Goal: Task Accomplishment & Management: Manage account settings

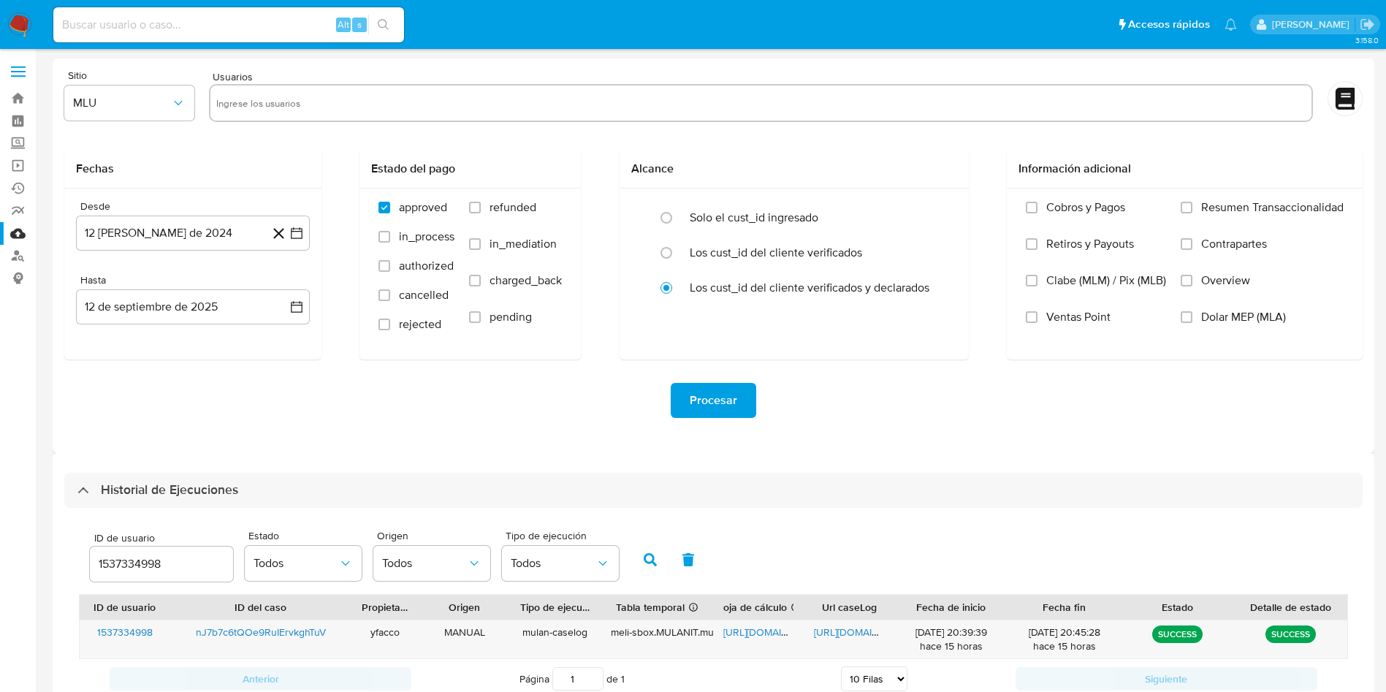
select select "10"
click at [17, 103] on link "Bandeja" at bounding box center [87, 98] width 174 height 23
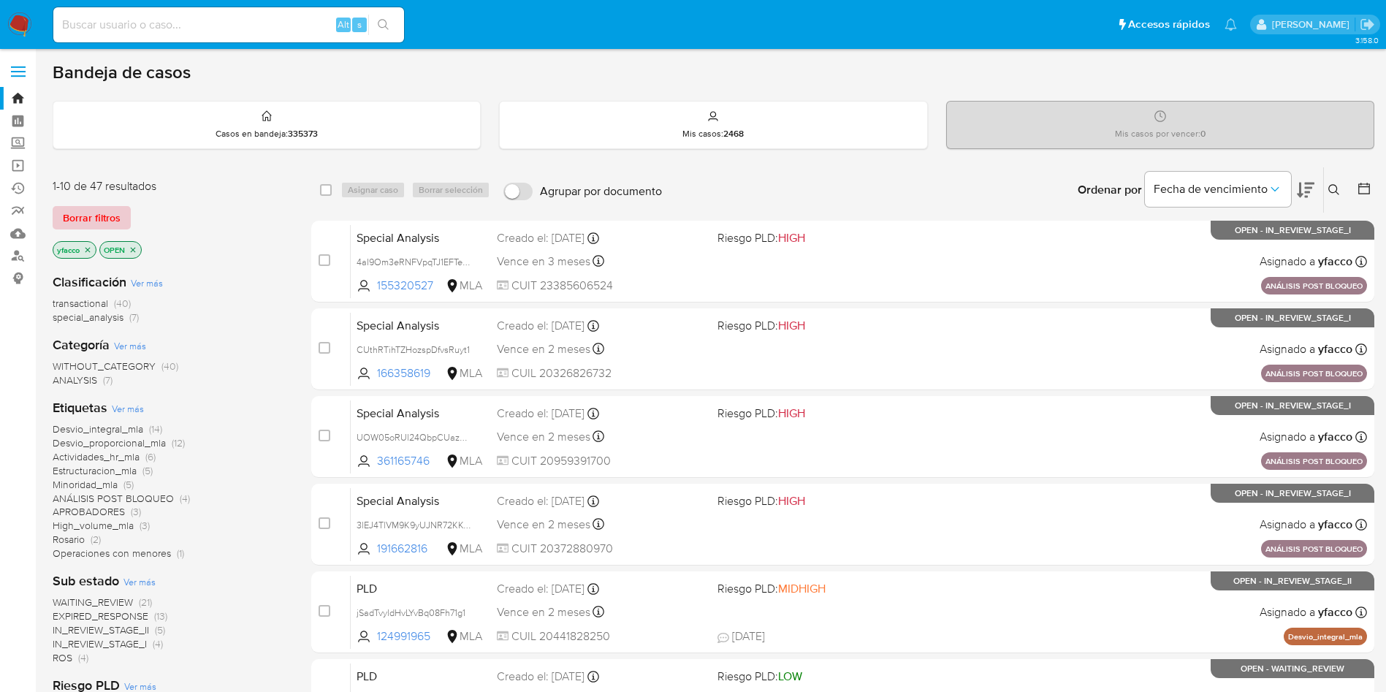
click at [96, 223] on span "Borrar filtros" at bounding box center [92, 217] width 58 height 20
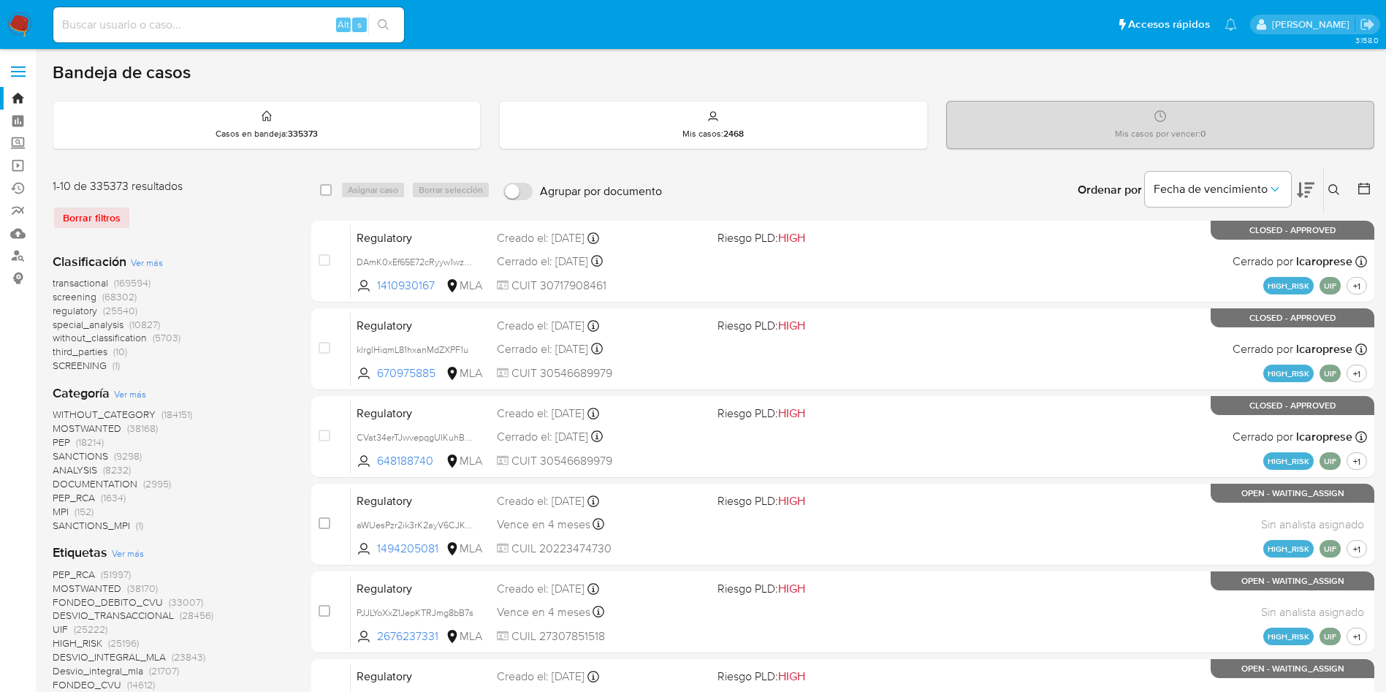
click at [1331, 185] on icon at bounding box center [1333, 189] width 11 height 11
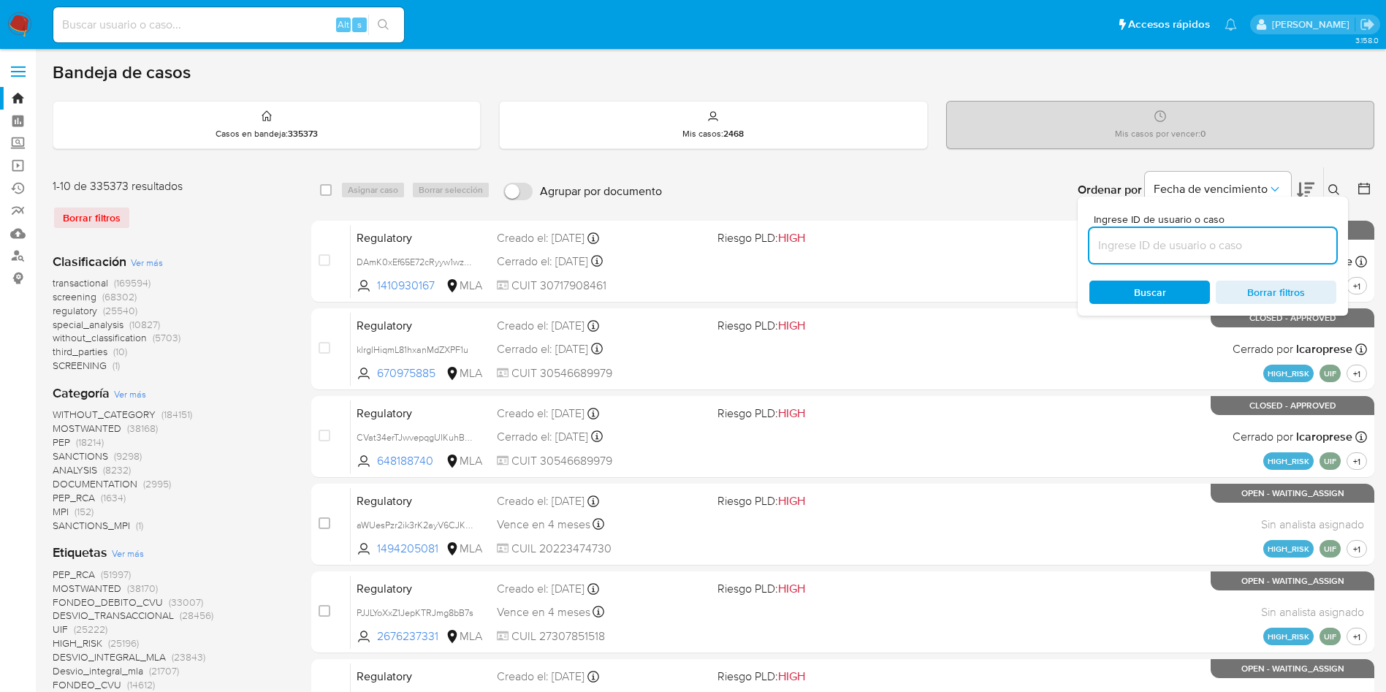
click at [1193, 249] on input at bounding box center [1212, 245] width 247 height 19
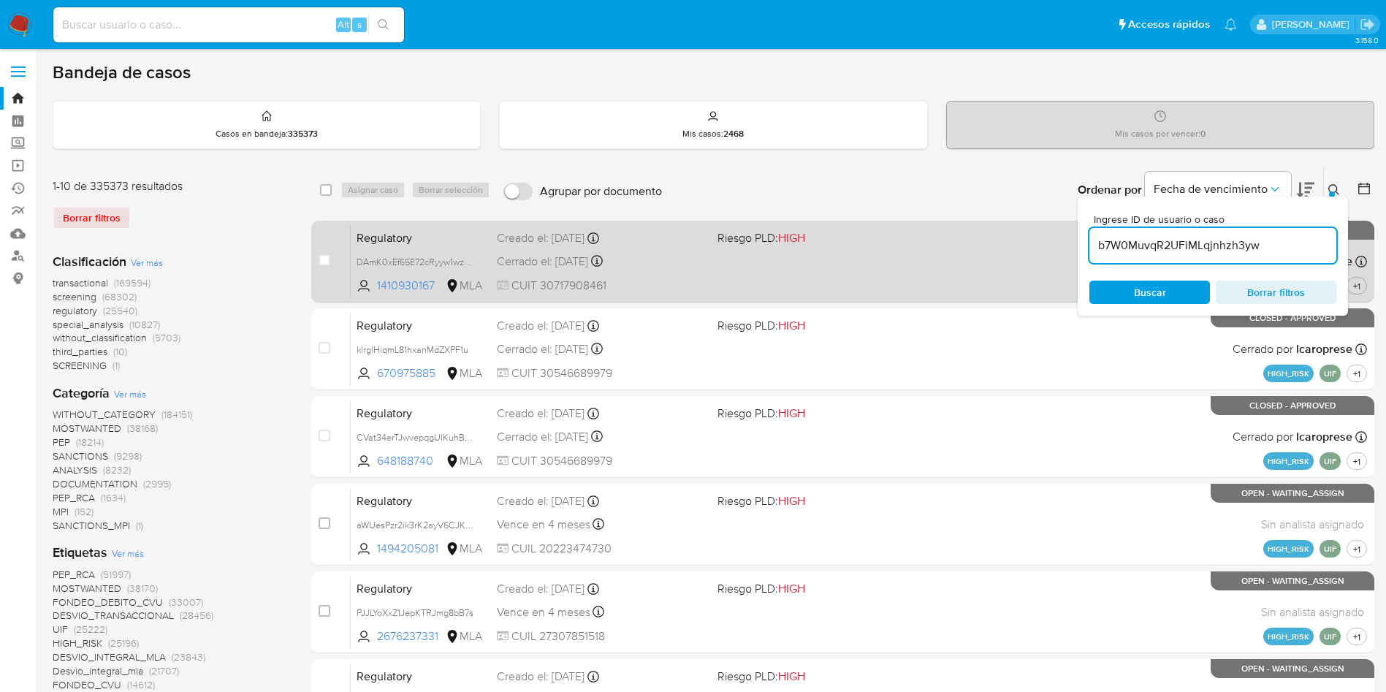
type input "b7W0MuvqR2UFiMLqjnhzh3yw"
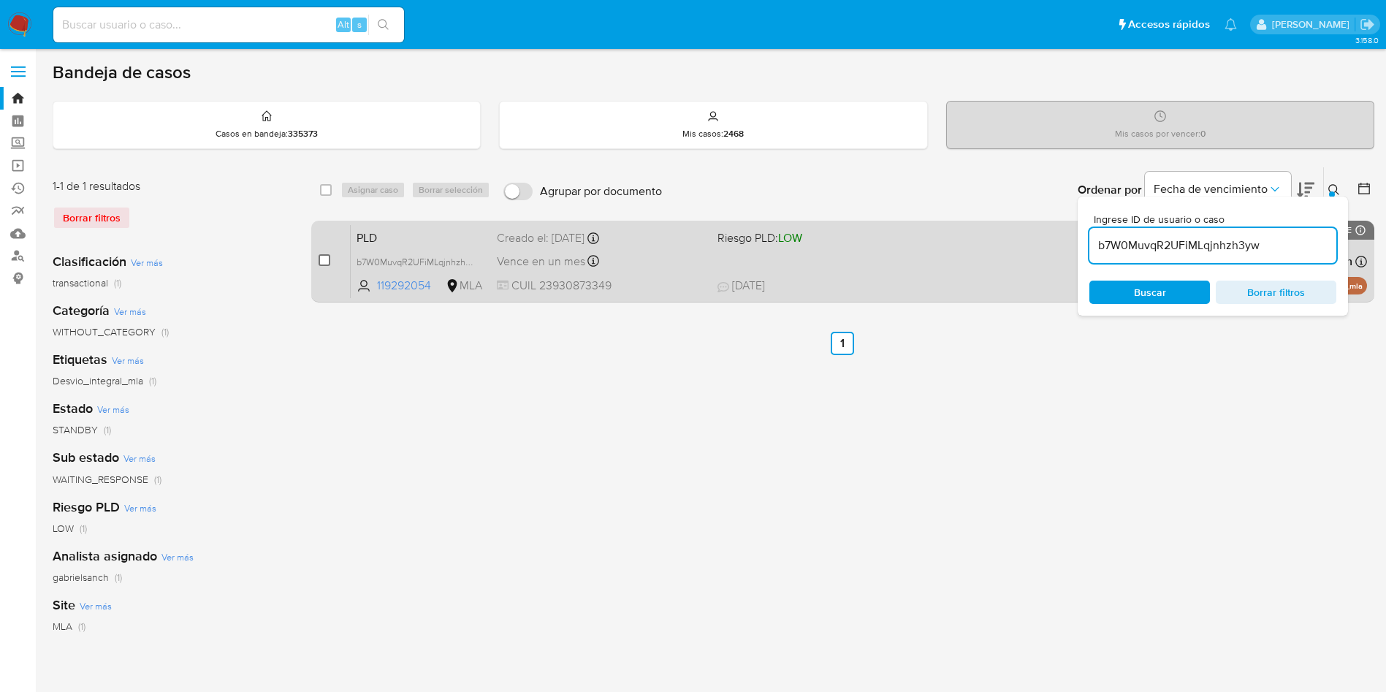
click at [324, 263] on input "checkbox" at bounding box center [324, 260] width 12 height 12
checkbox input "true"
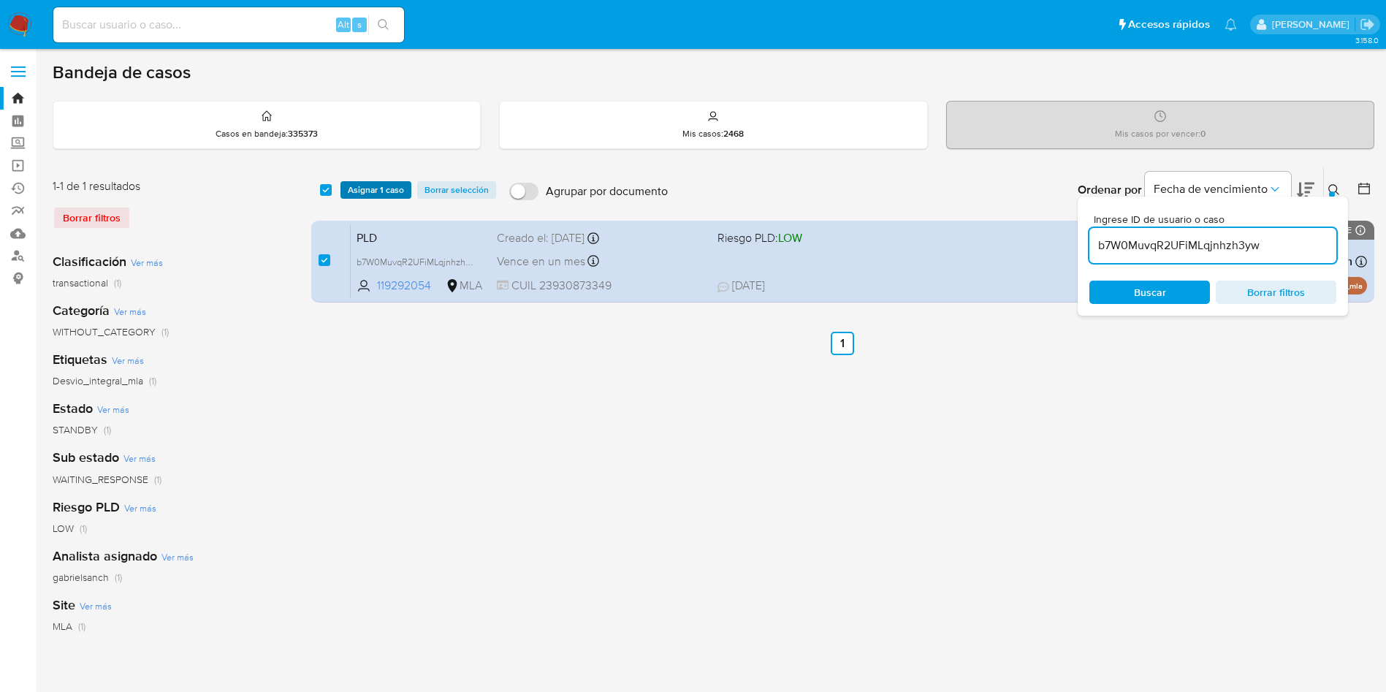
click at [364, 190] on span "Asignar 1 caso" at bounding box center [376, 190] width 56 height 15
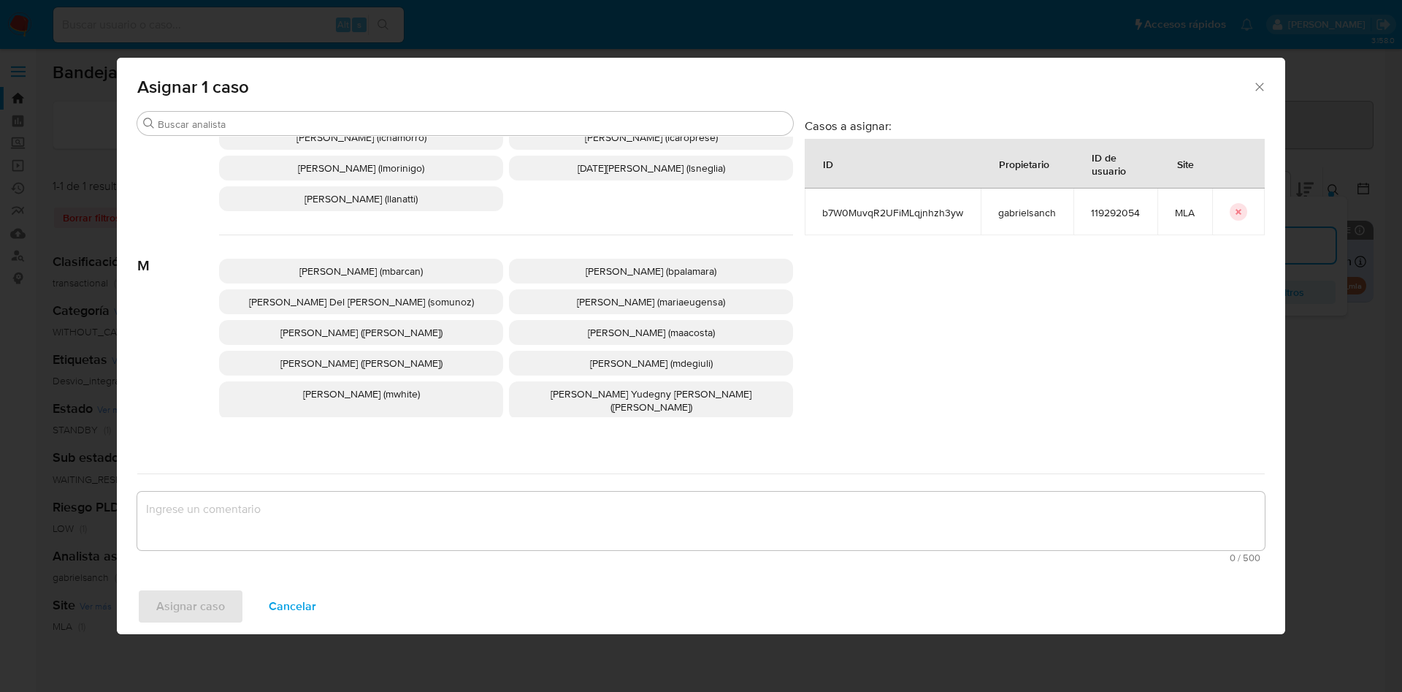
scroll to position [1294, 0]
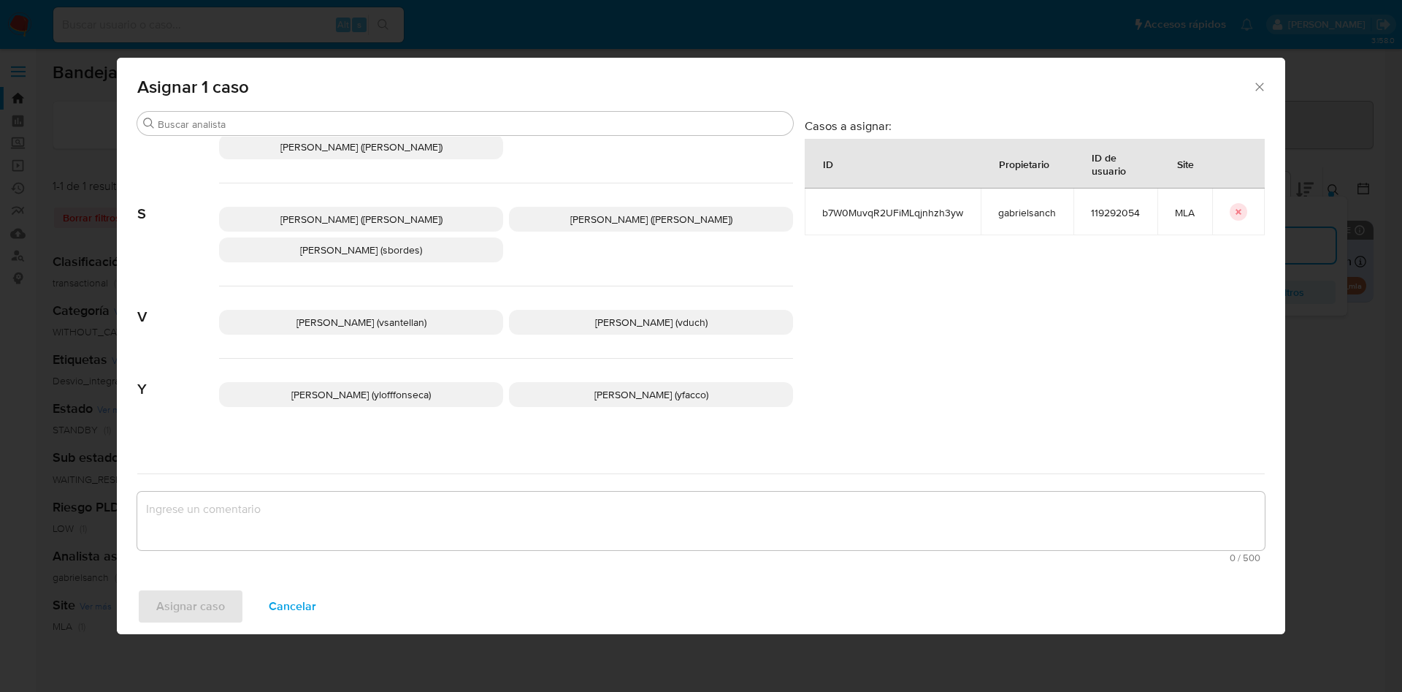
click at [547, 382] on p "Yesica Paola Facco (yfacco)" at bounding box center [651, 394] width 284 height 25
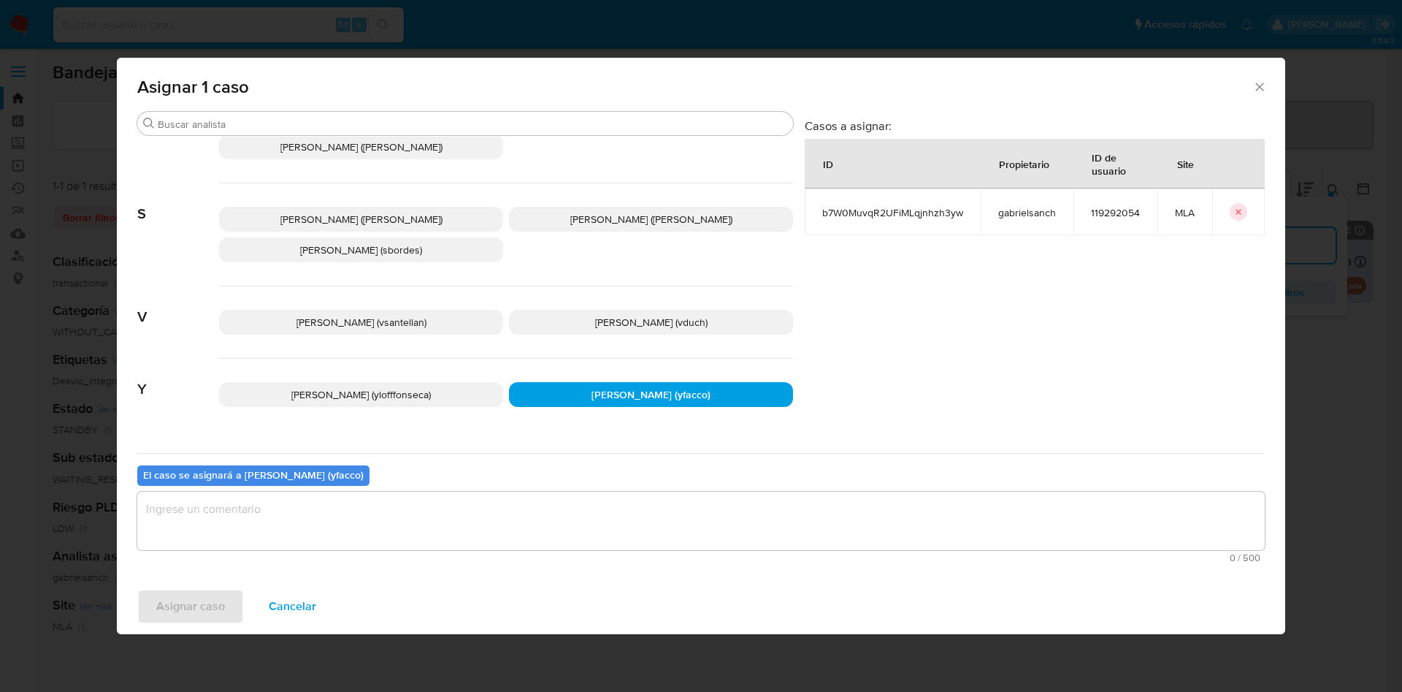
click at [307, 528] on textarea "assign-modal" at bounding box center [701, 521] width 1128 height 58
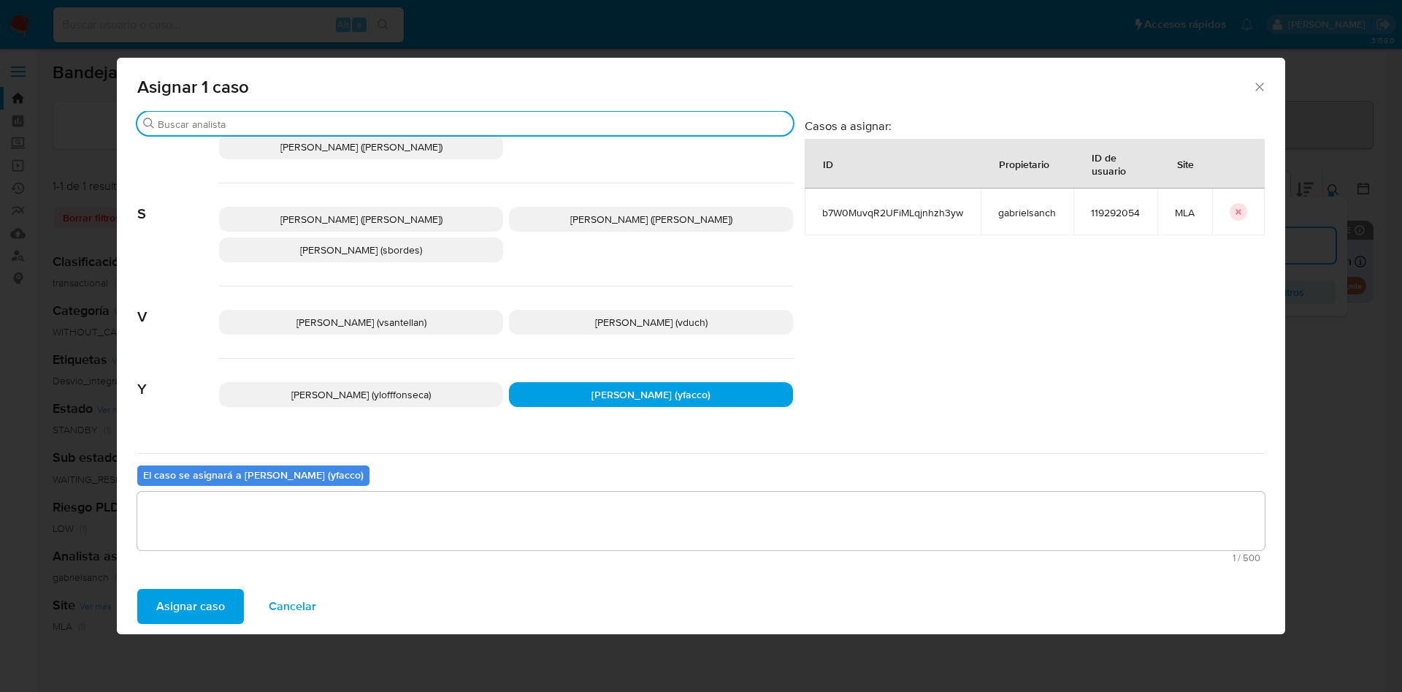
click at [329, 122] on input "Buscar" at bounding box center [473, 124] width 630 height 13
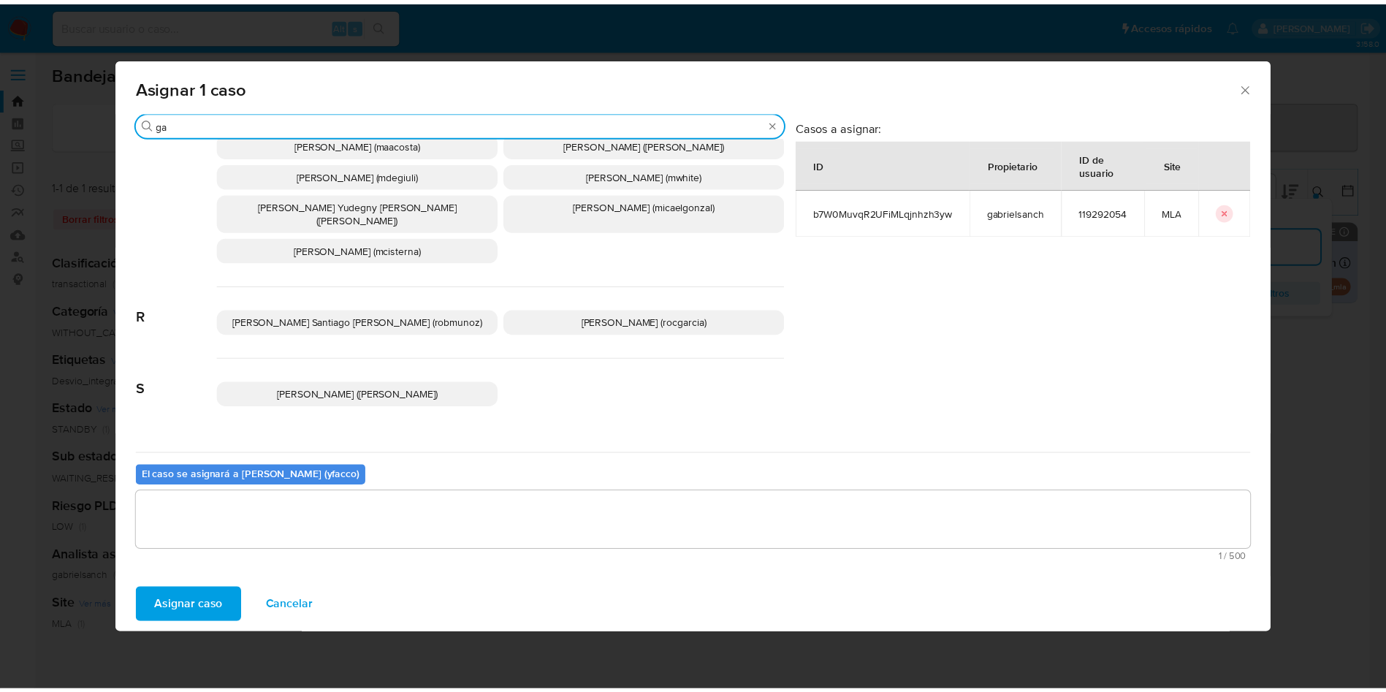
scroll to position [8, 0]
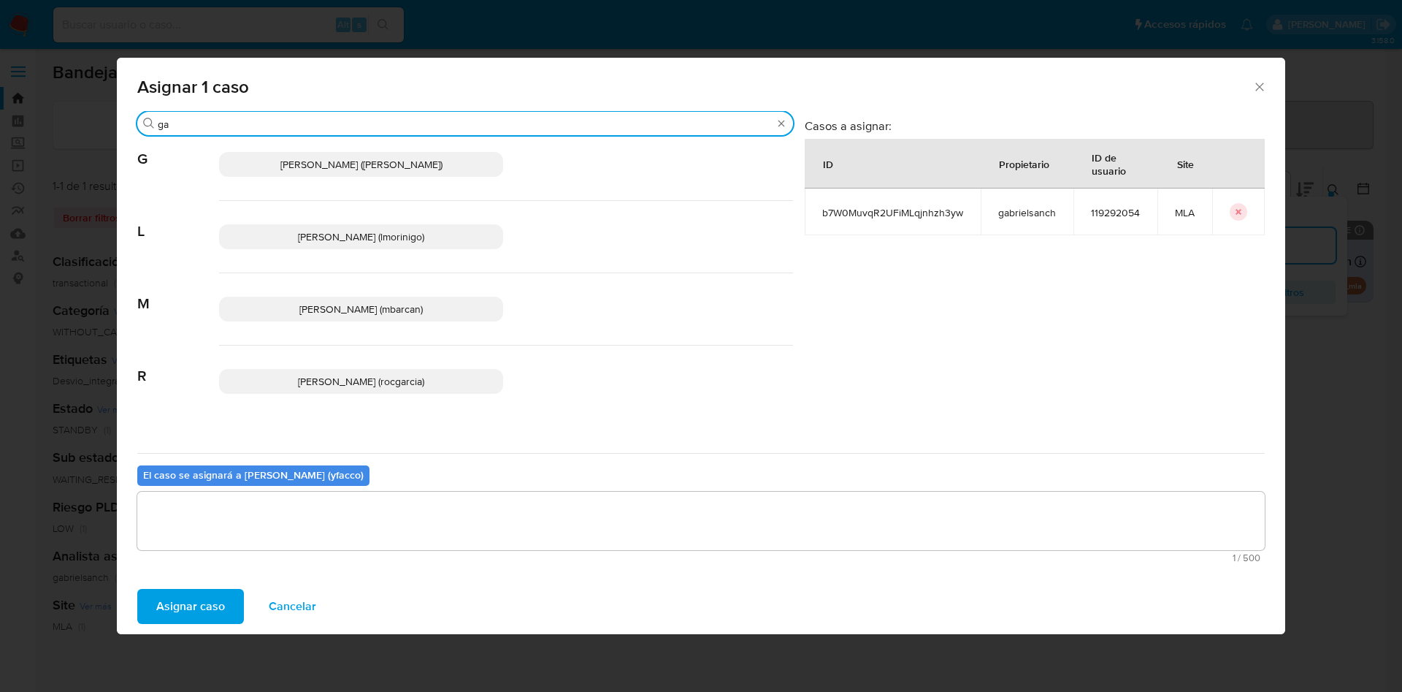
type input "ga"
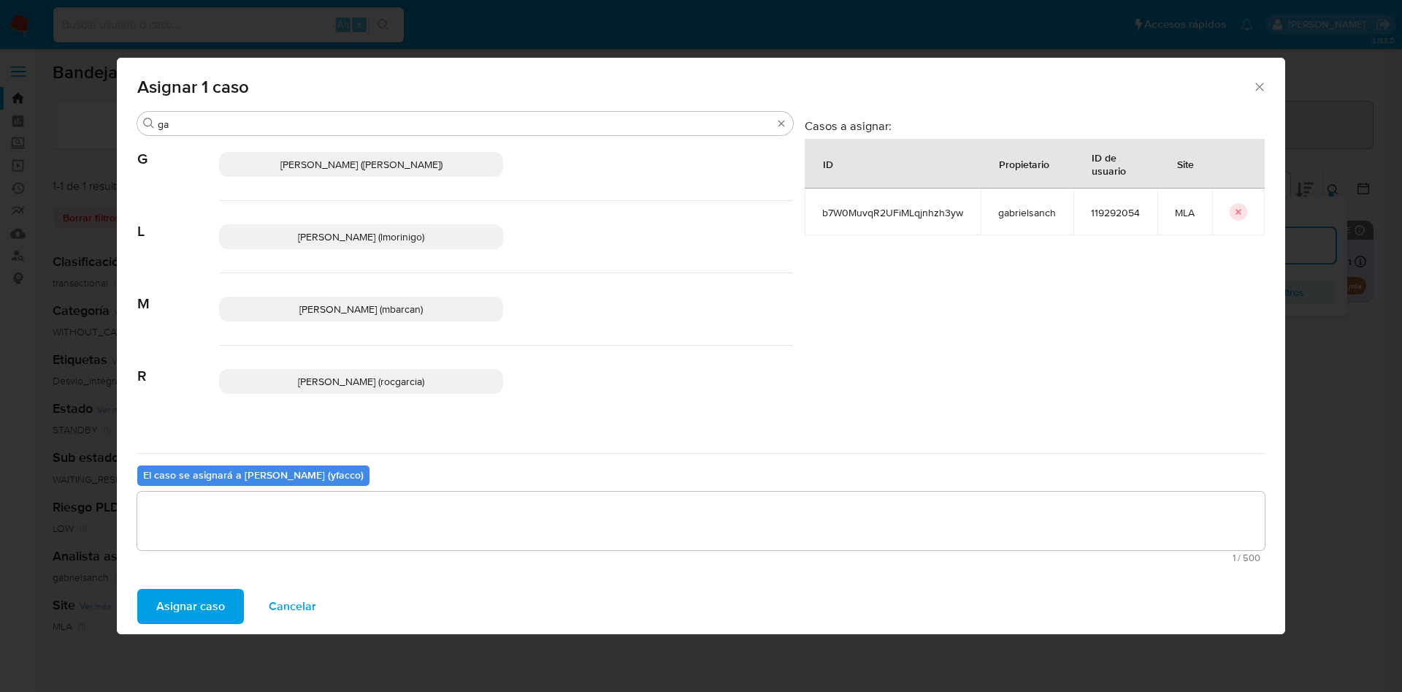
click at [328, 159] on span "Gabriela Sanchez Quinonez (gabrielsanch)" at bounding box center [361, 164] width 162 height 15
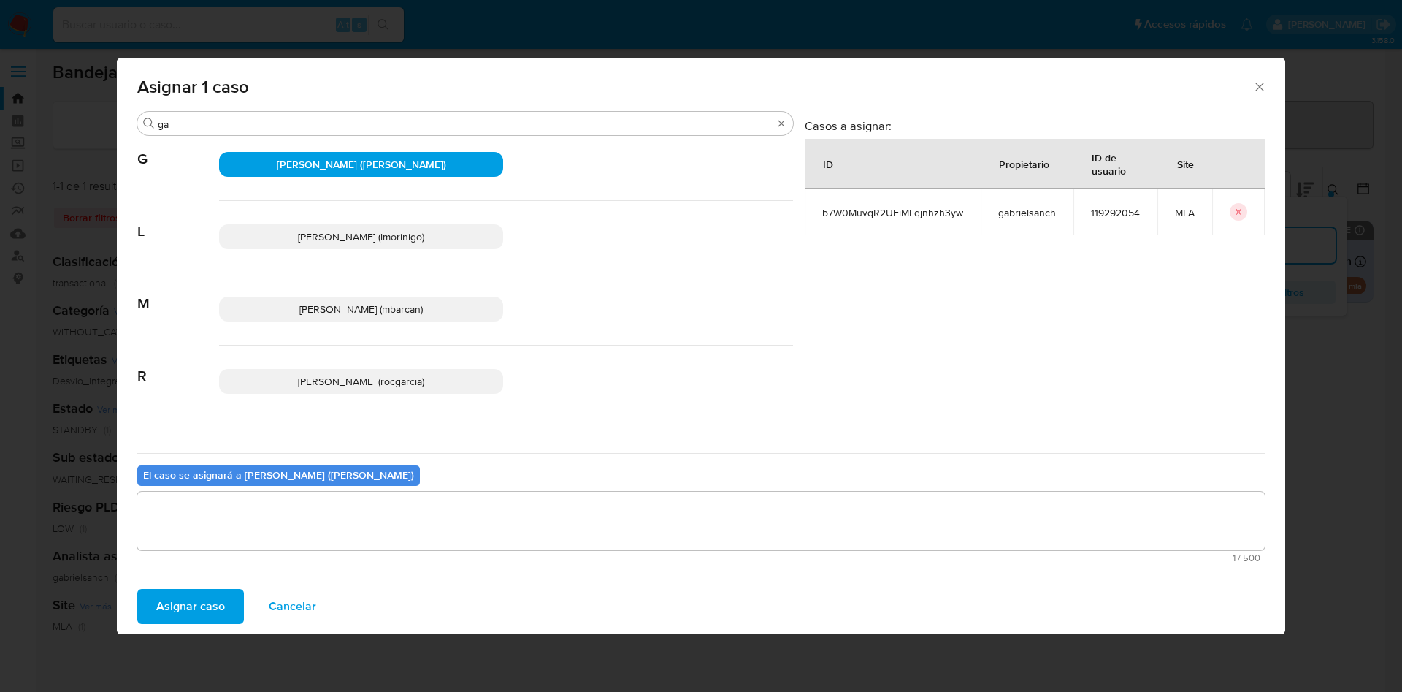
click at [226, 550] on div "1 / 500 499 caracteres restantes" at bounding box center [701, 527] width 1128 height 71
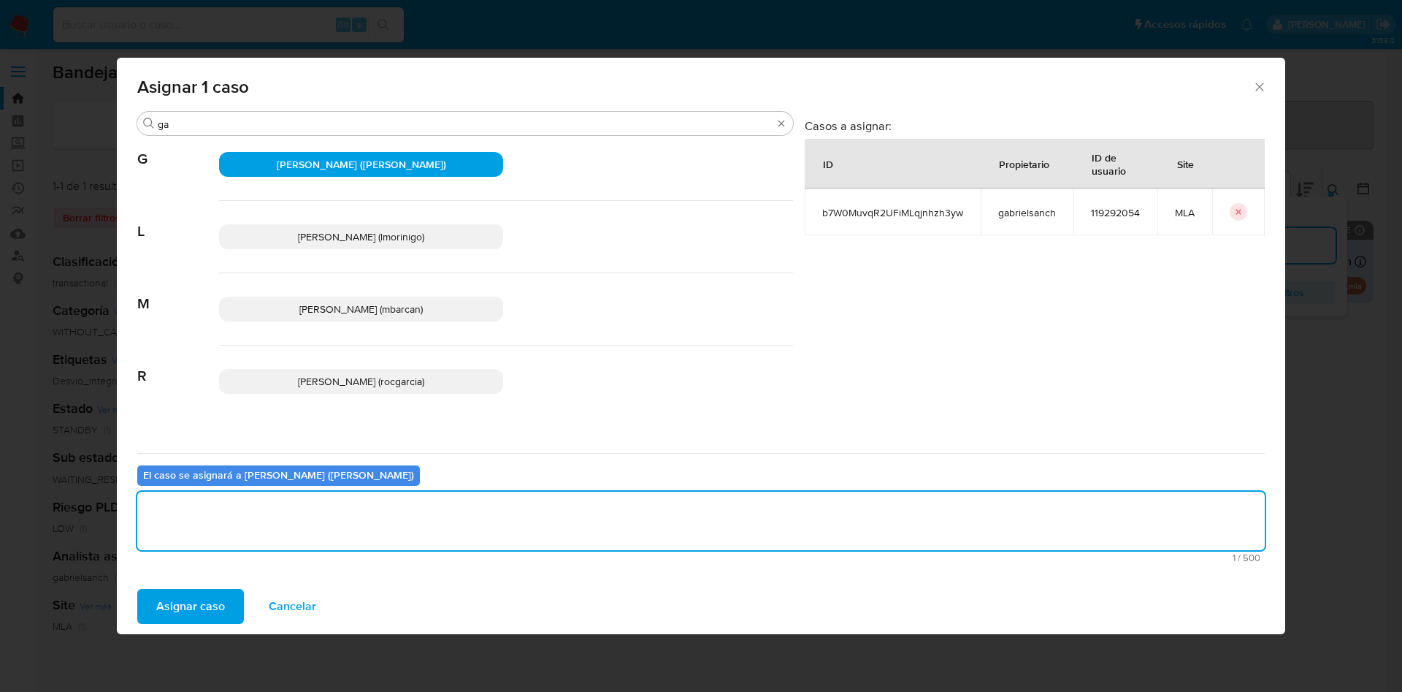
click at [209, 515] on textarea "assign-modal" at bounding box center [701, 521] width 1128 height 58
click at [181, 603] on span "Asignar caso" at bounding box center [190, 606] width 69 height 32
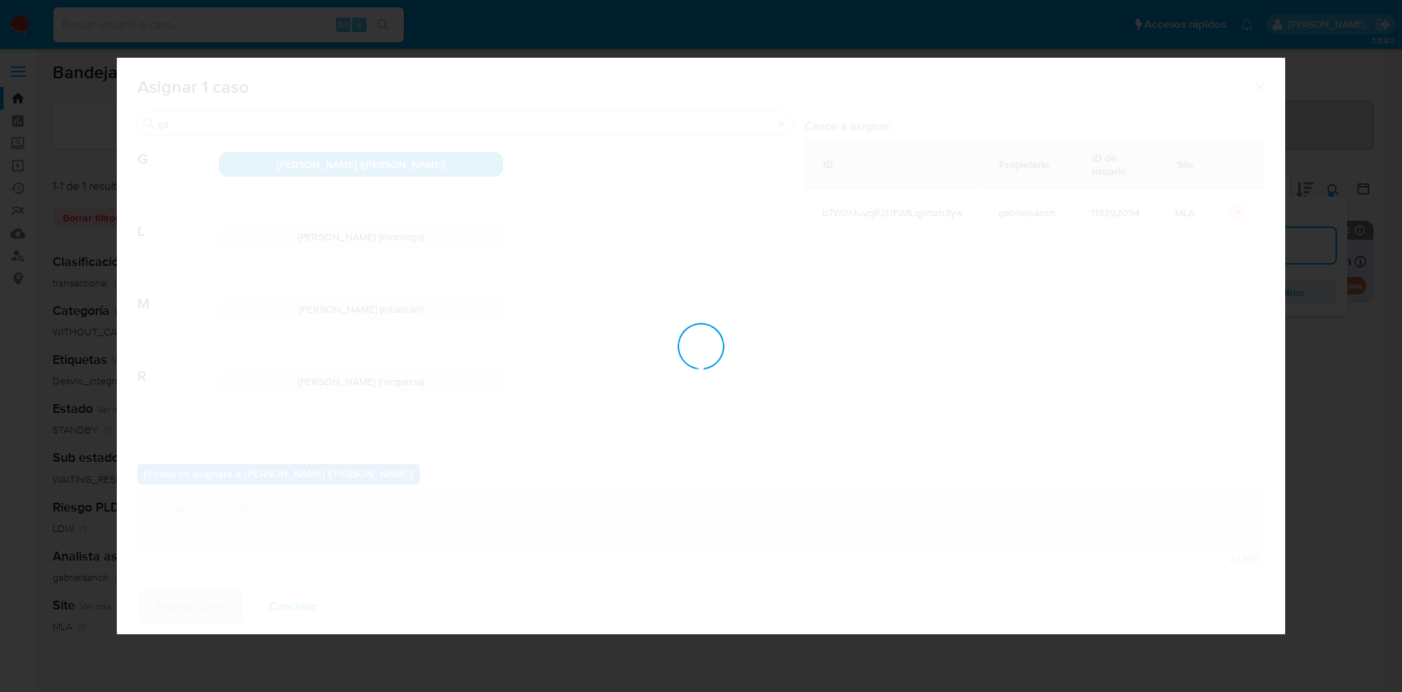
checkbox input "false"
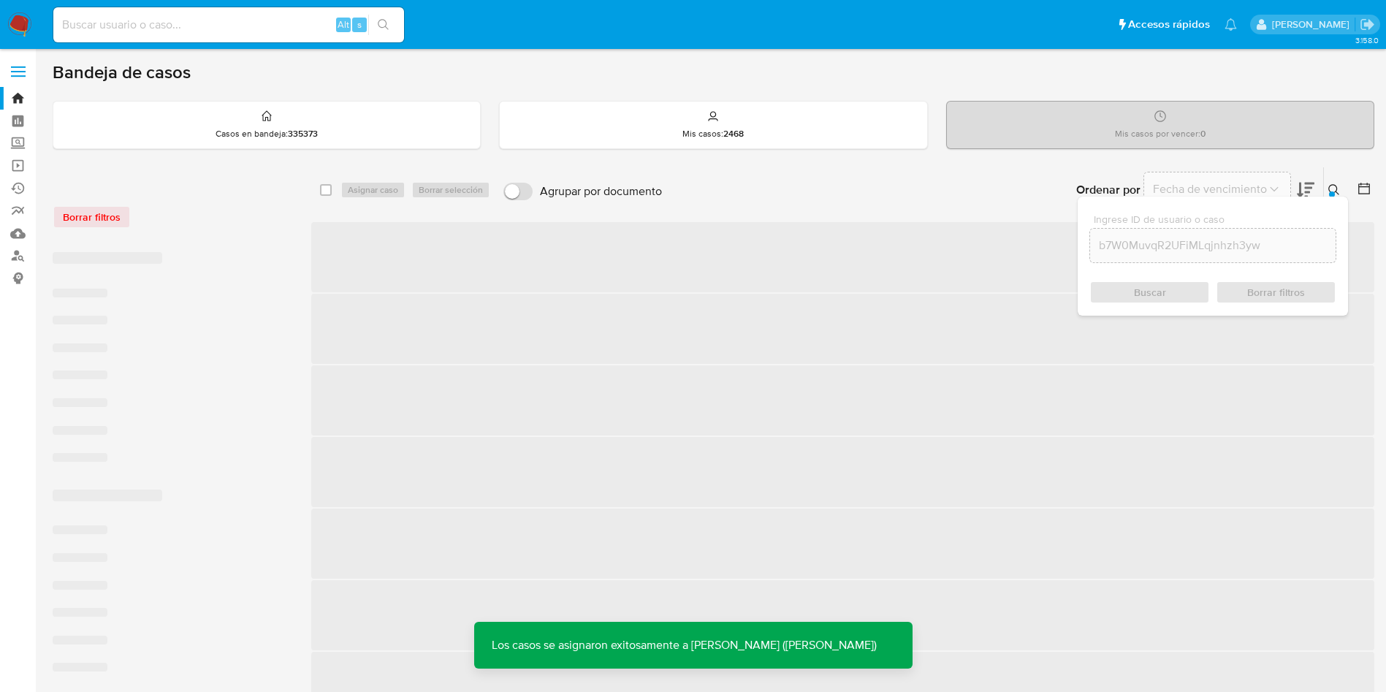
click at [289, 20] on input at bounding box center [228, 24] width 351 height 19
paste input "b7W0MuvqR2UFiMLqjnhzh3yw"
type input "b7W0MuvqR2UFiMLqjnhzh3yw"
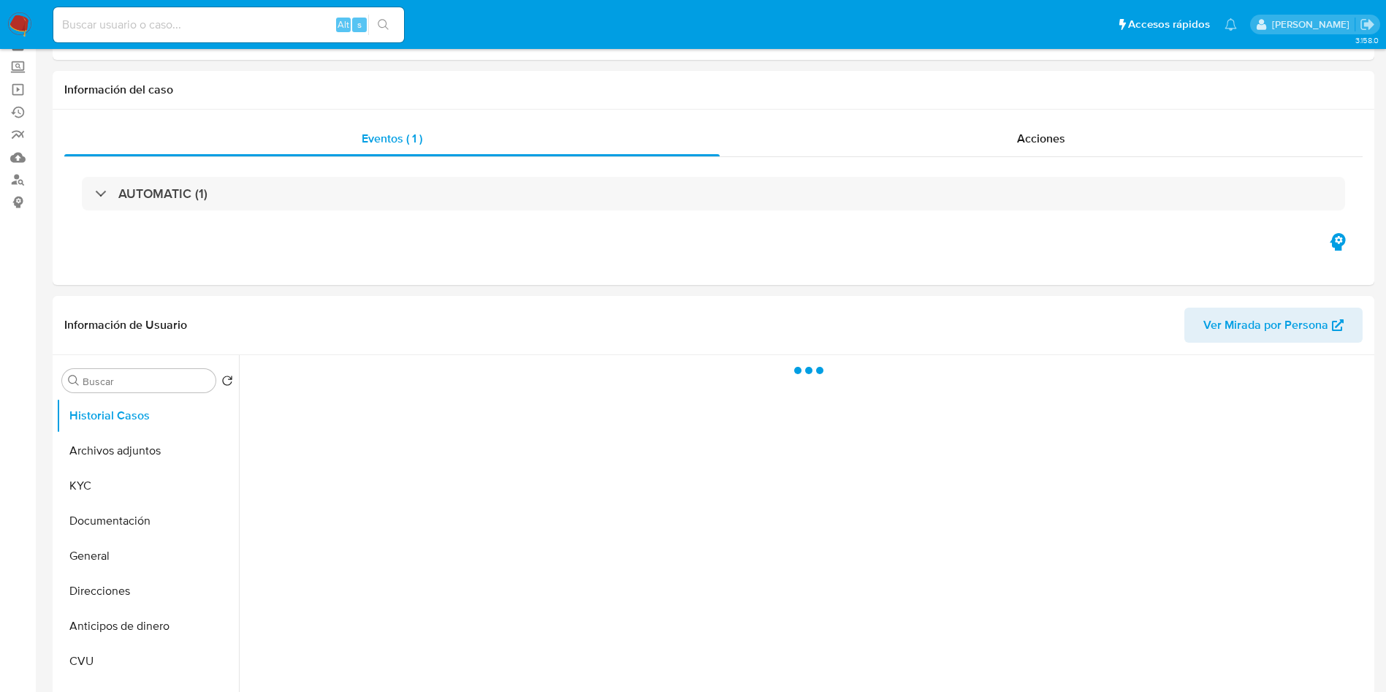
scroll to position [110, 0]
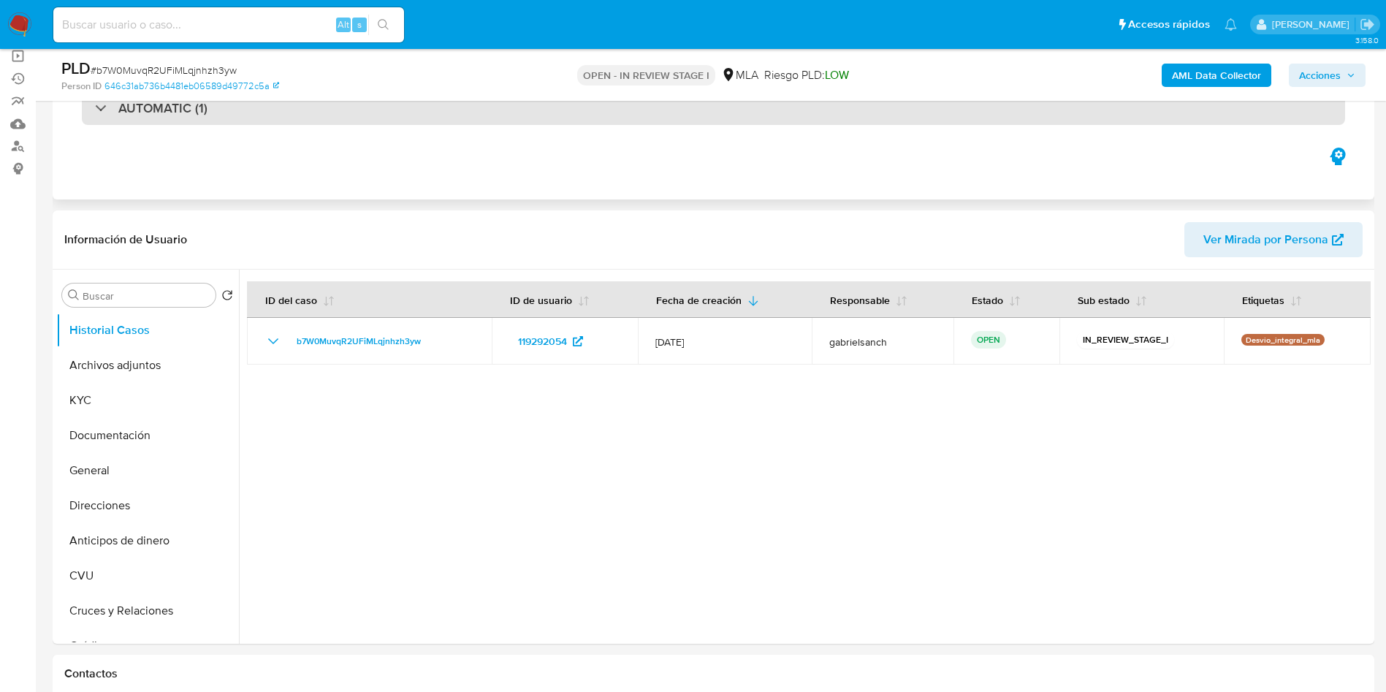
select select "10"
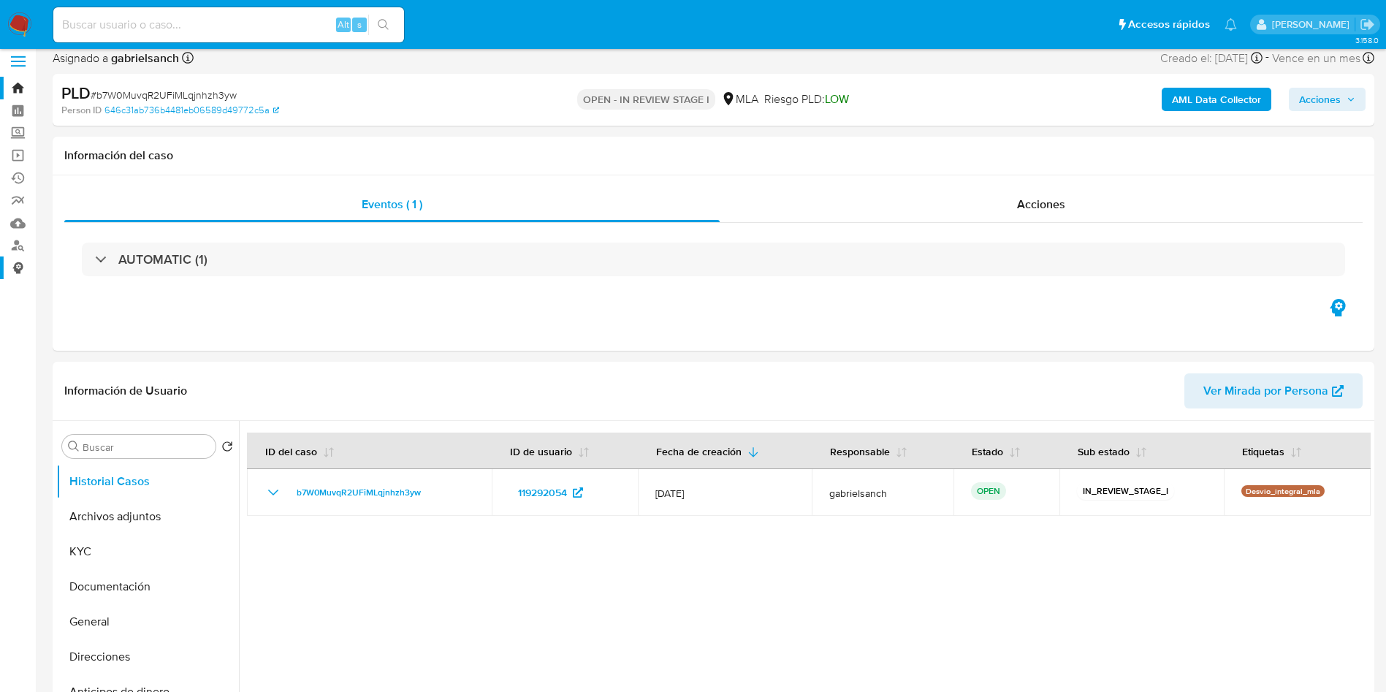
scroll to position [0, 0]
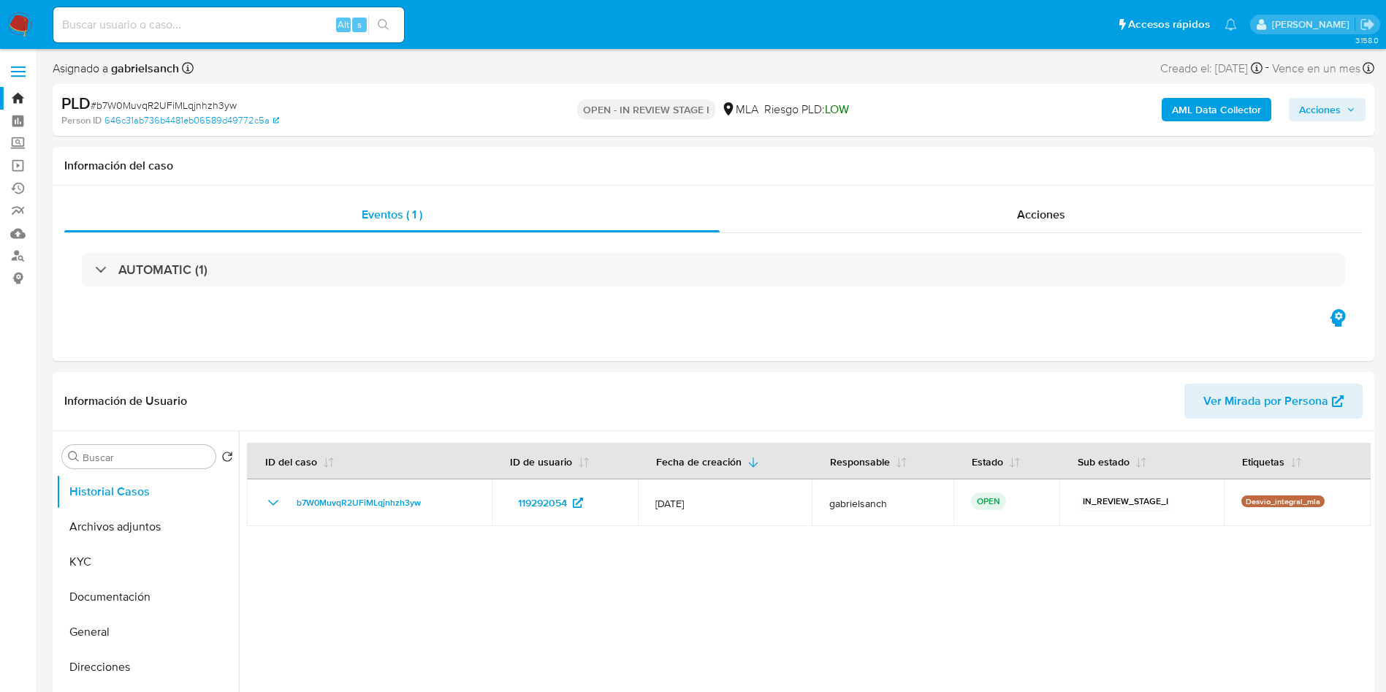
click at [11, 20] on img at bounding box center [19, 24] width 25 height 25
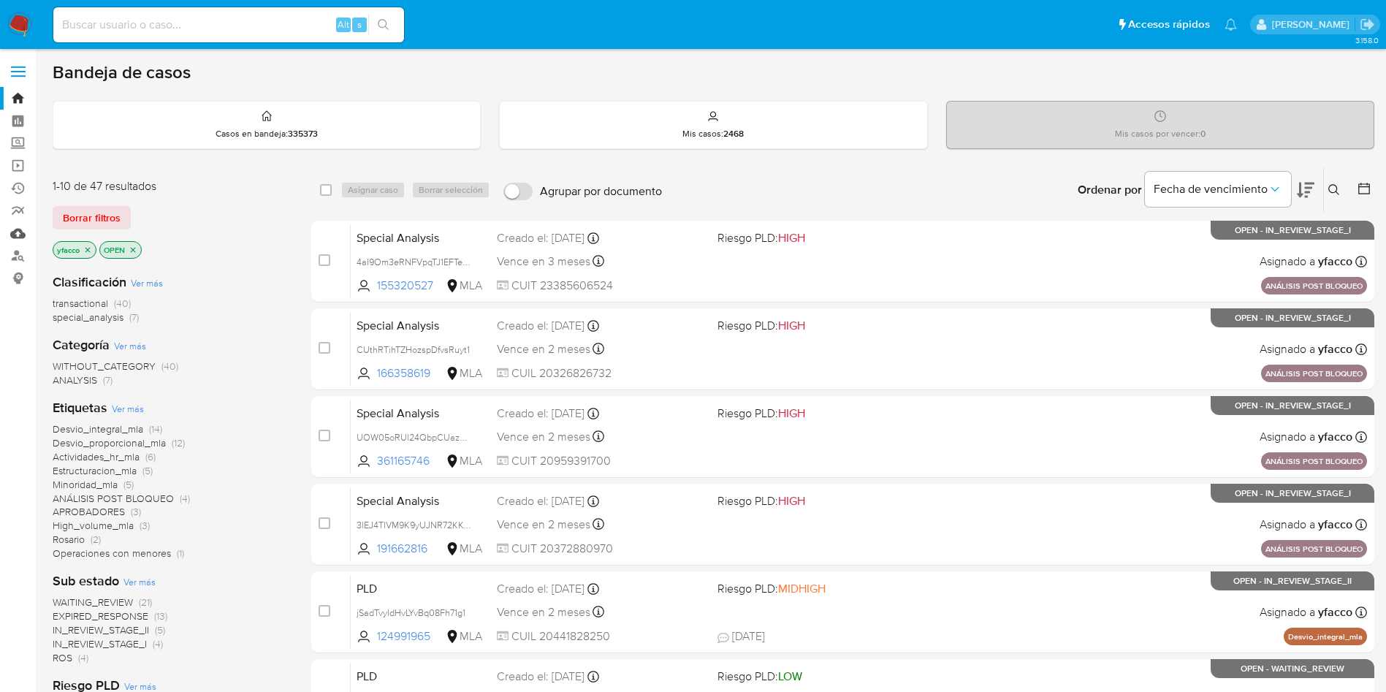
drag, startPoint x: 21, startPoint y: 239, endPoint x: 30, endPoint y: 226, distance: 15.2
click at [21, 239] on link "Mulan" at bounding box center [87, 233] width 174 height 23
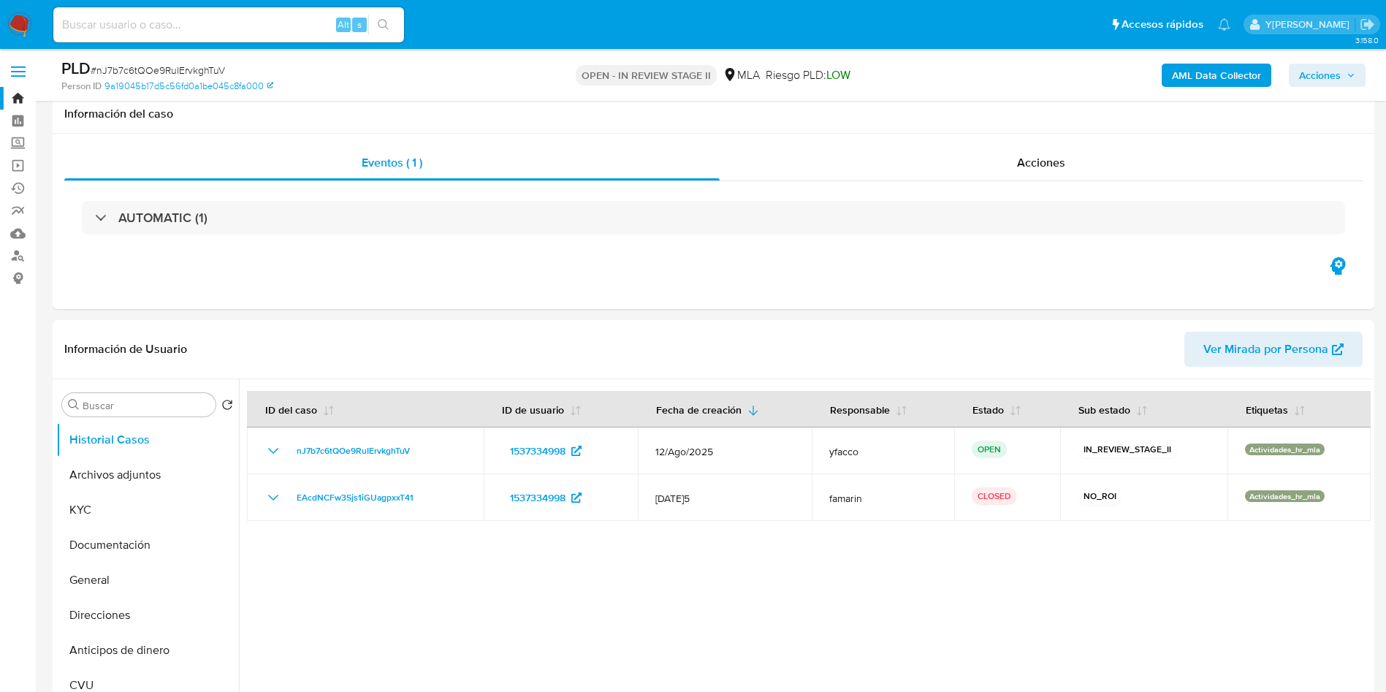
select select "10"
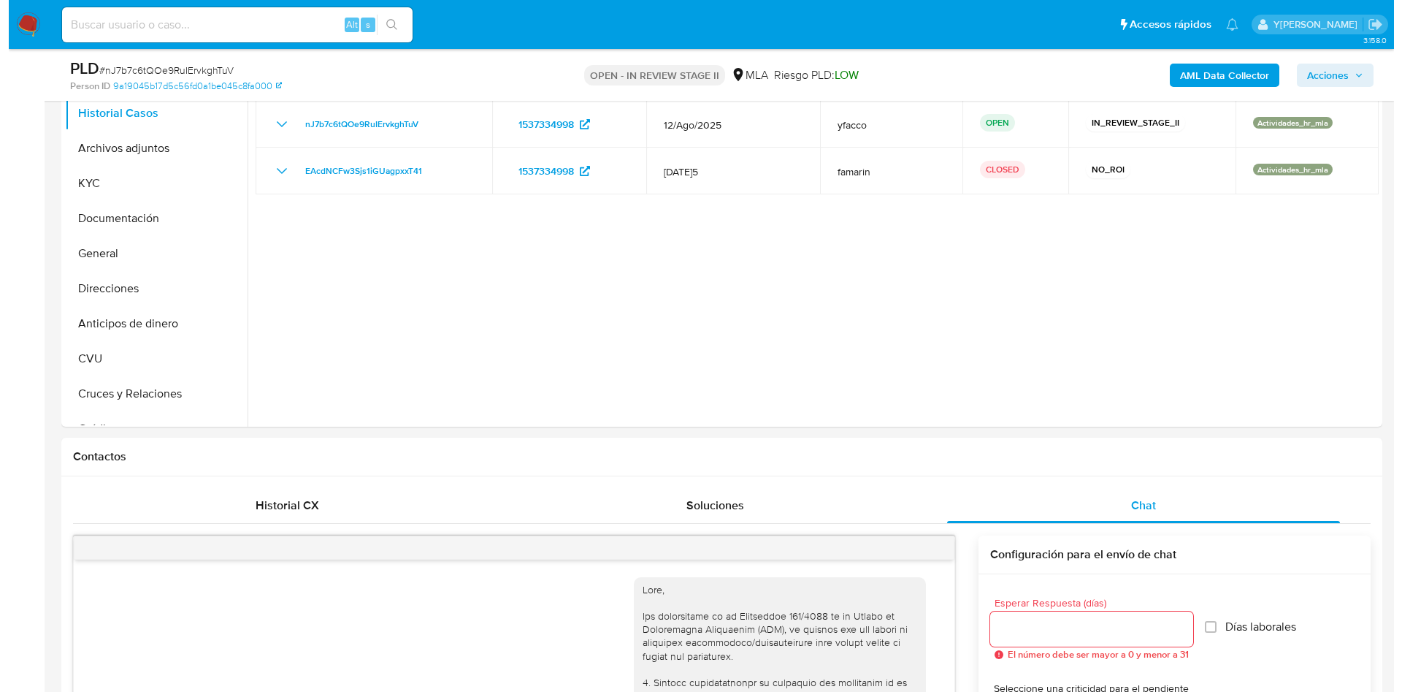
scroll to position [219, 0]
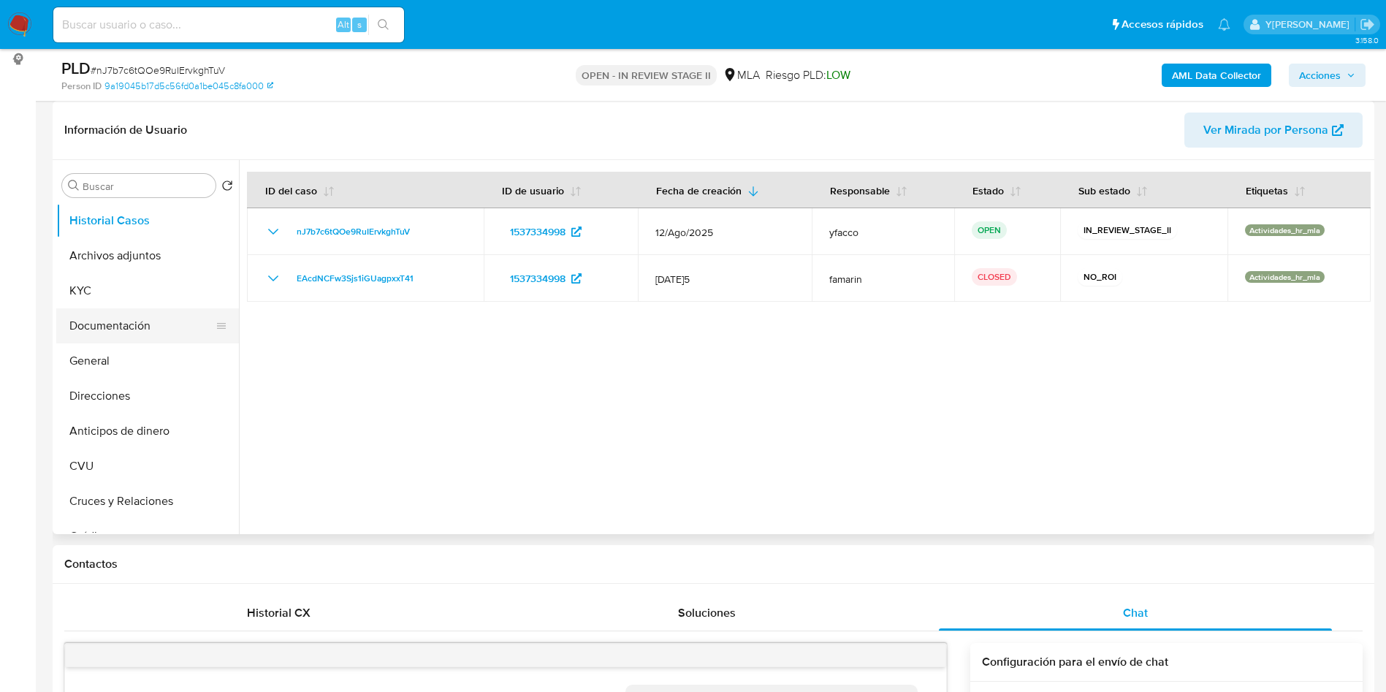
click at [86, 340] on button "Documentación" at bounding box center [141, 325] width 171 height 35
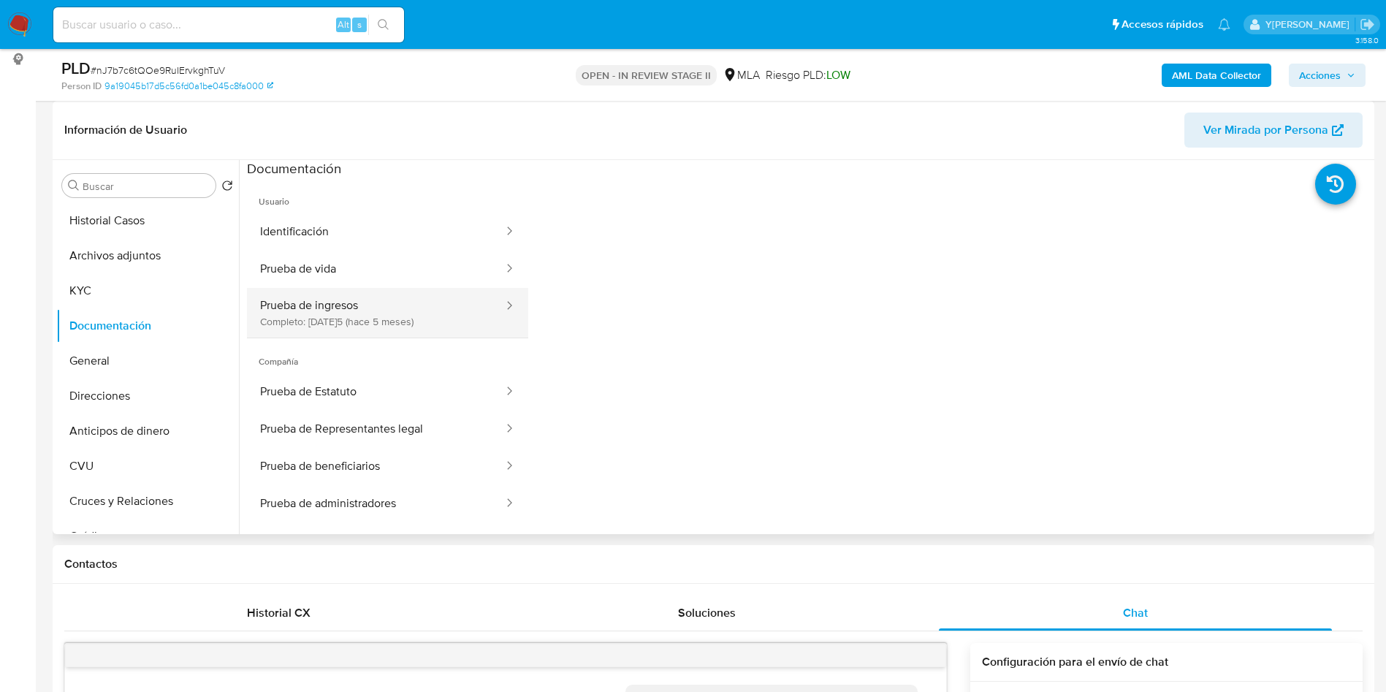
click at [339, 321] on button "Prueba de ingresos Completo: 23/04/2025 (hace 5 meses)" at bounding box center [376, 313] width 258 height 50
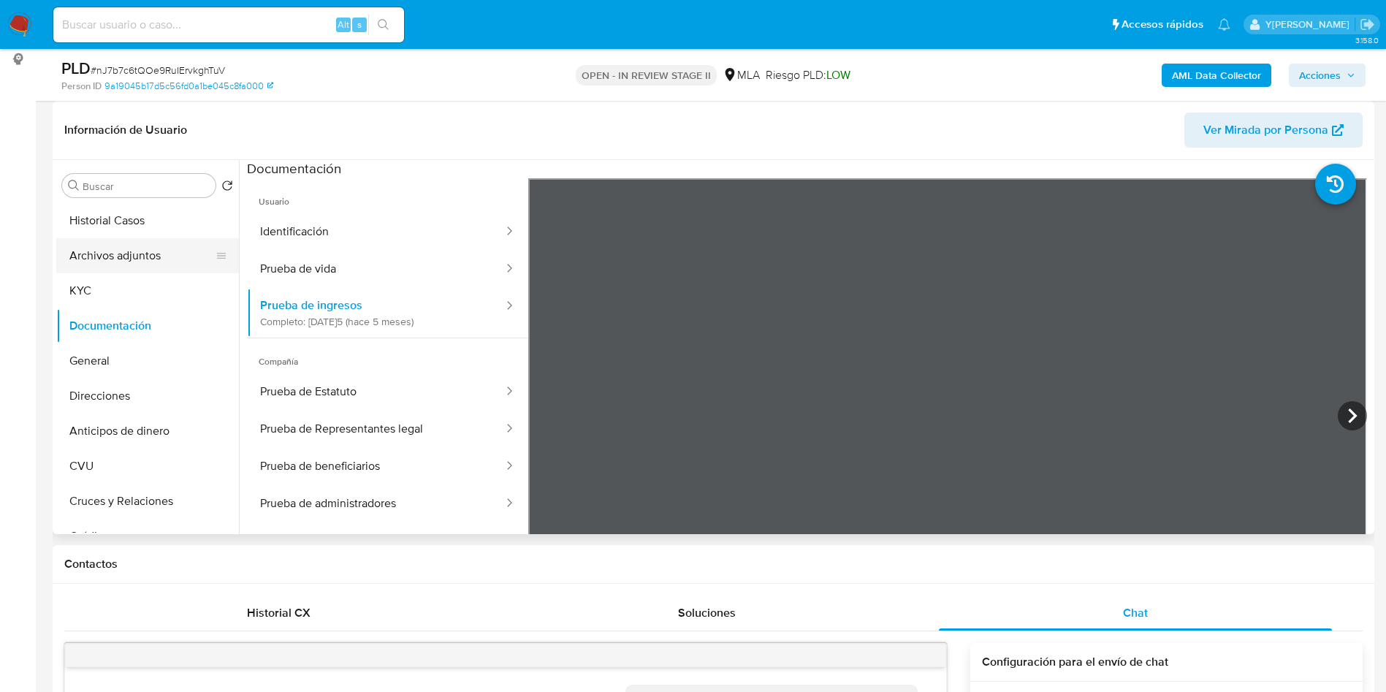
click at [93, 248] on button "Archivos adjuntos" at bounding box center [141, 255] width 171 height 35
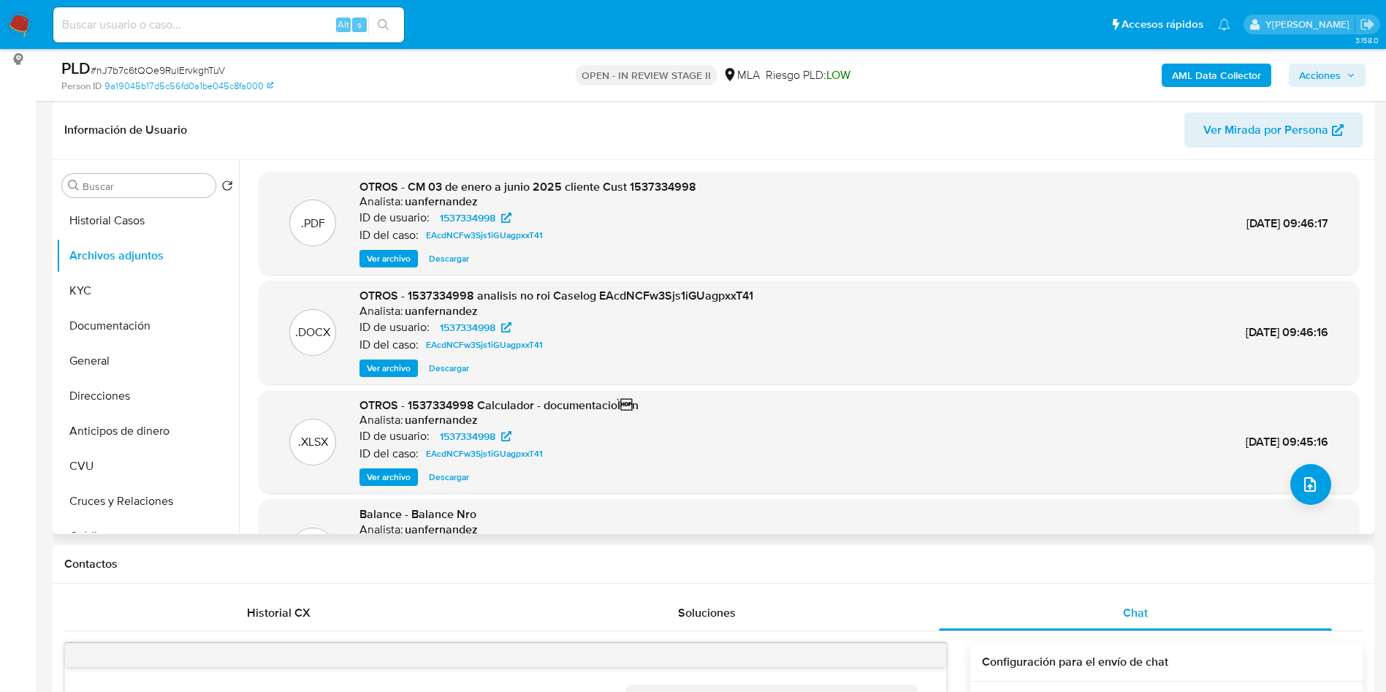
click at [388, 368] on span "Ver archivo" at bounding box center [389, 368] width 44 height 15
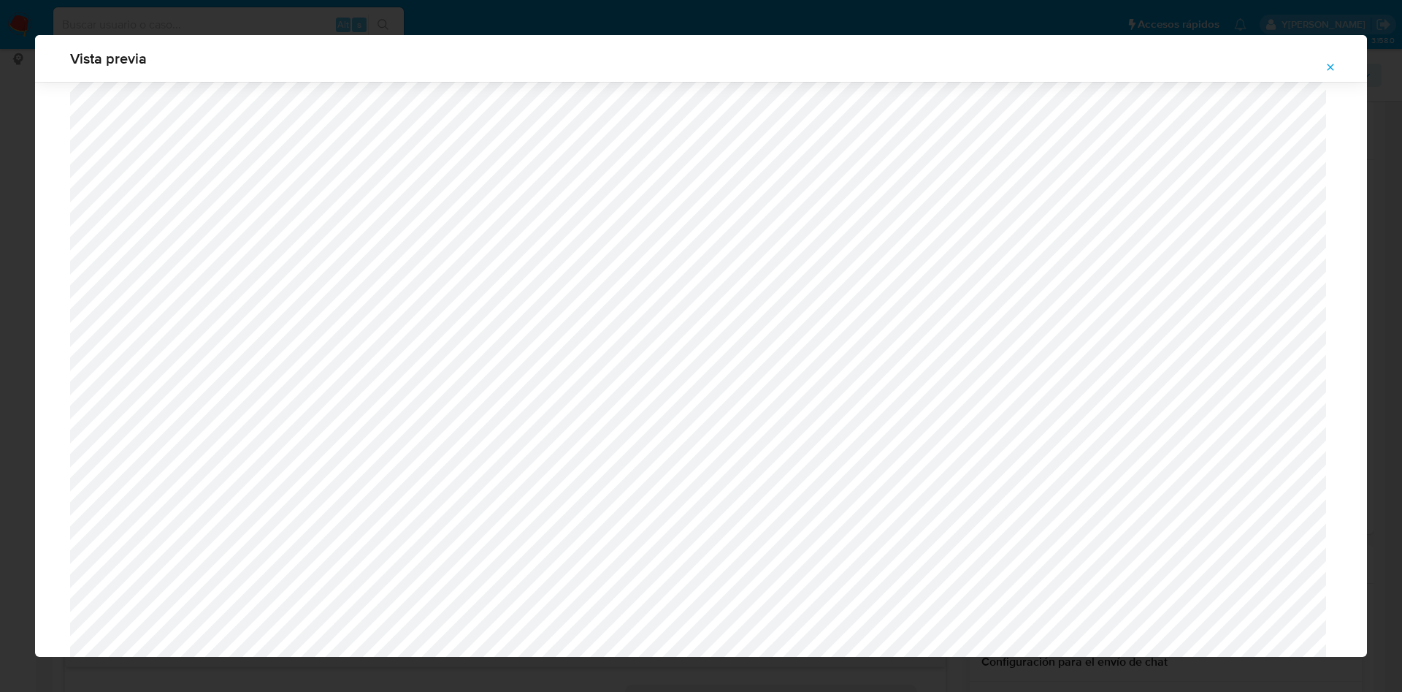
scroll to position [957, 0]
click at [1335, 74] on span "Attachment preview" at bounding box center [1331, 67] width 12 height 20
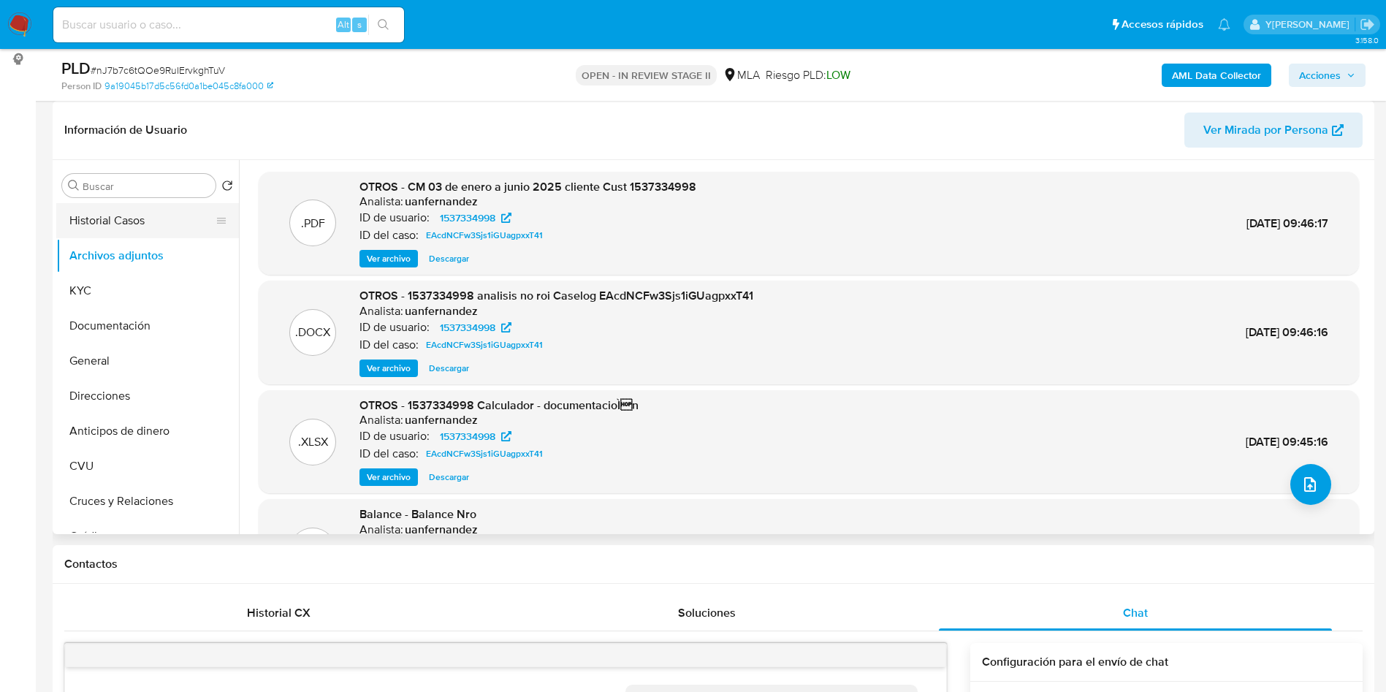
click at [91, 207] on button "Historial Casos" at bounding box center [141, 220] width 171 height 35
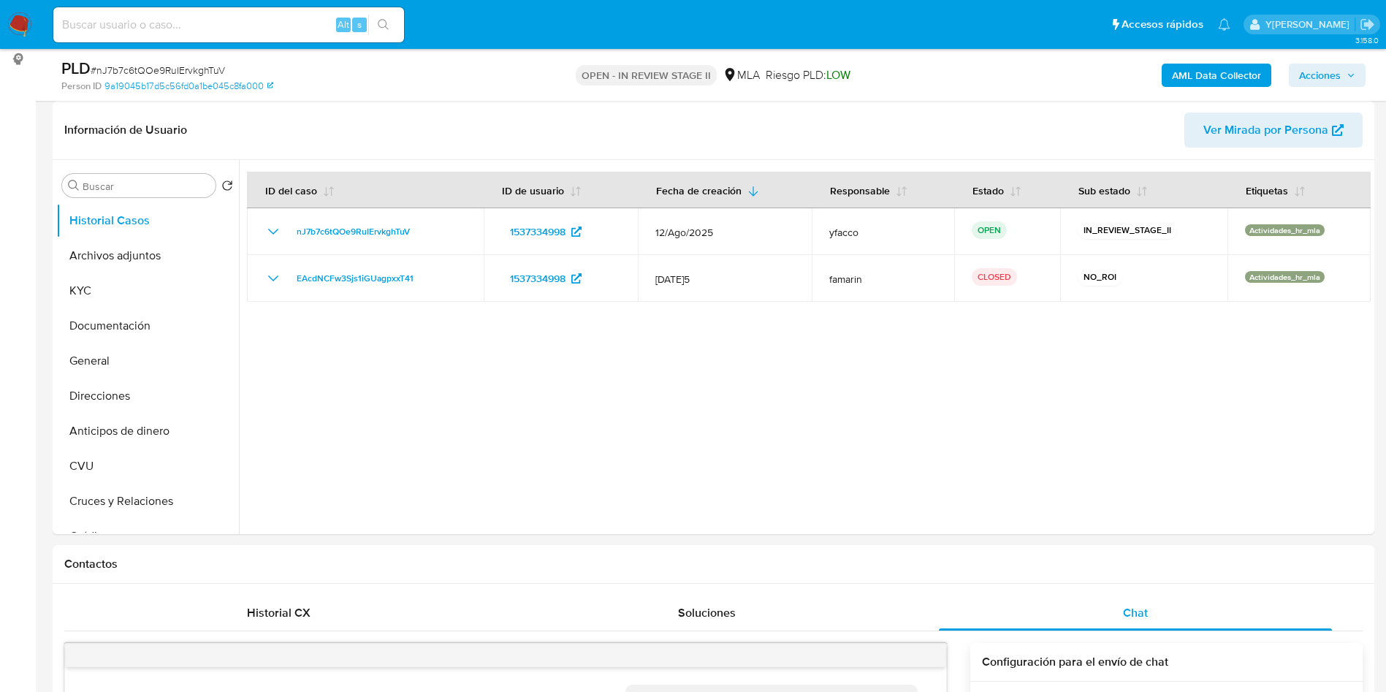
click at [370, 435] on div at bounding box center [804, 347] width 1131 height 374
click at [1214, 73] on b "AML Data Collector" at bounding box center [1216, 75] width 89 height 23
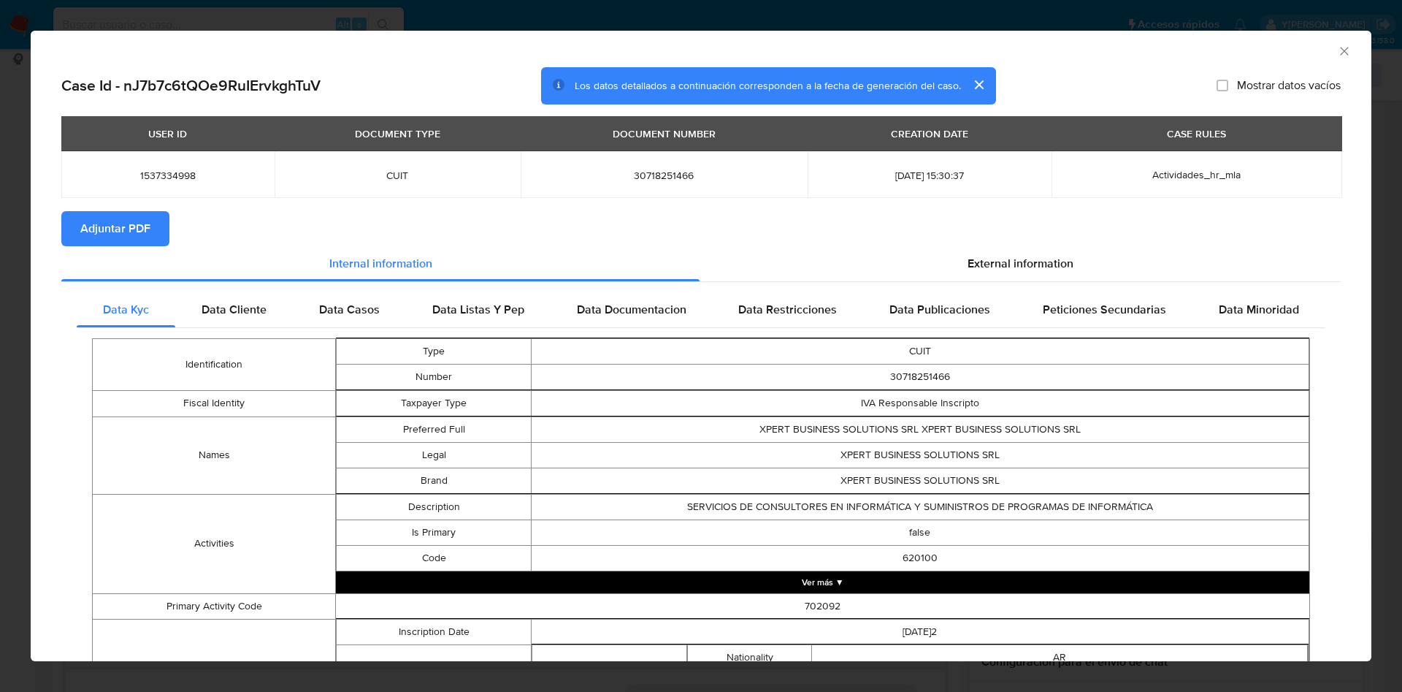
click at [118, 232] on span "Adjuntar PDF" at bounding box center [115, 229] width 70 height 32
click at [1335, 50] on div "AML Data Collector" at bounding box center [701, 49] width 1341 height 37
click at [1337, 51] on icon "Cerrar ventana" at bounding box center [1344, 51] width 15 height 15
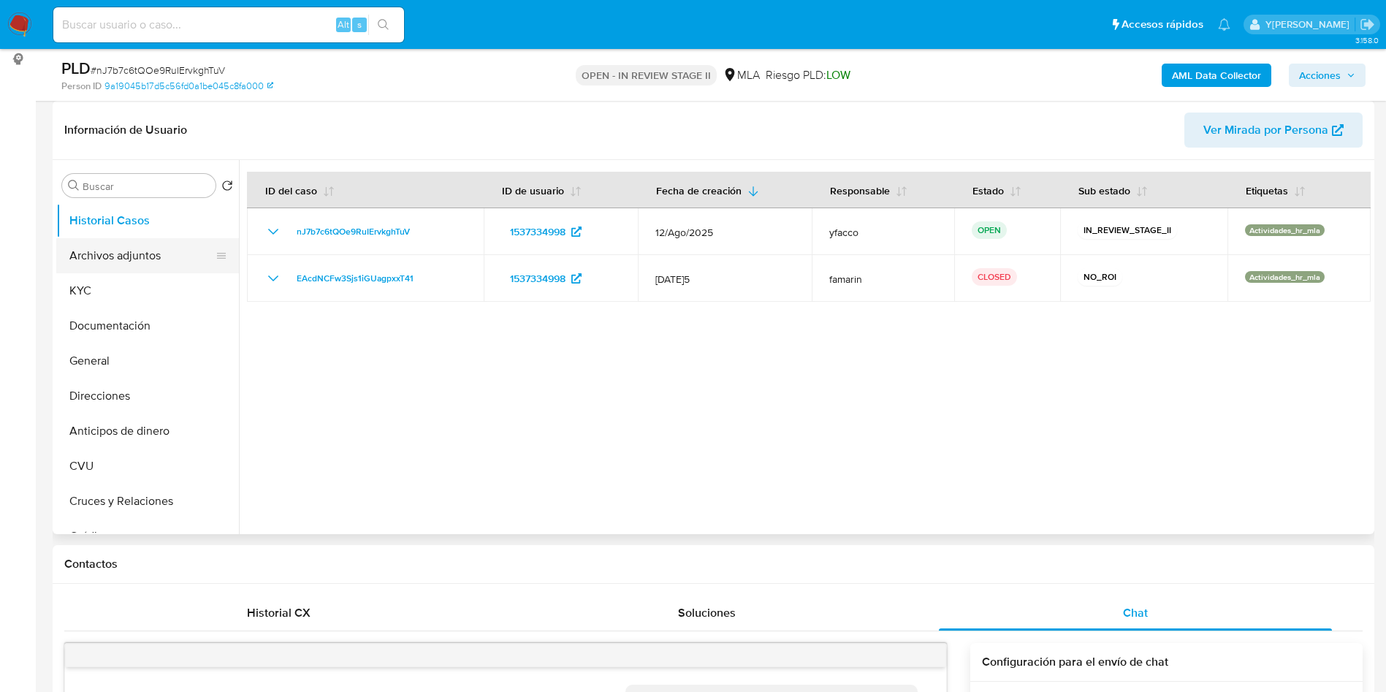
click at [156, 267] on button "Archivos adjuntos" at bounding box center [141, 255] width 171 height 35
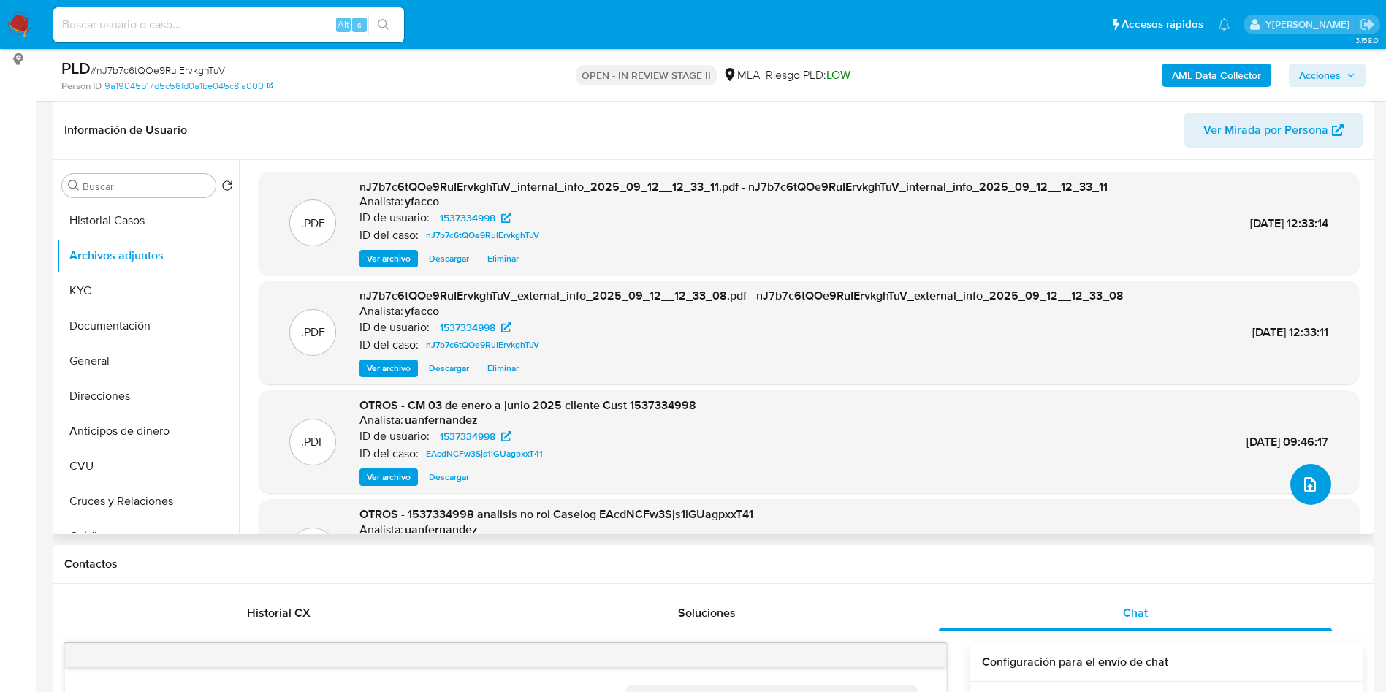
click at [1294, 474] on button "upload-file" at bounding box center [1310, 484] width 41 height 41
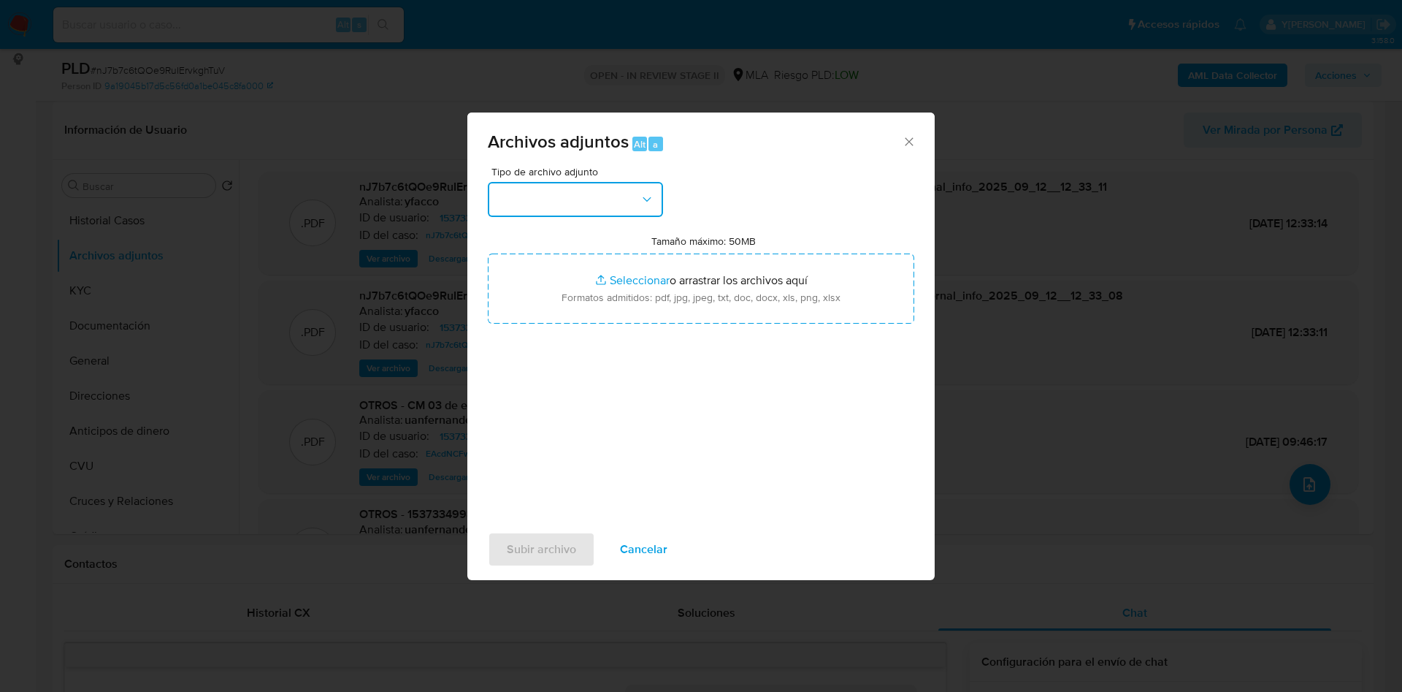
click at [576, 207] on button "button" at bounding box center [575, 199] width 175 height 35
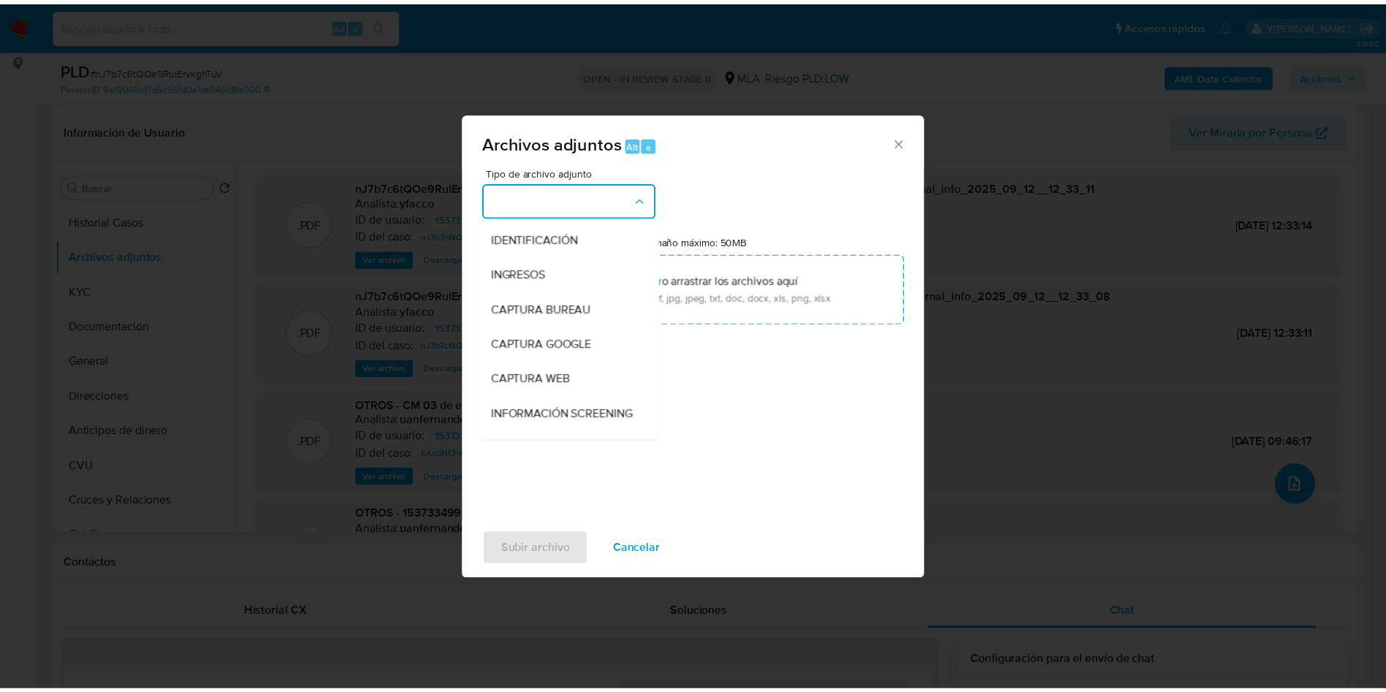
scroll to position [219, 0]
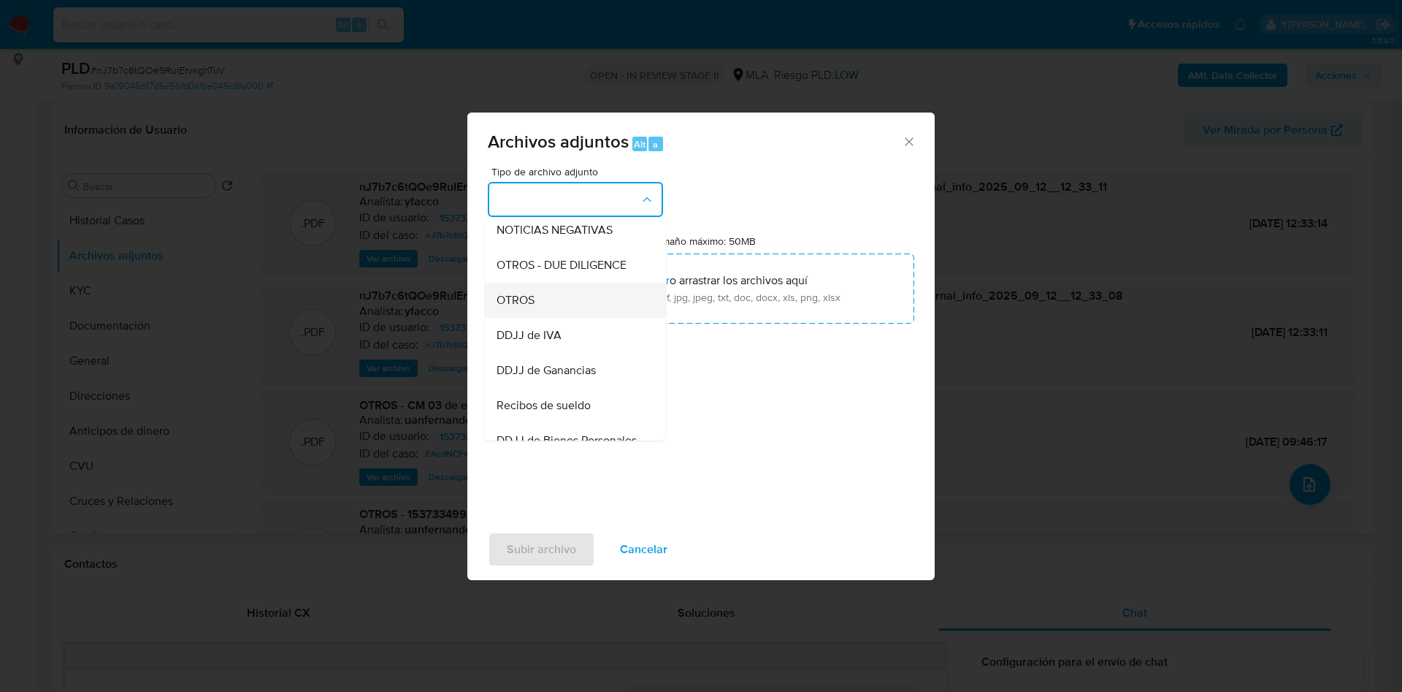
click at [513, 307] on span "OTROS" at bounding box center [516, 300] width 38 height 15
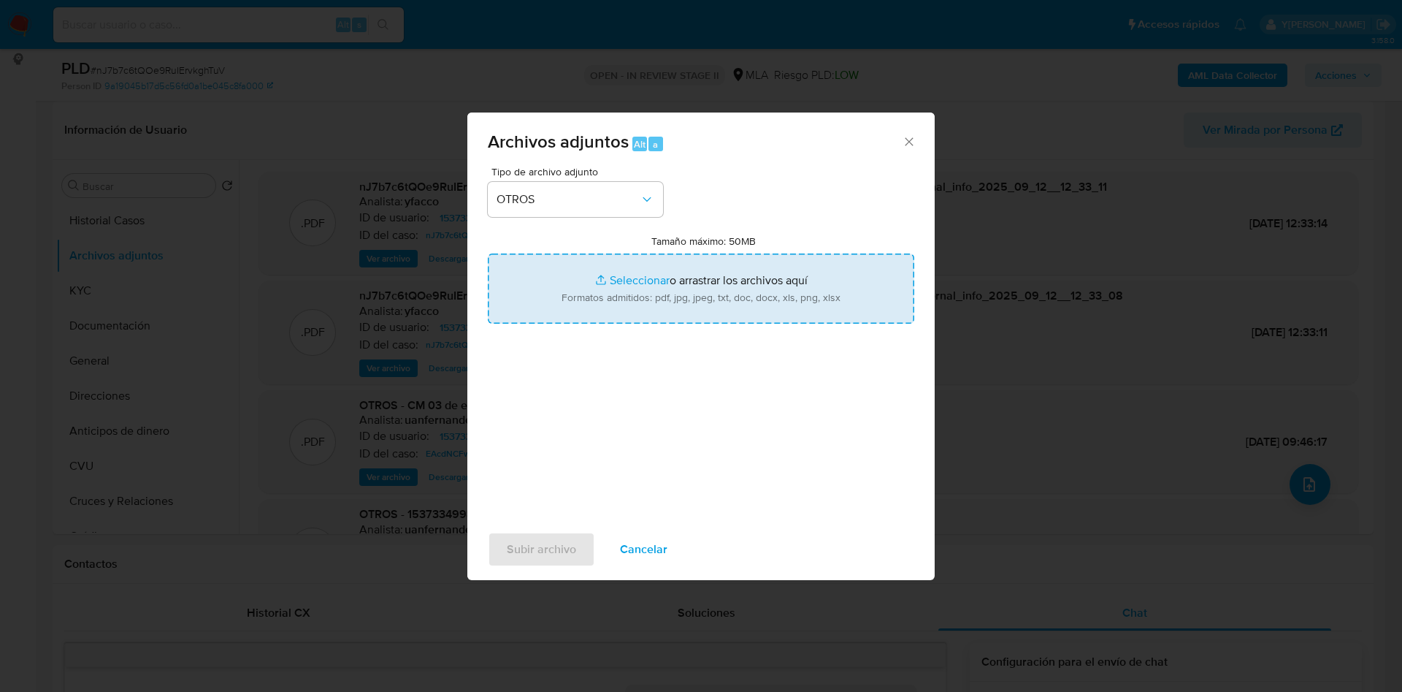
click at [610, 272] on input "Tamaño máximo: 50MB Seleccionar archivos" at bounding box center [701, 288] width 427 height 70
type input "C:\fakepath\Caselog nJ7b7c6tQOe9RuIErvkghTuV_2025_09_11_19_44_35.docx"
click at [630, 273] on input "Tamaño máximo: 50MB Seleccionar archivos" at bounding box center [701, 288] width 427 height 70
type input "C:\fakepath\Movimientos 1537334998.xlsx"
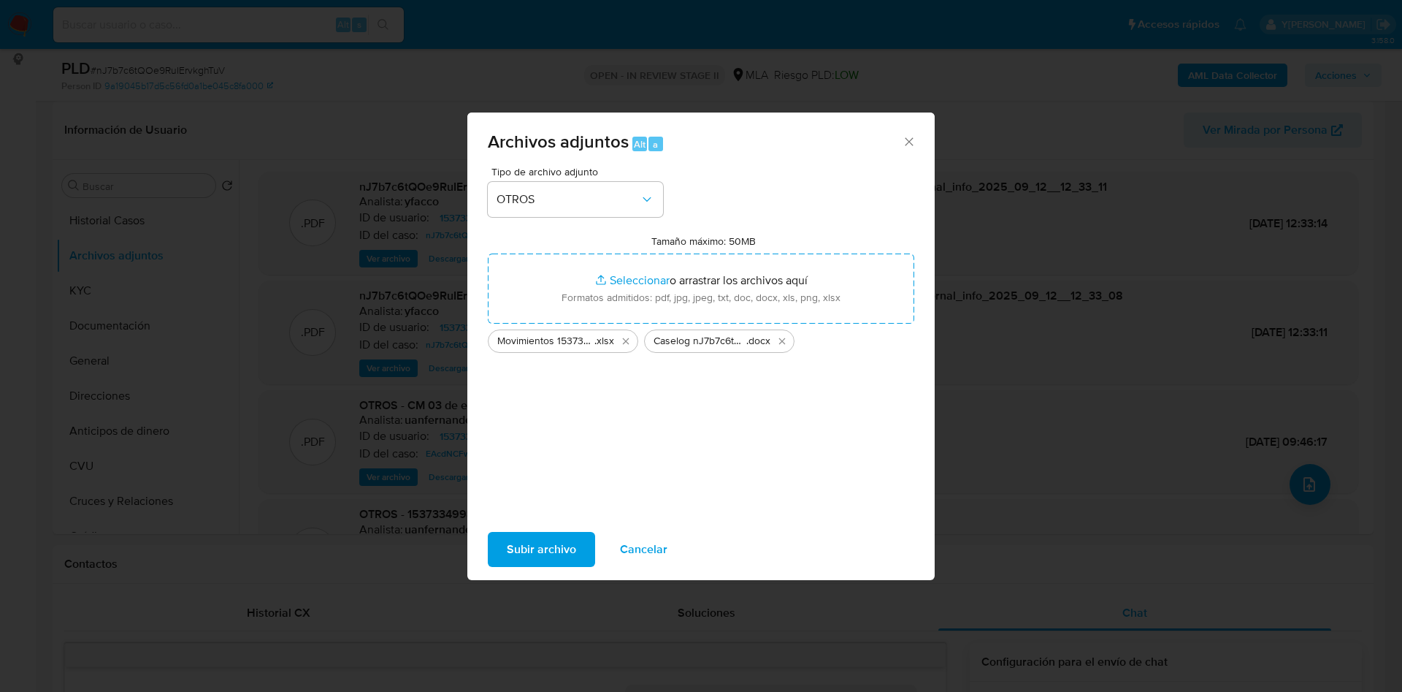
click at [532, 554] on span "Subir archivo" at bounding box center [541, 549] width 69 height 32
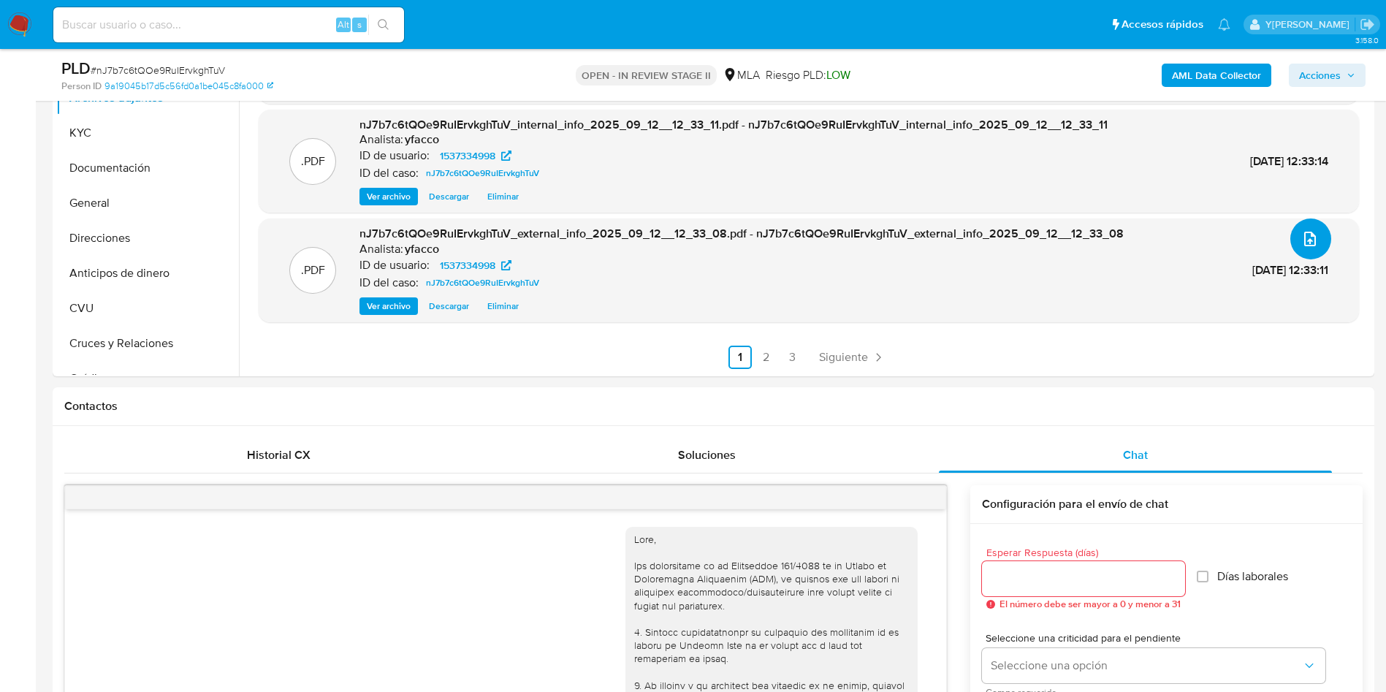
scroll to position [110, 0]
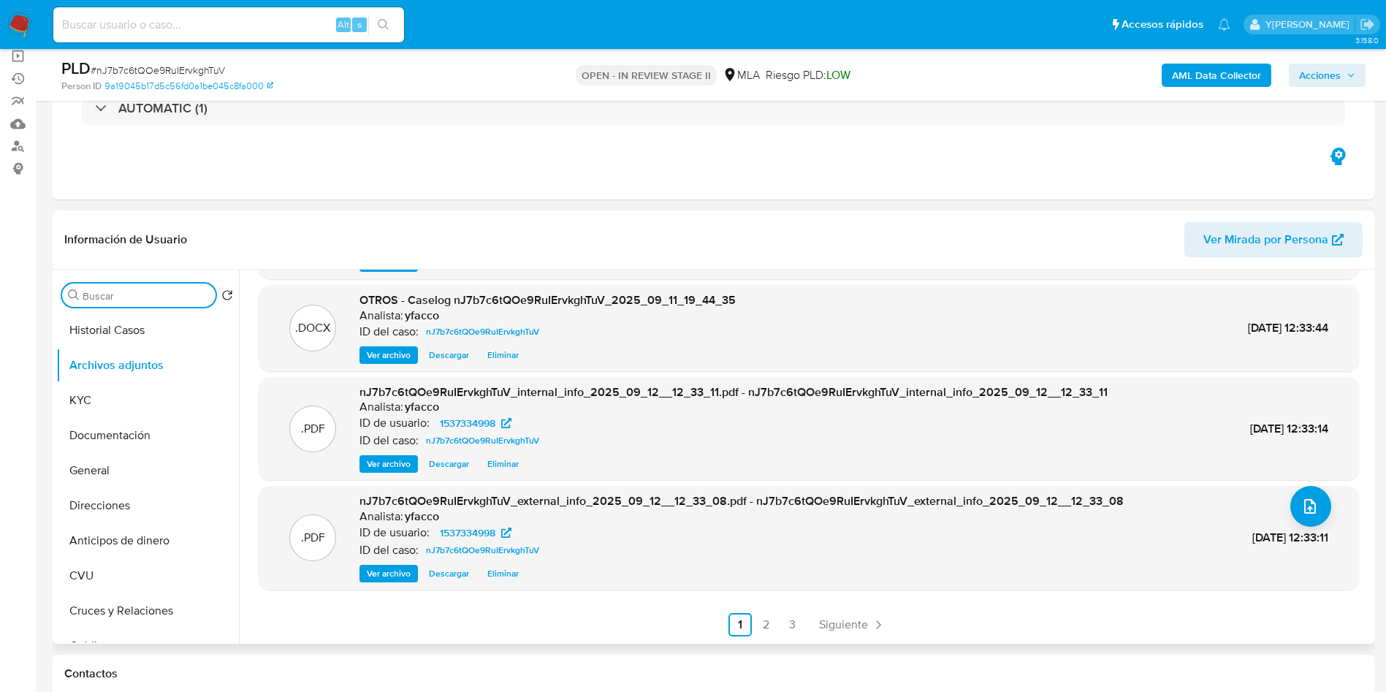
click at [136, 302] on div "Buscar" at bounding box center [138, 294] width 153 height 23
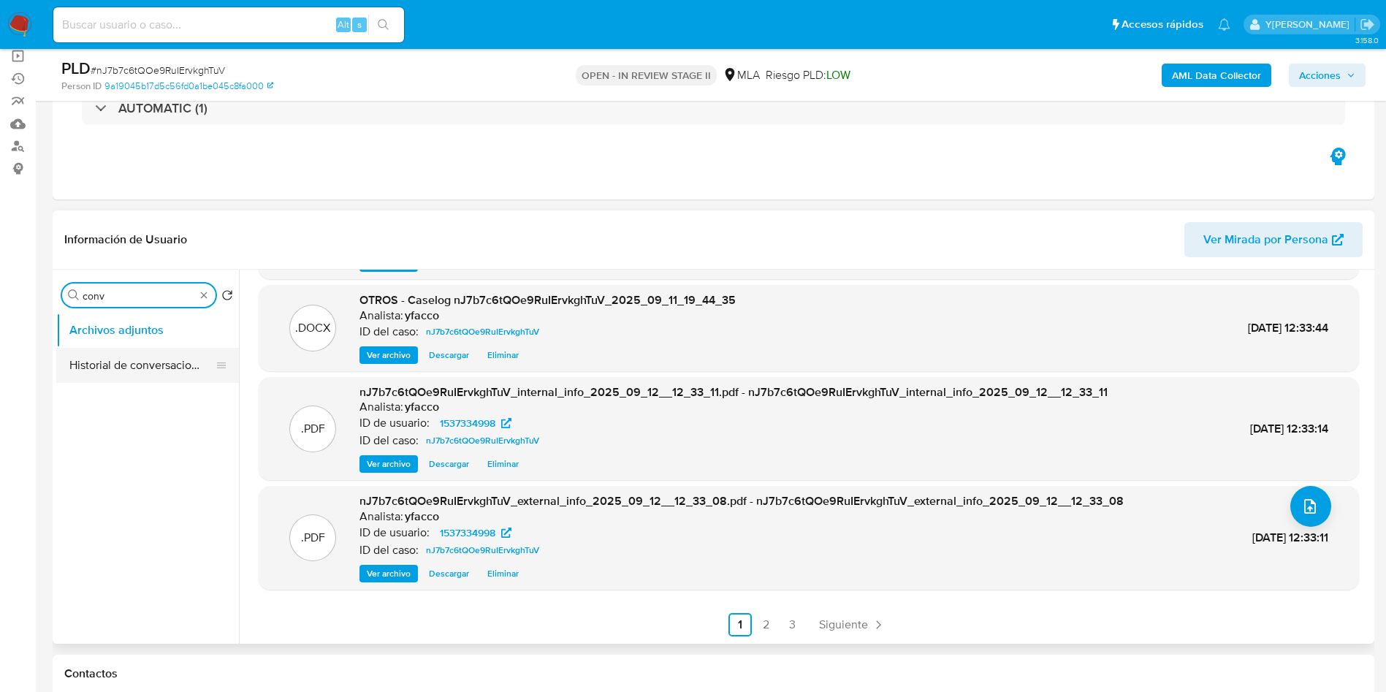
type input "conv"
click at [113, 351] on button "Historial de conversaciones" at bounding box center [141, 365] width 171 height 35
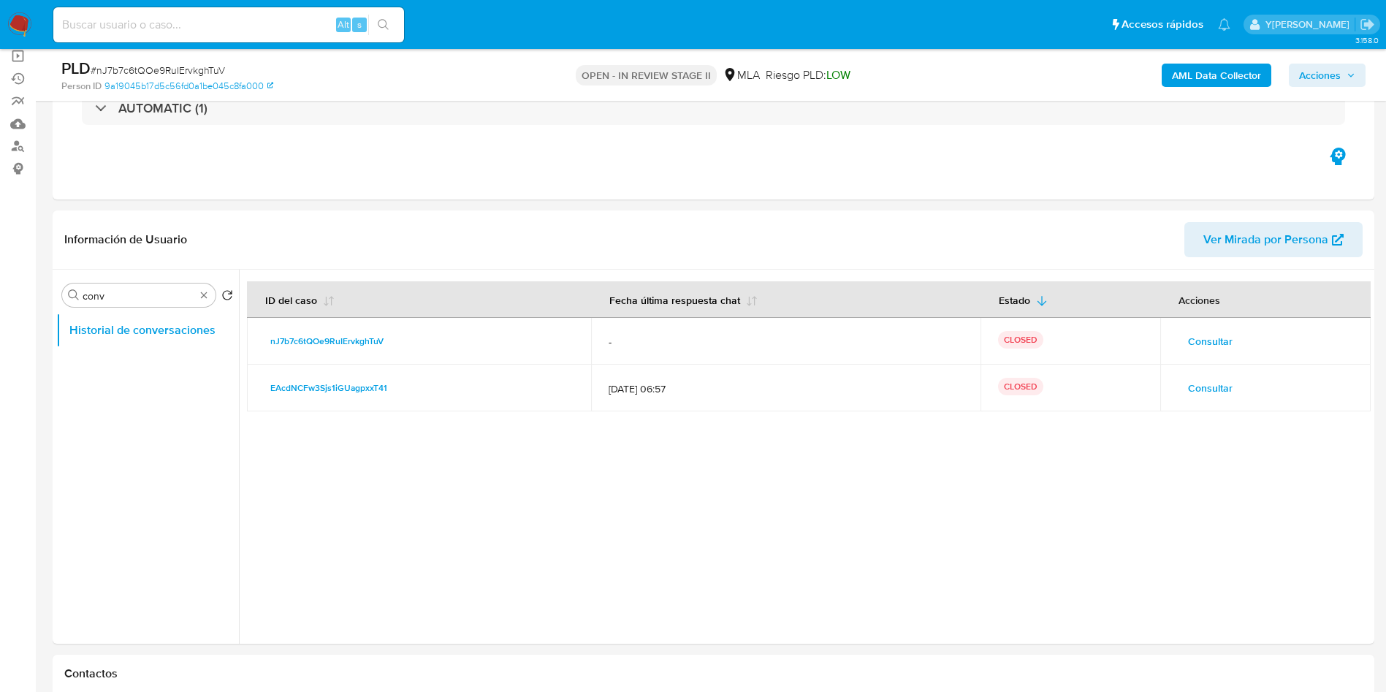
click at [1298, 61] on div "AML Data Collector Acciones" at bounding box center [1149, 75] width 431 height 34
click at [1321, 74] on span "Acciones" at bounding box center [1320, 75] width 42 height 23
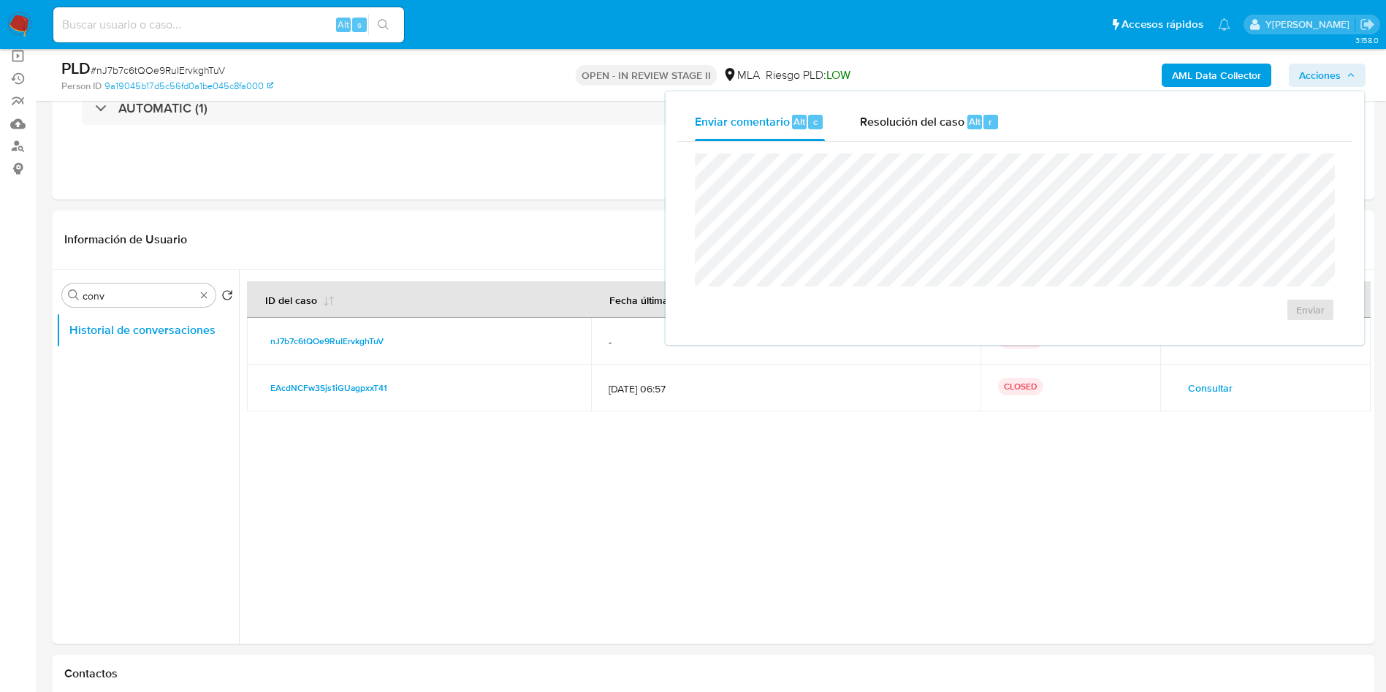
drag, startPoint x: 906, startPoint y: 122, endPoint x: 909, endPoint y: 144, distance: 22.2
click at [906, 121] on span "Resolución del caso" at bounding box center [912, 120] width 104 height 17
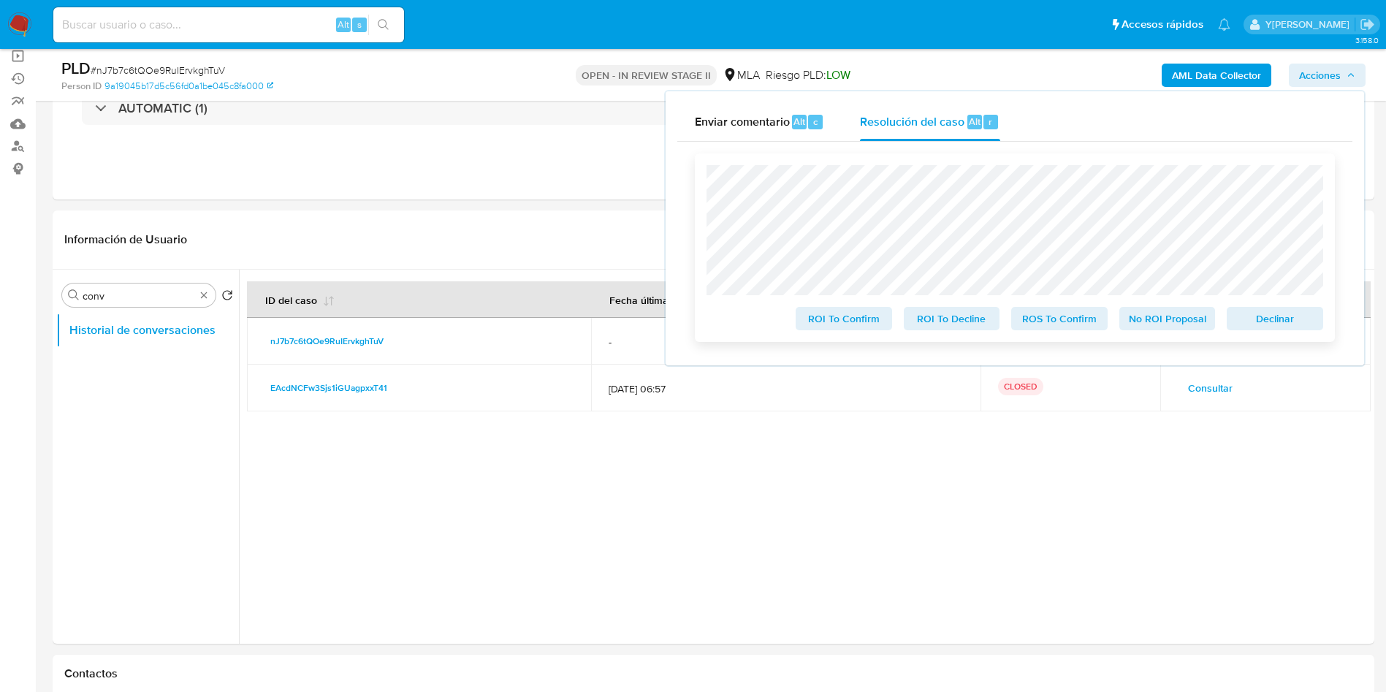
click at [1160, 321] on span "No ROI Proposal" at bounding box center [1167, 318] width 76 height 20
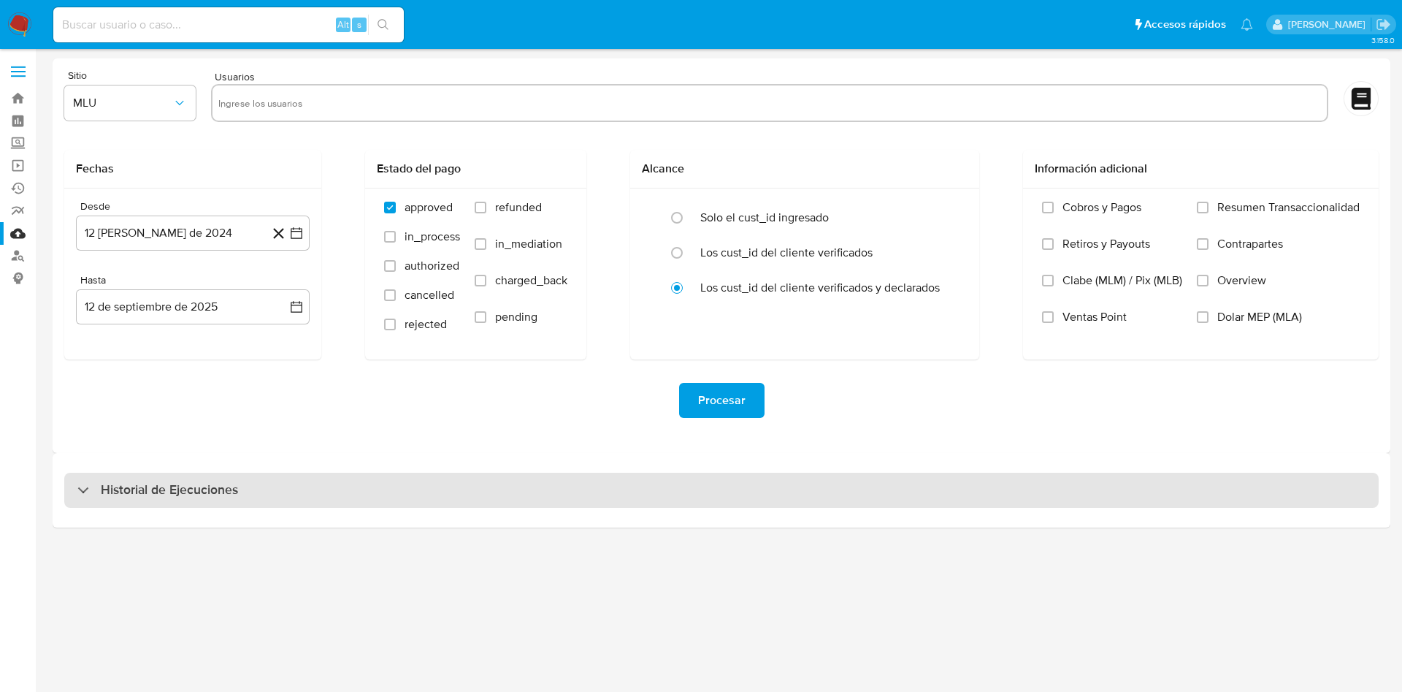
click at [173, 489] on h3 "Historial de Ejecuciones" at bounding box center [169, 490] width 137 height 18
select select "10"
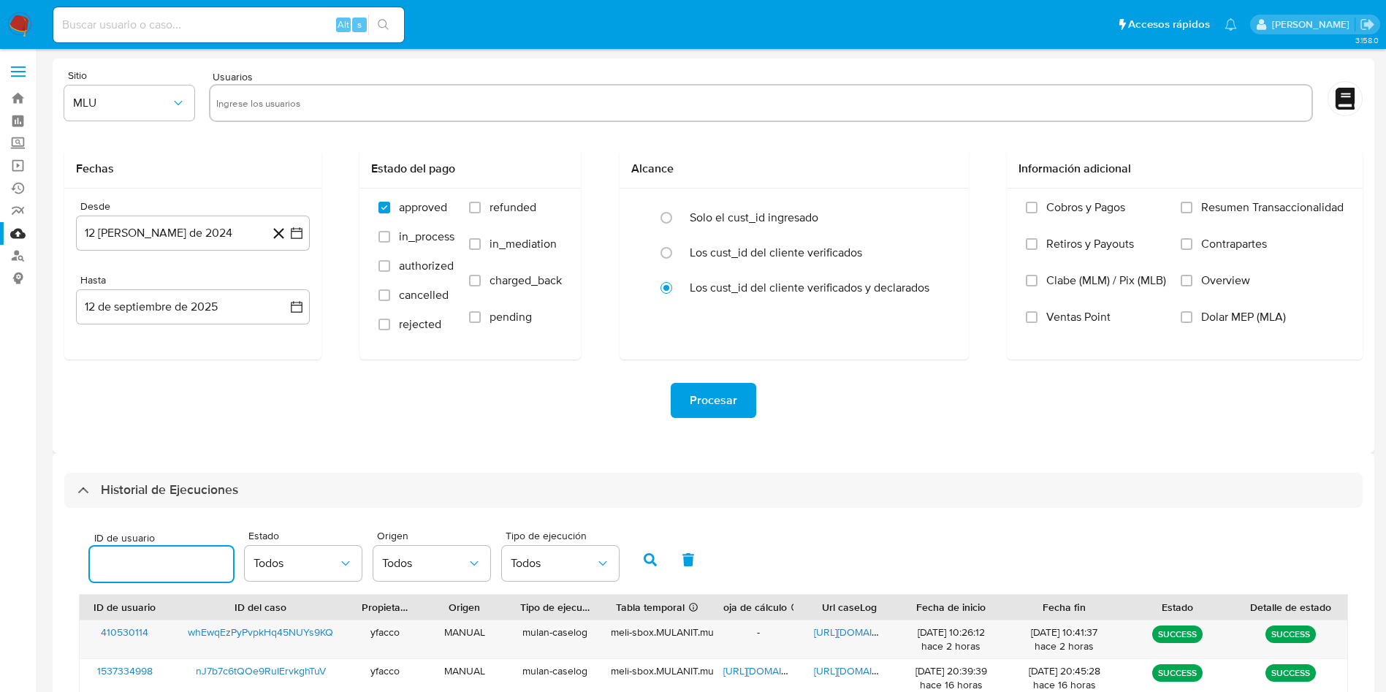
click at [156, 568] on input "number" at bounding box center [161, 563] width 143 height 19
type input "410530114"
click at [644, 557] on icon "button" at bounding box center [649, 559] width 13 height 13
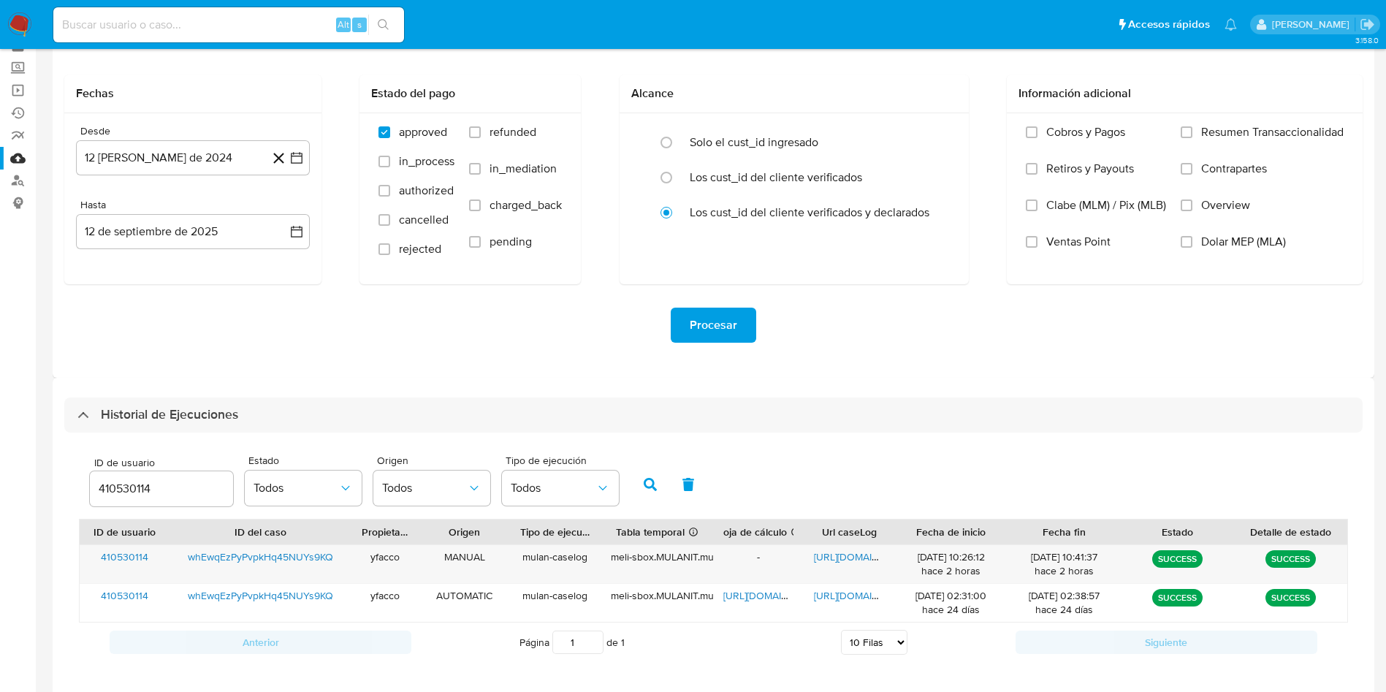
scroll to position [110, 0]
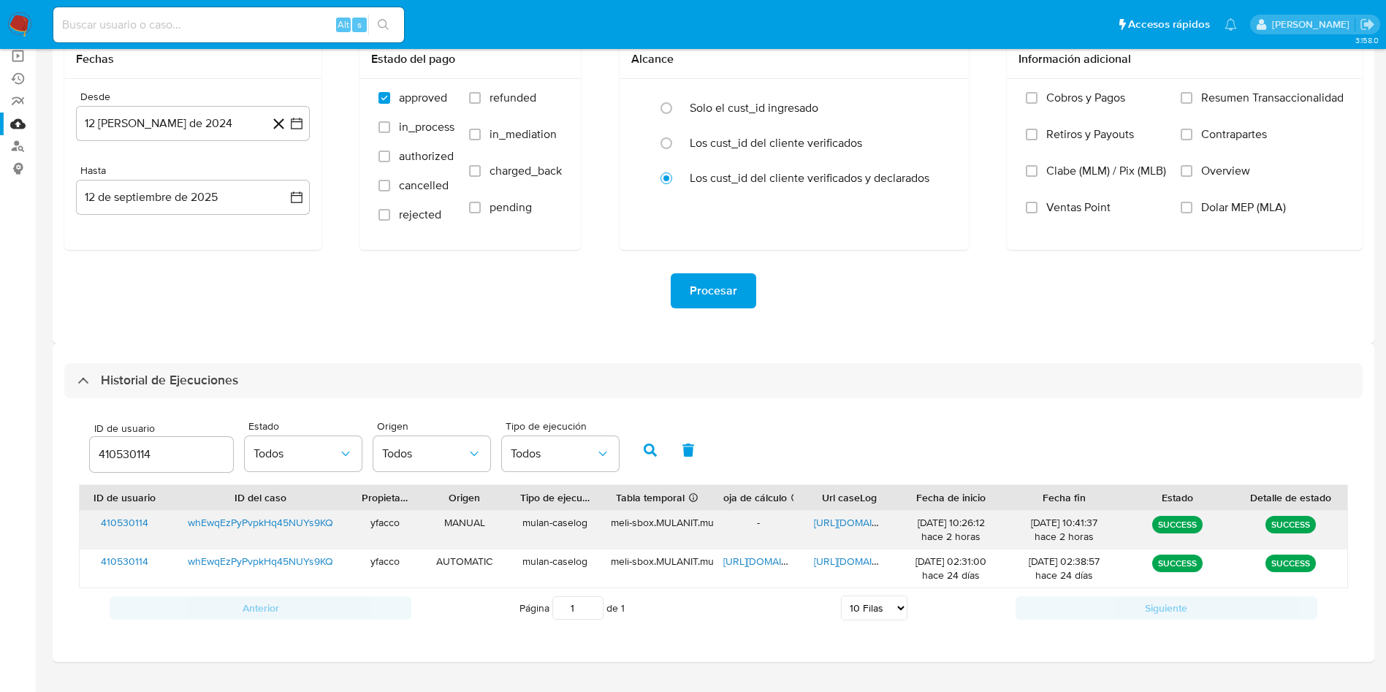
click at [823, 519] on span "https://docs.google.com/document/d/1K7nodfA5lvfUgL1o4xW-Id7R-blGps_dIEuk06tkobI…" at bounding box center [864, 522] width 101 height 15
drag, startPoint x: 172, startPoint y: 446, endPoint x: 36, endPoint y: 393, distance: 145.9
click at [37, 432] on main "3.158.0" at bounding box center [693, 306] width 1386 height 833
type input "613529802"
click at [636, 452] on button "button" at bounding box center [650, 449] width 38 height 35
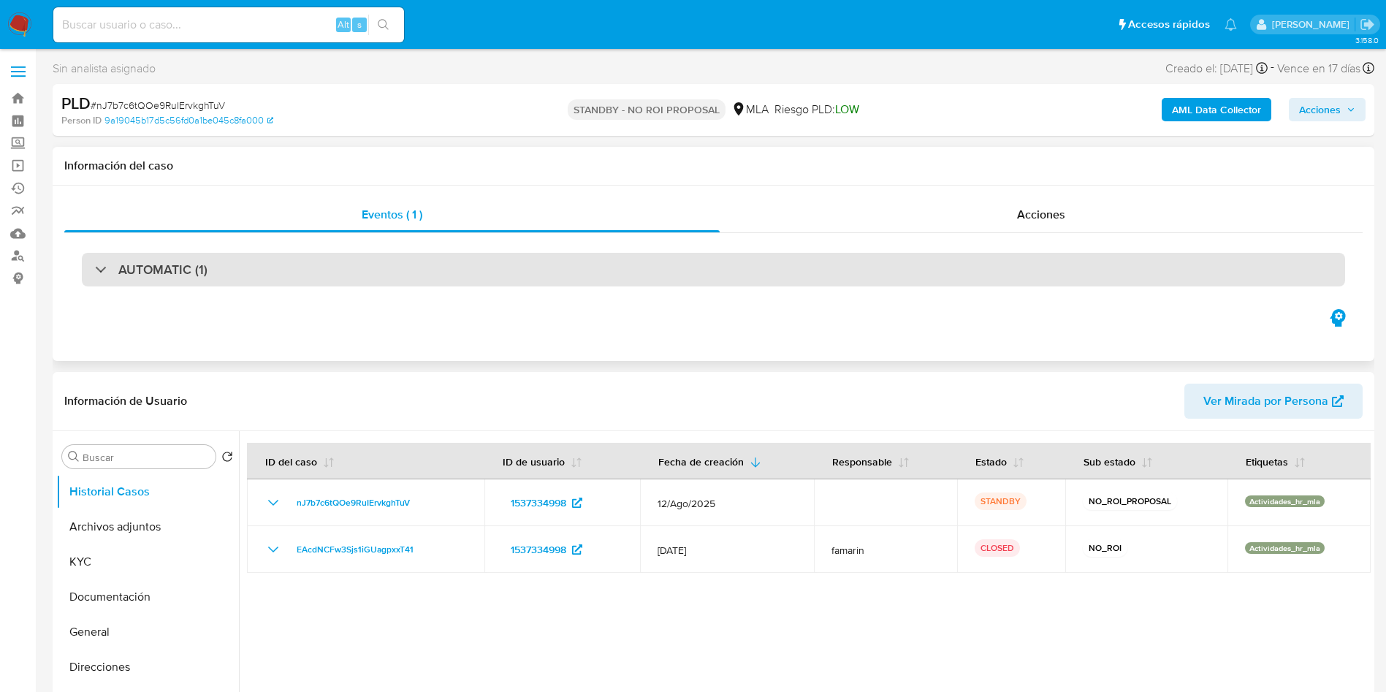
select select "10"
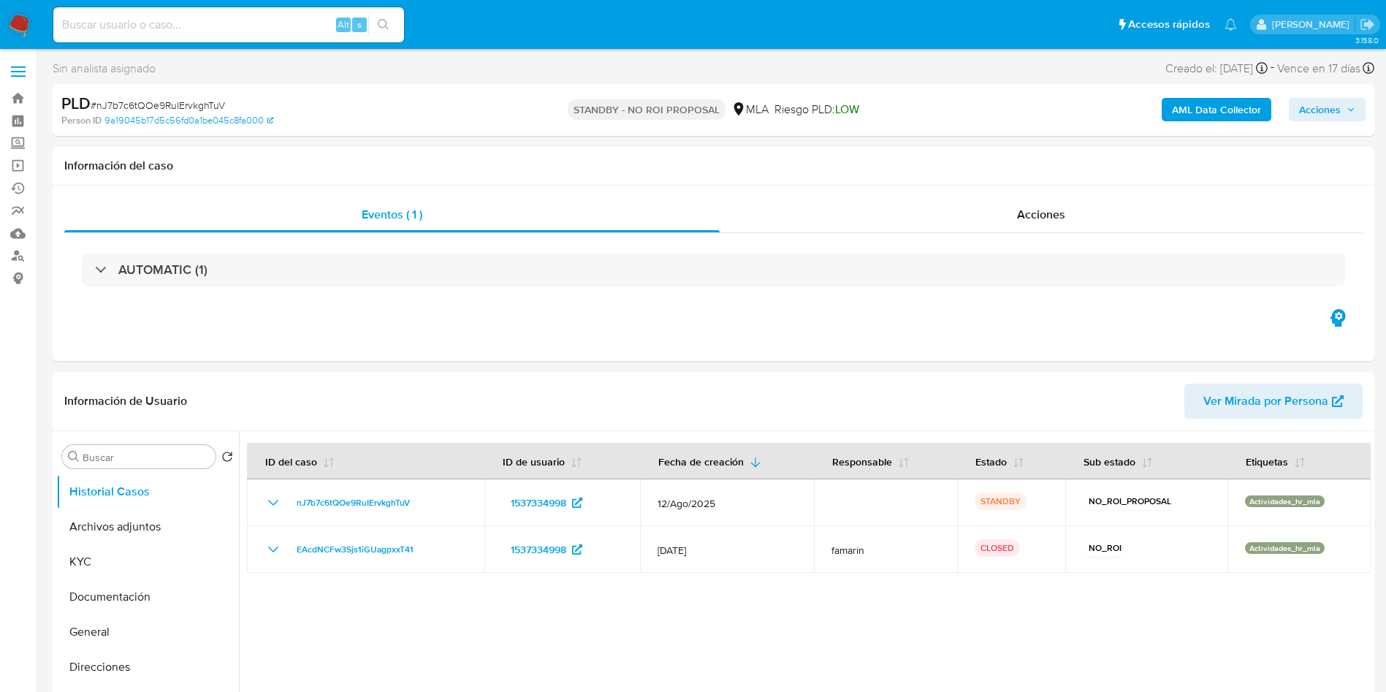
click at [135, 31] on input at bounding box center [228, 24] width 351 height 19
paste input "whEwqEzPyPvpkHq45NUYs9KQ"
type input "whEwqEzPyPvpkHq45NUYs9KQ"
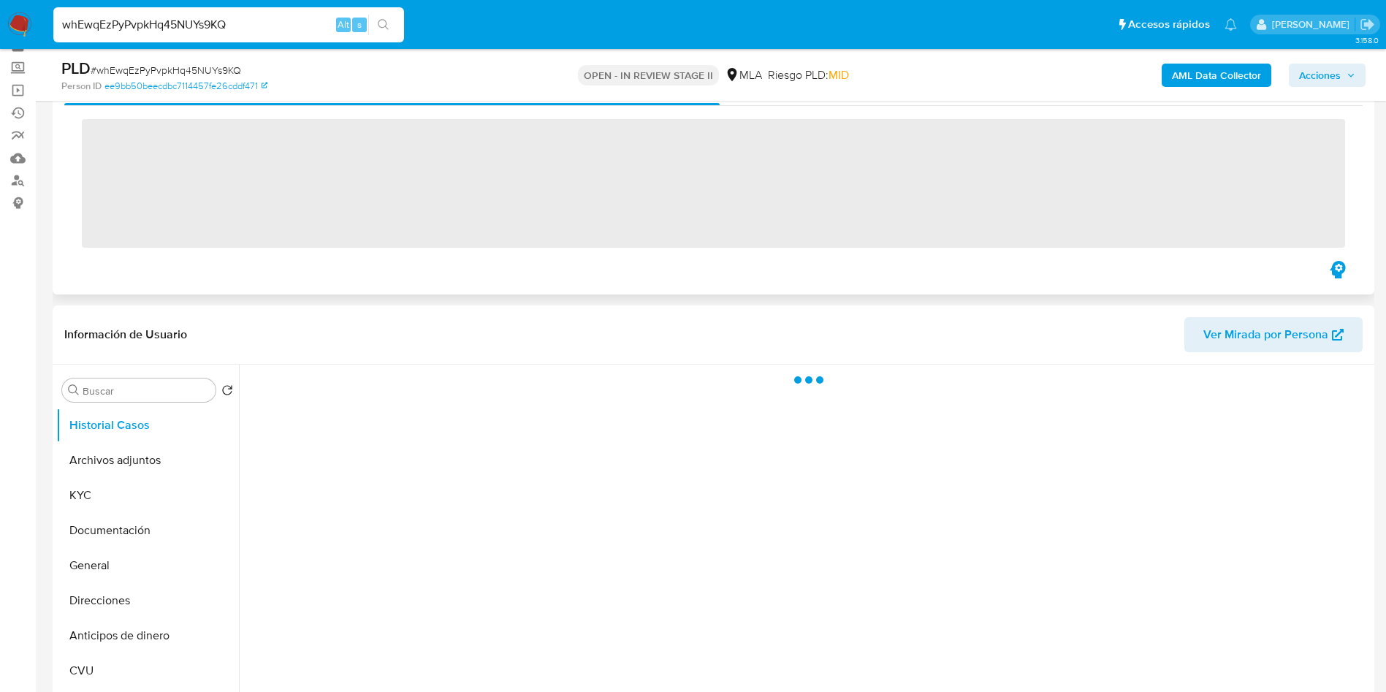
scroll to position [110, 0]
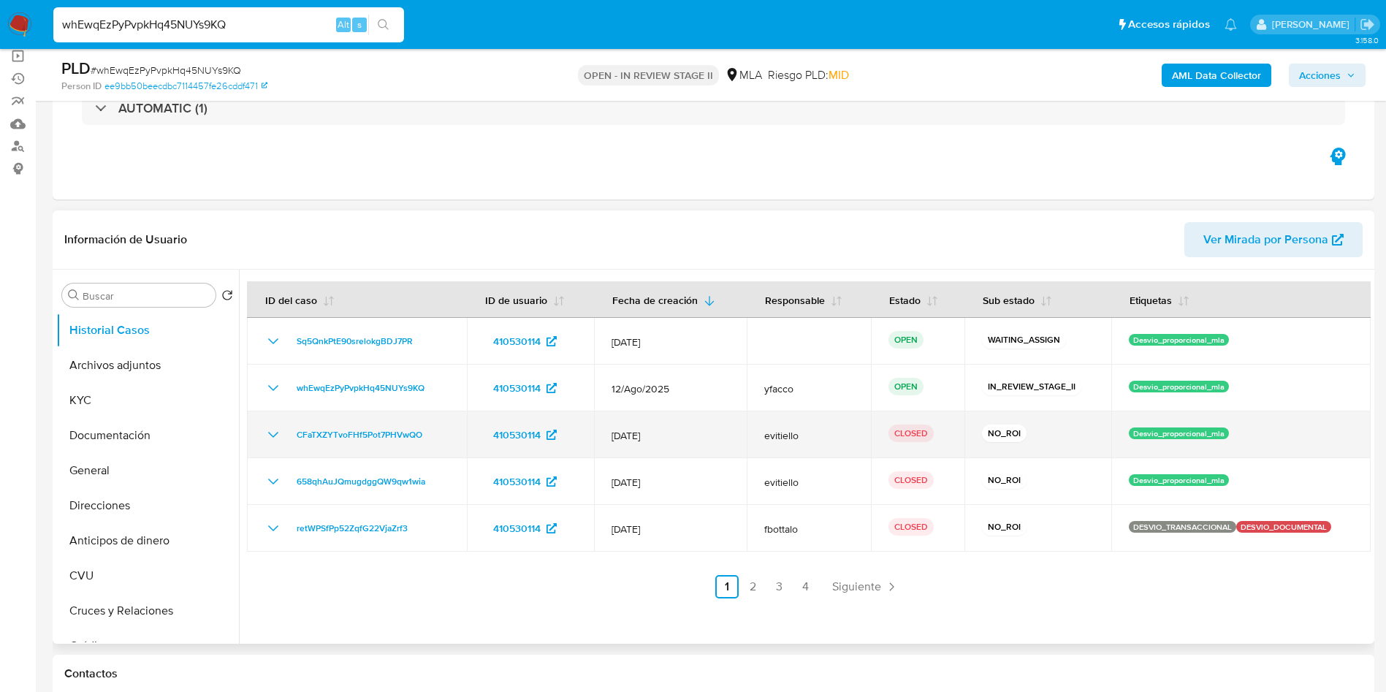
select select "10"
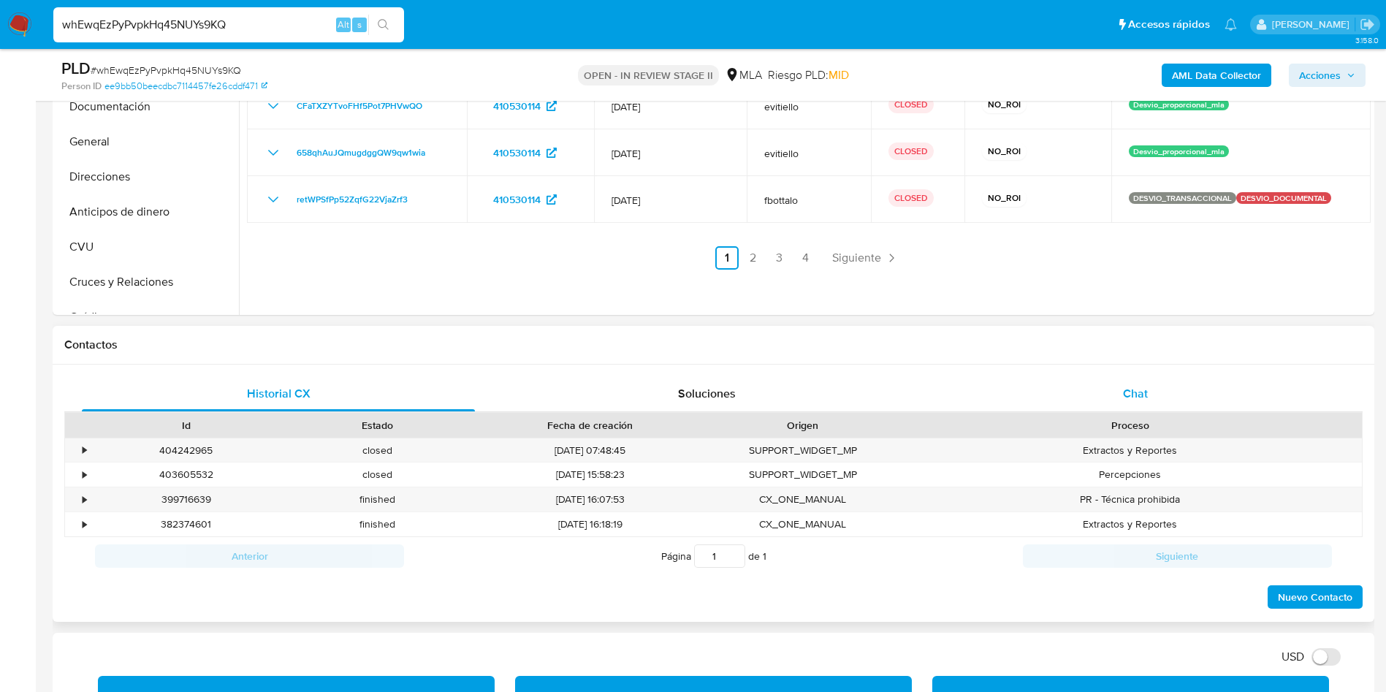
click at [1147, 409] on div "Chat" at bounding box center [1135, 393] width 393 height 35
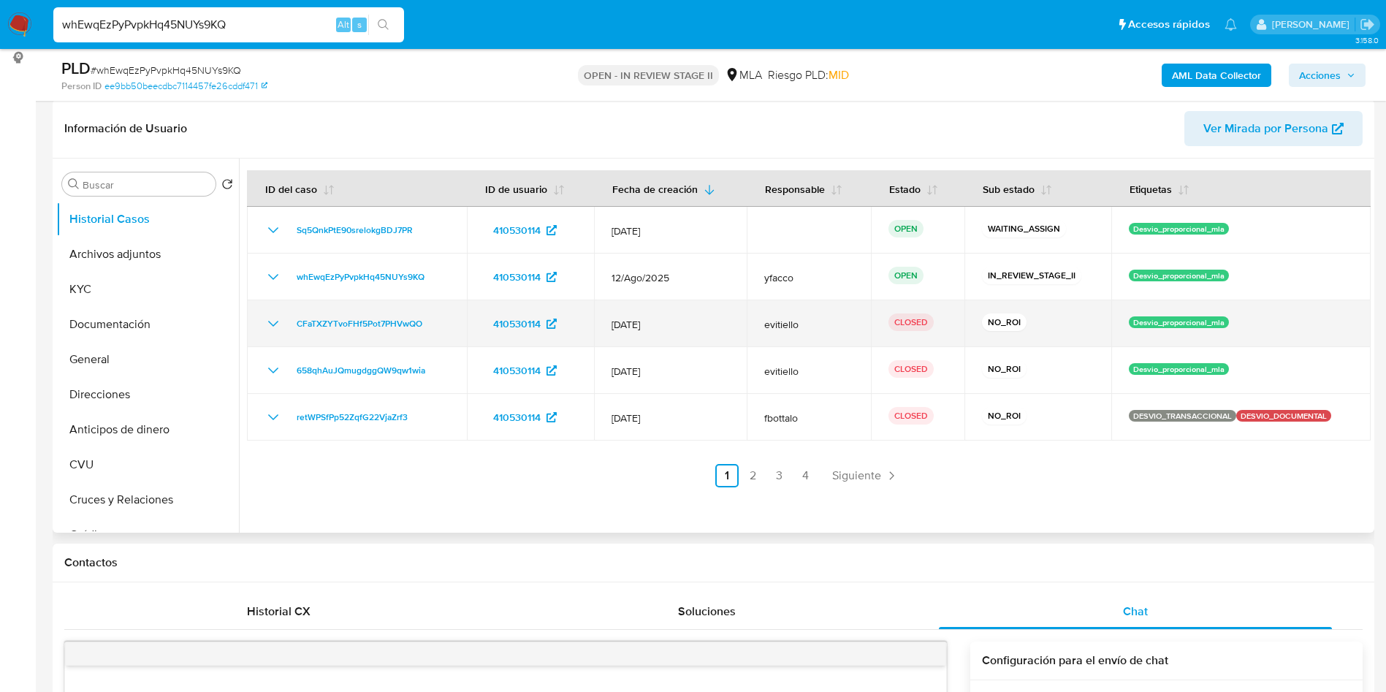
scroll to position [219, 0]
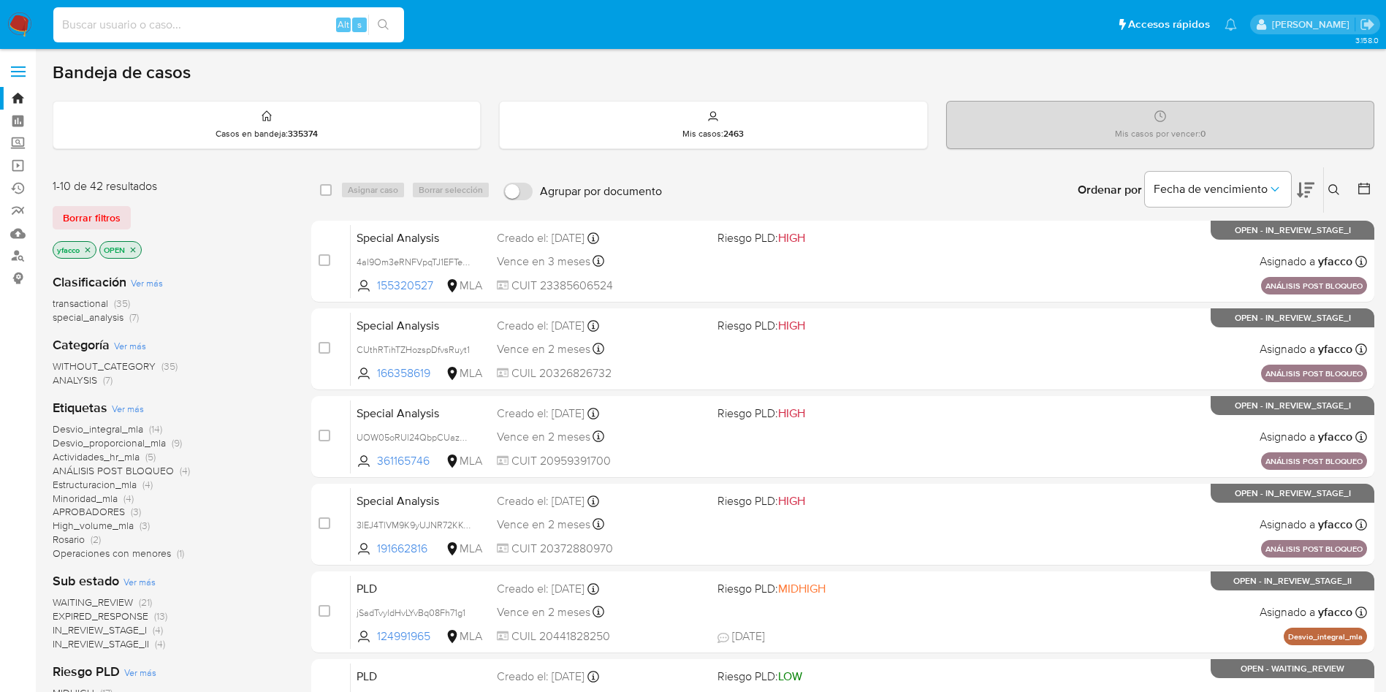
click at [251, 31] on input at bounding box center [228, 24] width 351 height 19
paste input "5HnQHoOpzBYuOMOUx2CDBAzZ"
type input "5HnQHoOpzBYuOMOUx2CDBAzZ"
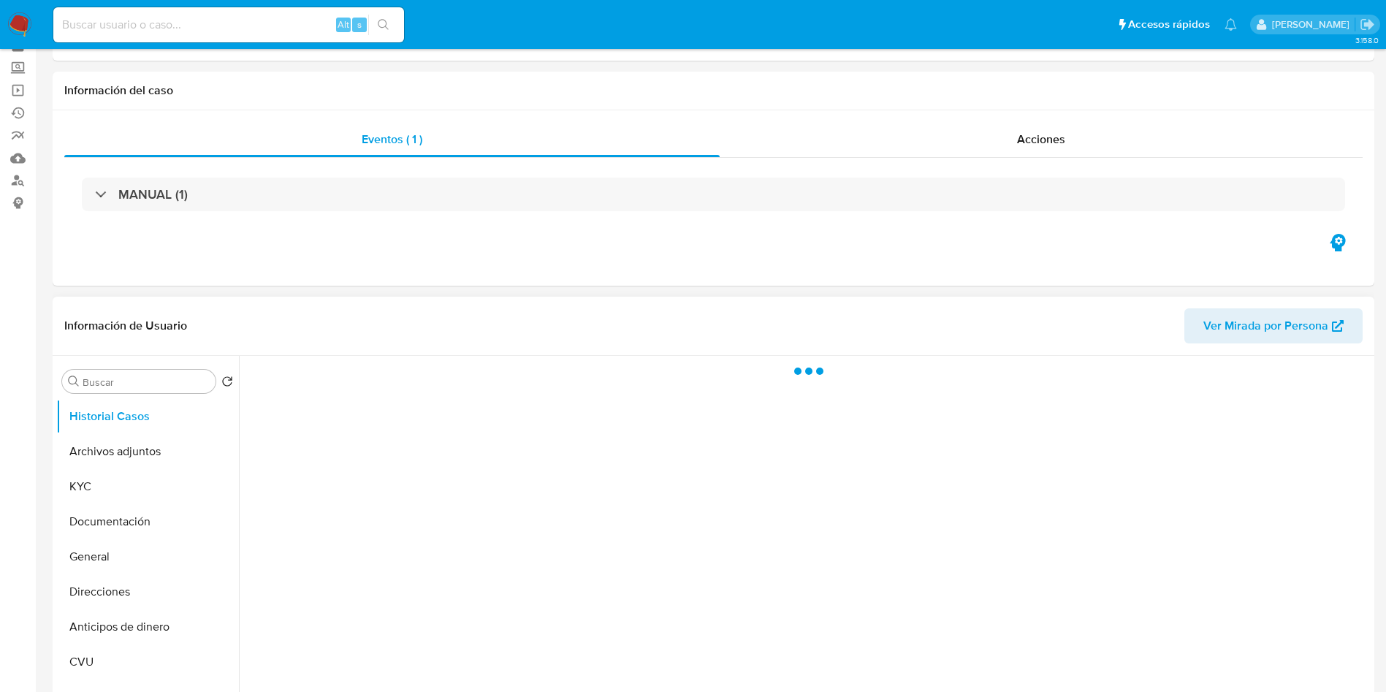
scroll to position [110, 0]
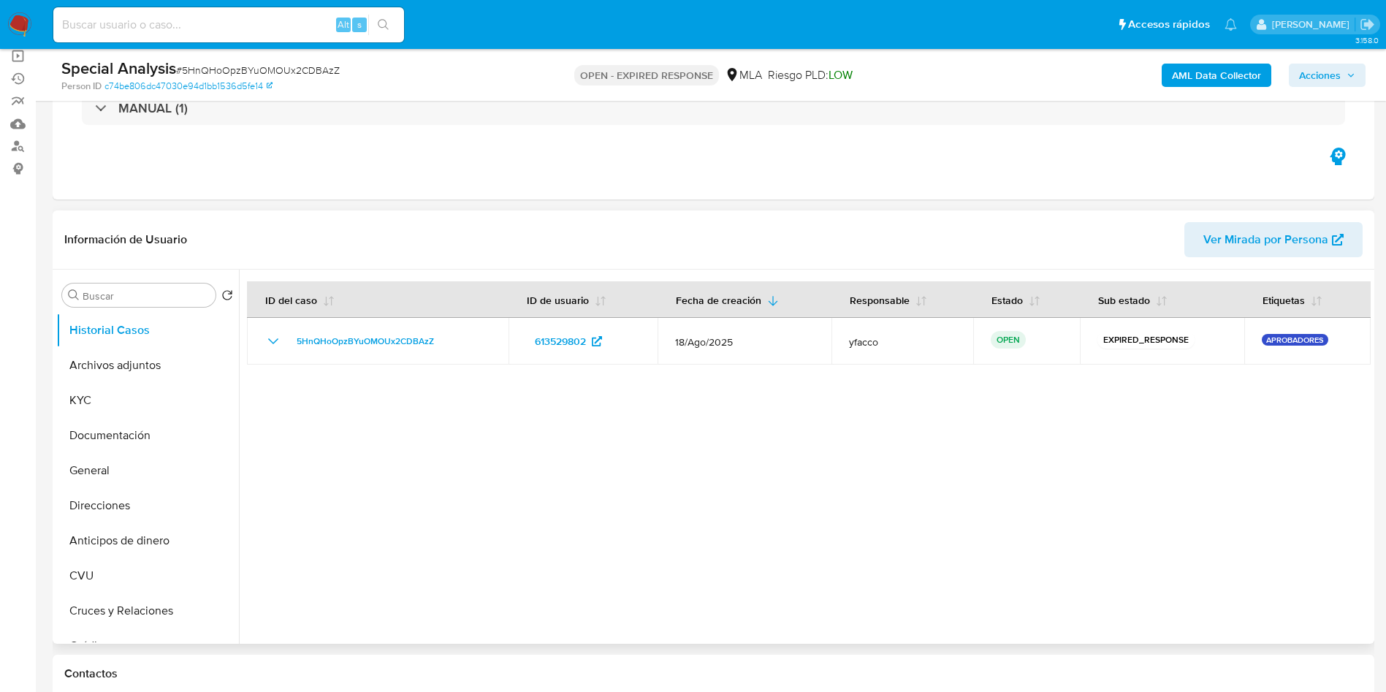
select select "10"
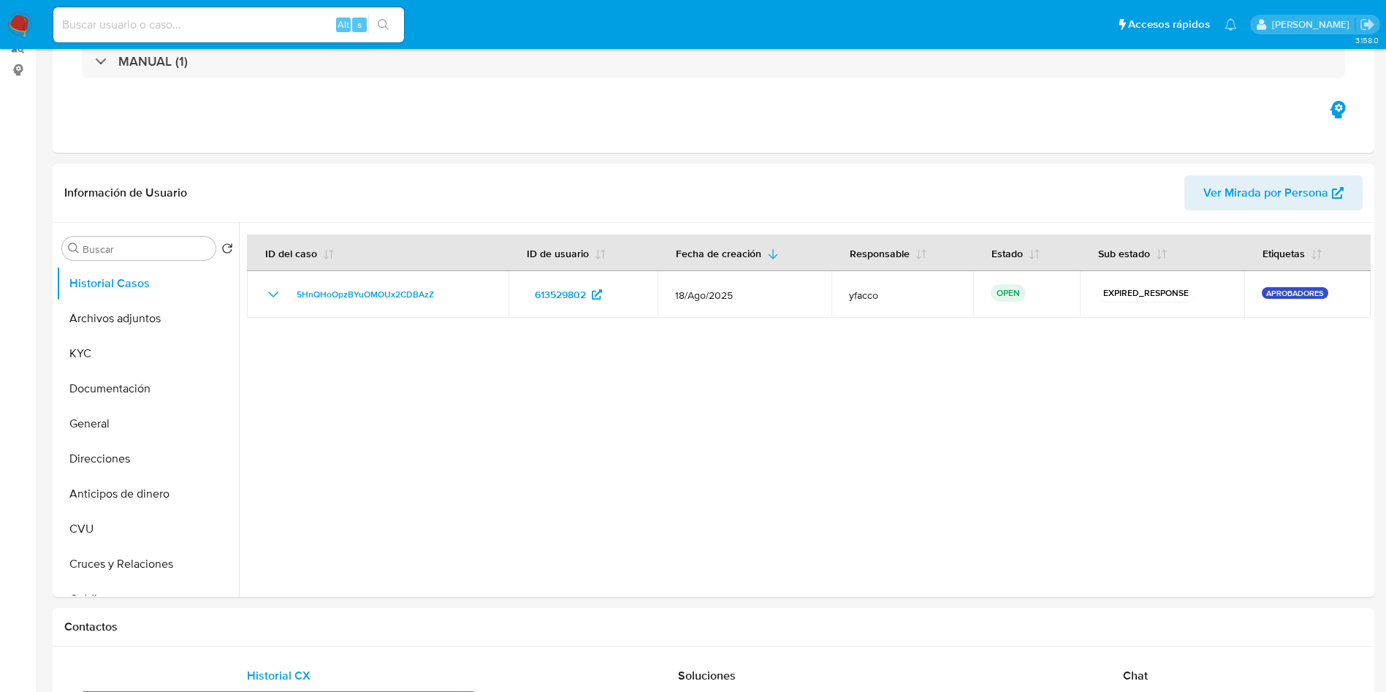
scroll to position [0, 0]
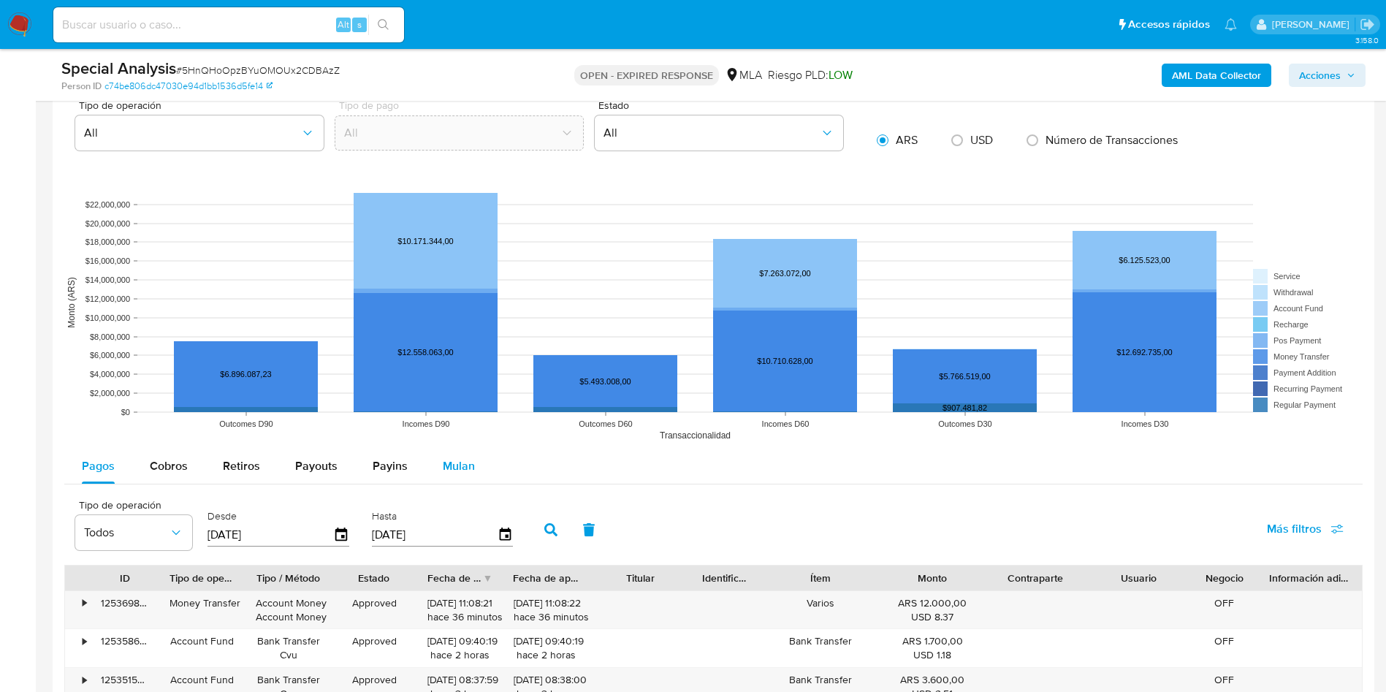
click at [456, 457] on span "Mulan" at bounding box center [459, 465] width 32 height 17
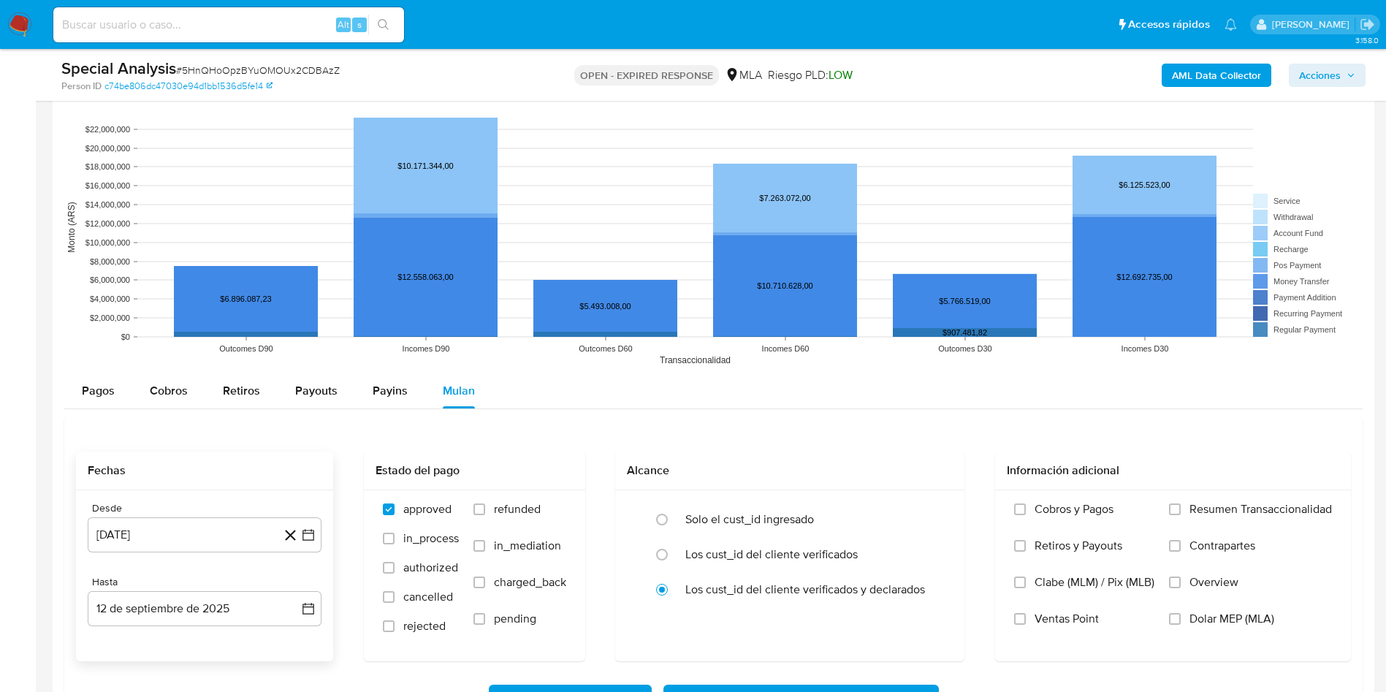
scroll to position [1315, 0]
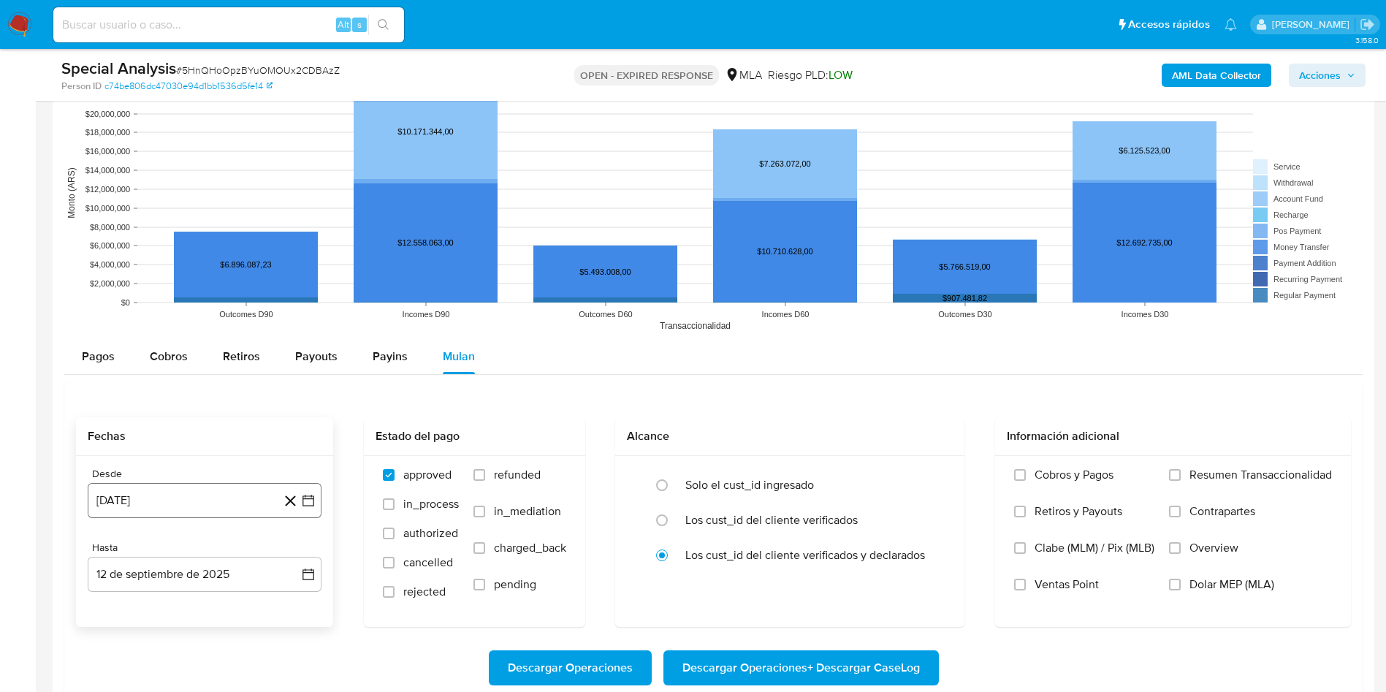
click at [213, 493] on button "12 [PERSON_NAME] de 2024" at bounding box center [205, 500] width 234 height 35
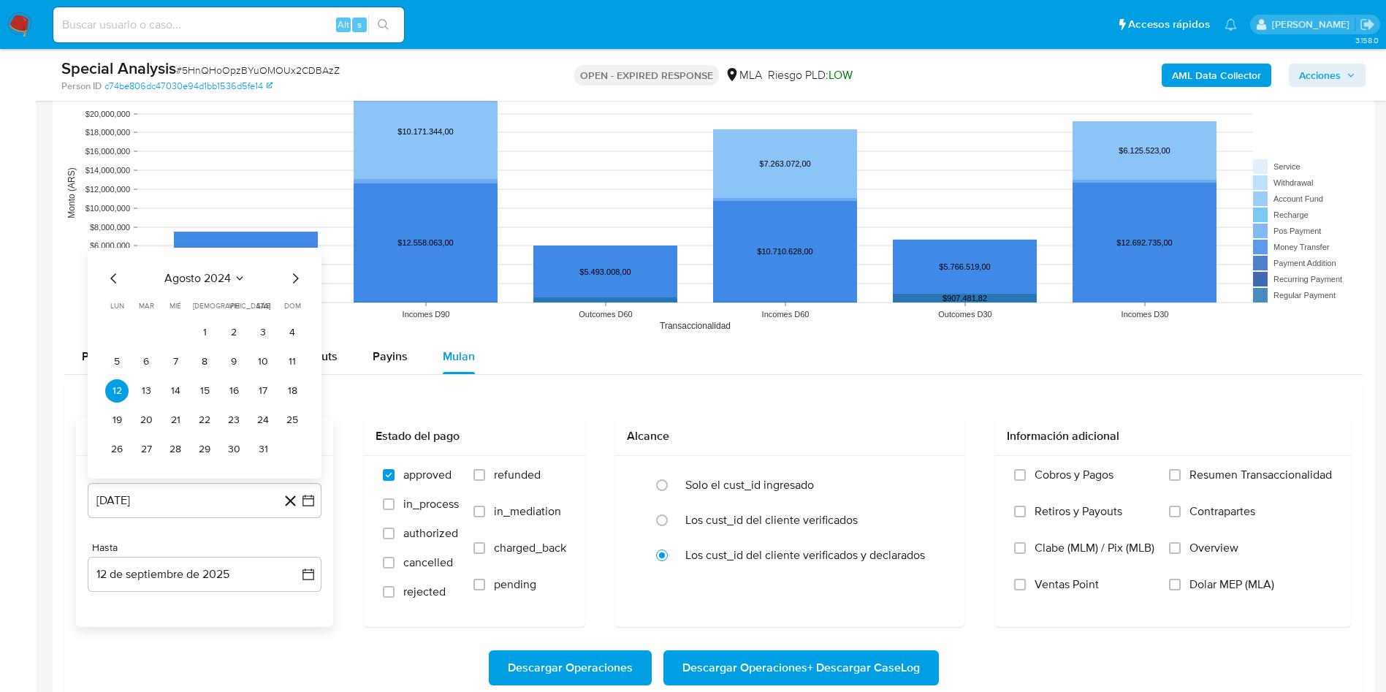
click at [215, 283] on span "agosto 2024" at bounding box center [197, 278] width 66 height 15
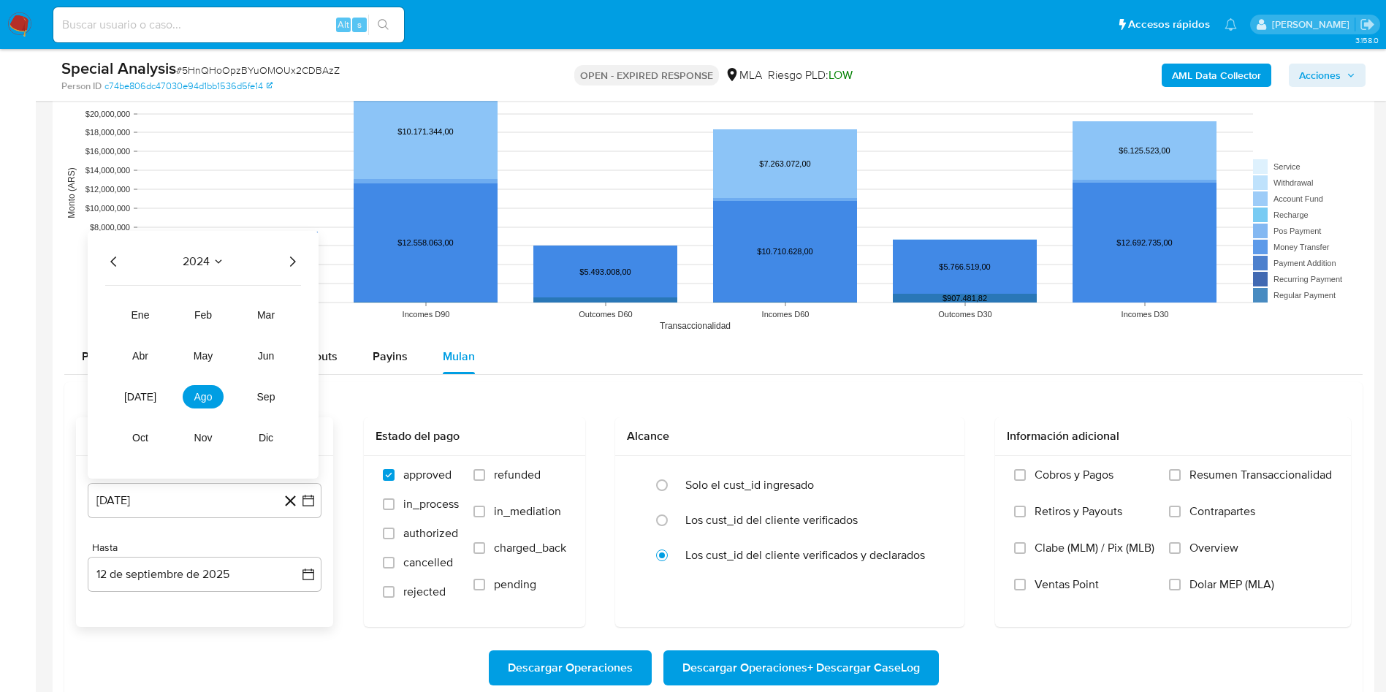
click at [294, 264] on icon "Año siguiente" at bounding box center [292, 262] width 18 height 18
click at [136, 356] on span "abr" at bounding box center [140, 356] width 16 height 12
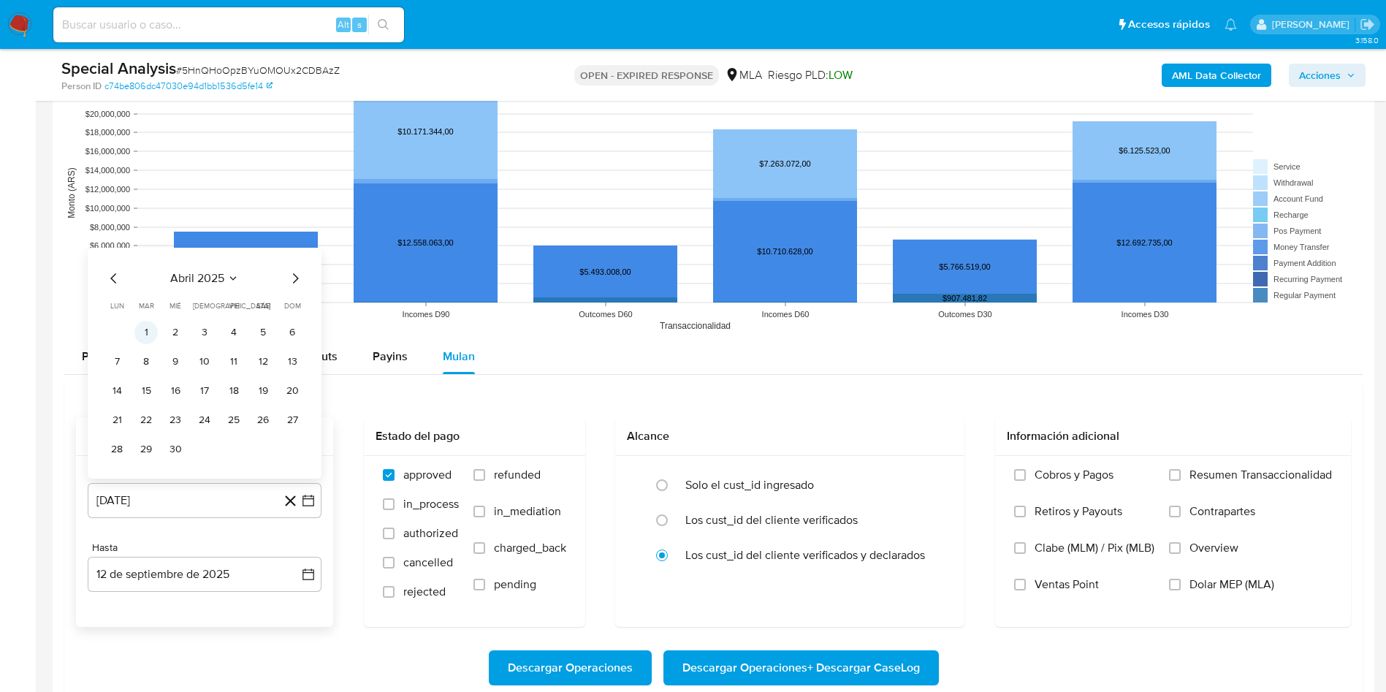
click at [149, 329] on button "1" at bounding box center [145, 332] width 23 height 23
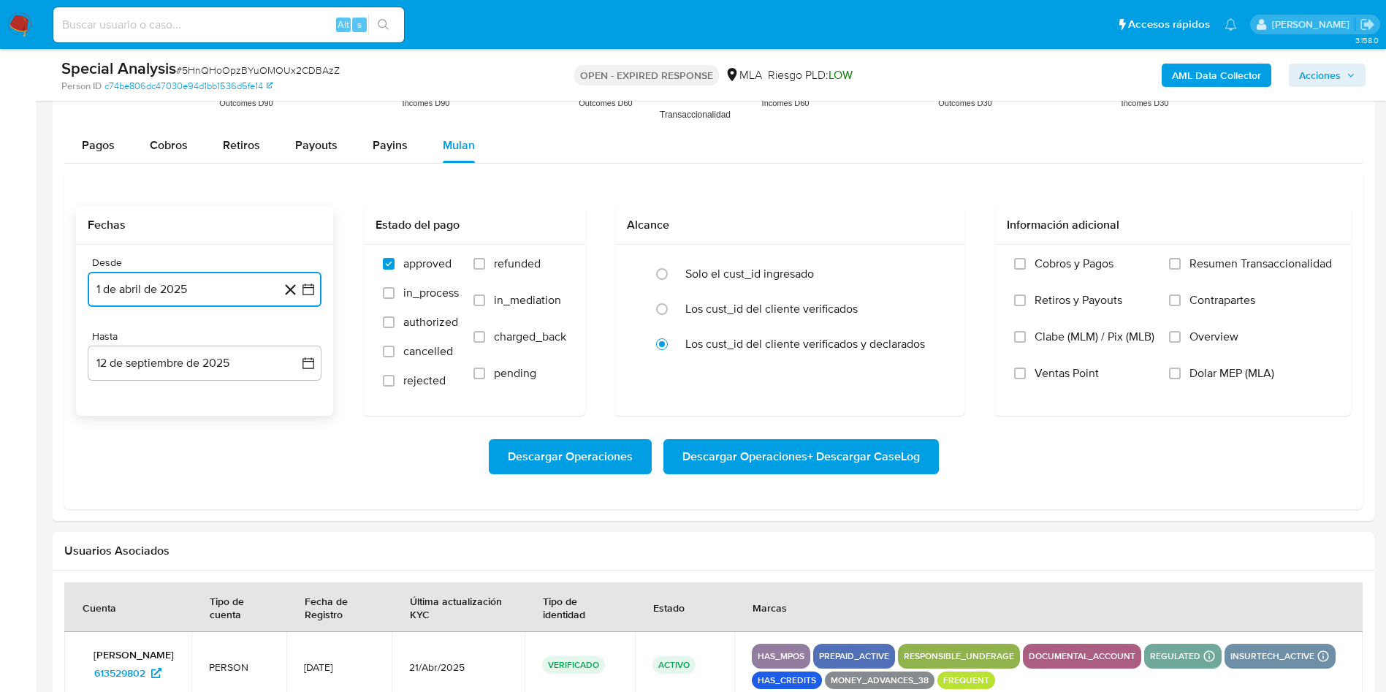
scroll to position [1534, 0]
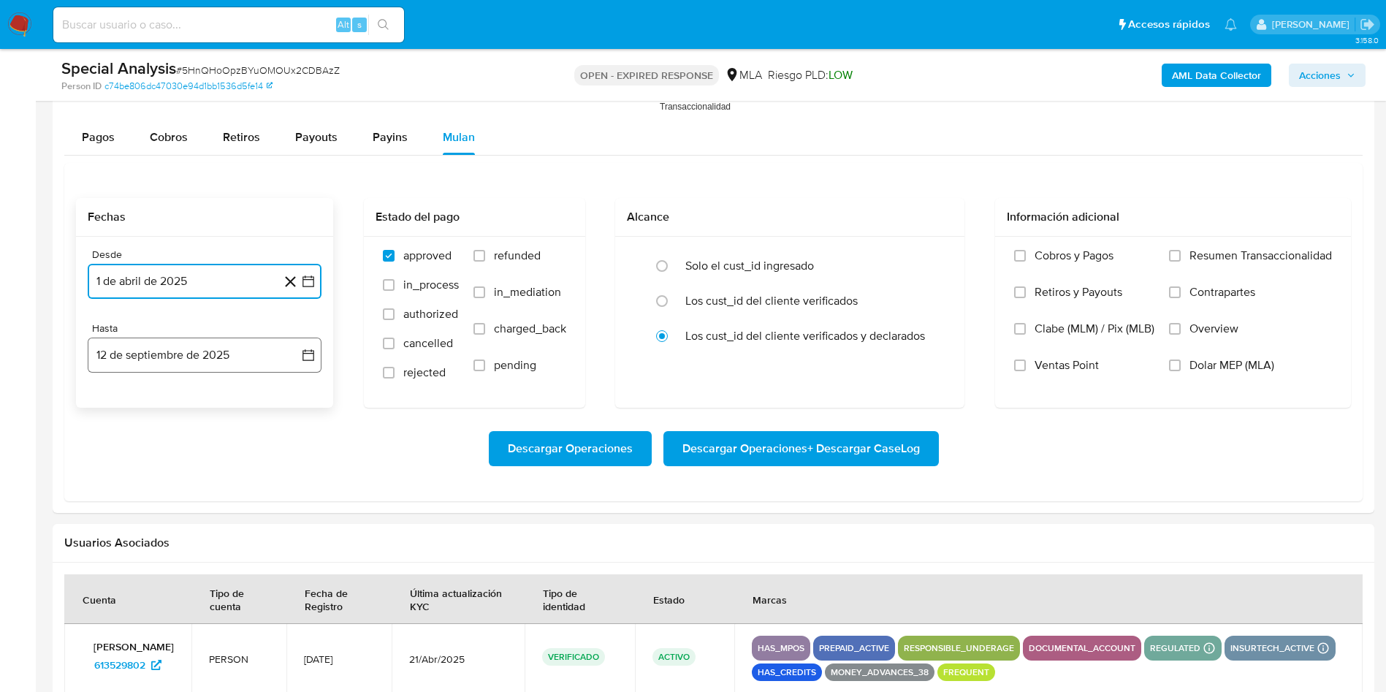
click at [172, 360] on button "12 de septiembre de 2025" at bounding box center [205, 354] width 234 height 35
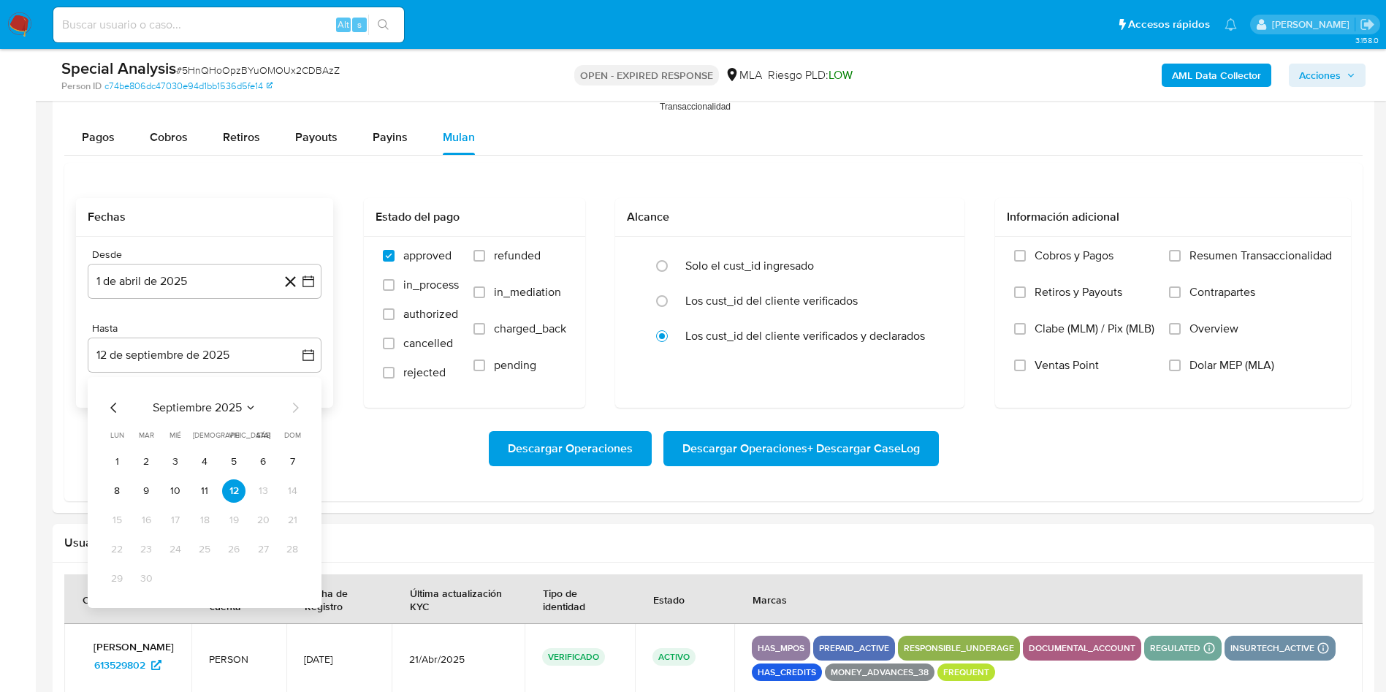
click at [123, 406] on div "septiembre 2025" at bounding box center [204, 408] width 199 height 18
click at [119, 407] on icon "Mes anterior" at bounding box center [114, 408] width 18 height 18
click at [118, 407] on icon "Mes anterior" at bounding box center [114, 408] width 18 height 18
click at [205, 575] on button "31" at bounding box center [204, 578] width 23 height 23
click at [497, 249] on span "refunded" at bounding box center [517, 255] width 47 height 15
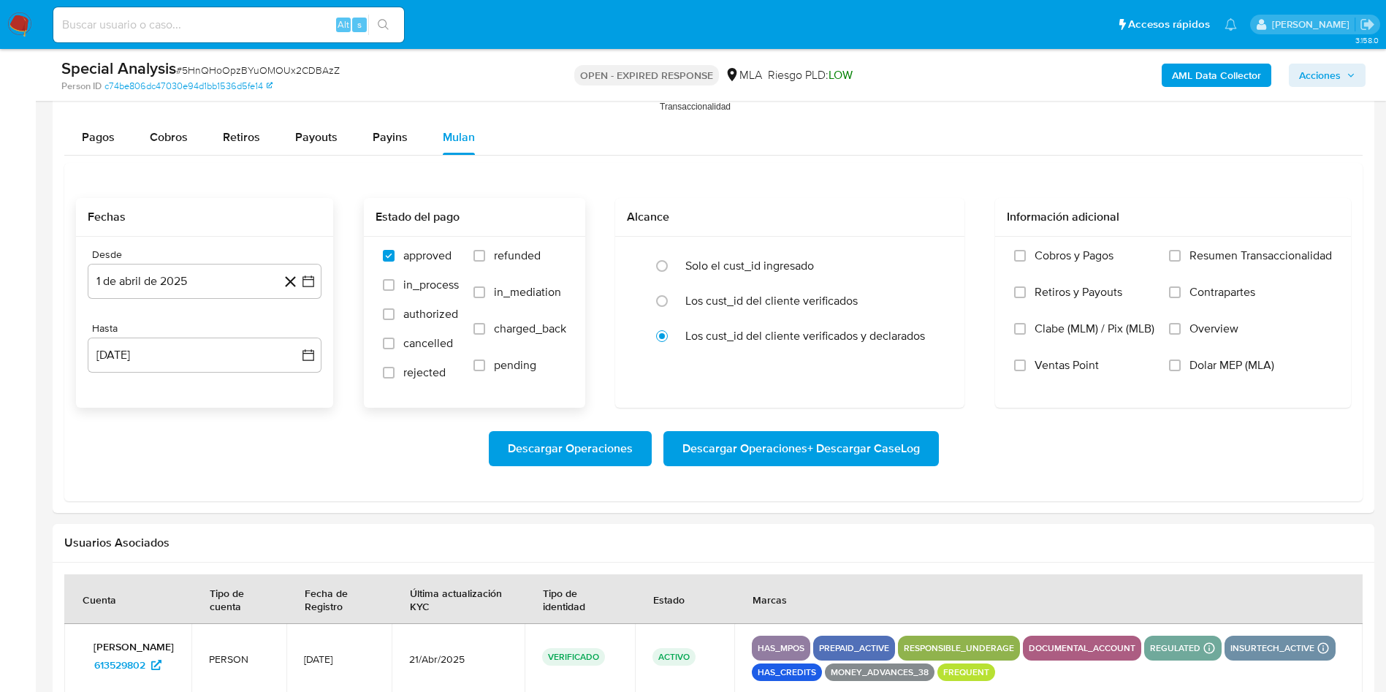
click at [485, 250] on input "refunded" at bounding box center [479, 256] width 12 height 12
checkbox input "true"
click at [1201, 372] on span "Dolar MEP (MLA)" at bounding box center [1231, 365] width 85 height 15
click at [1180, 371] on input "Dolar MEP (MLA)" at bounding box center [1175, 365] width 12 height 12
click at [765, 452] on span "Descargar Operaciones + Descargar CaseLog" at bounding box center [800, 448] width 237 height 32
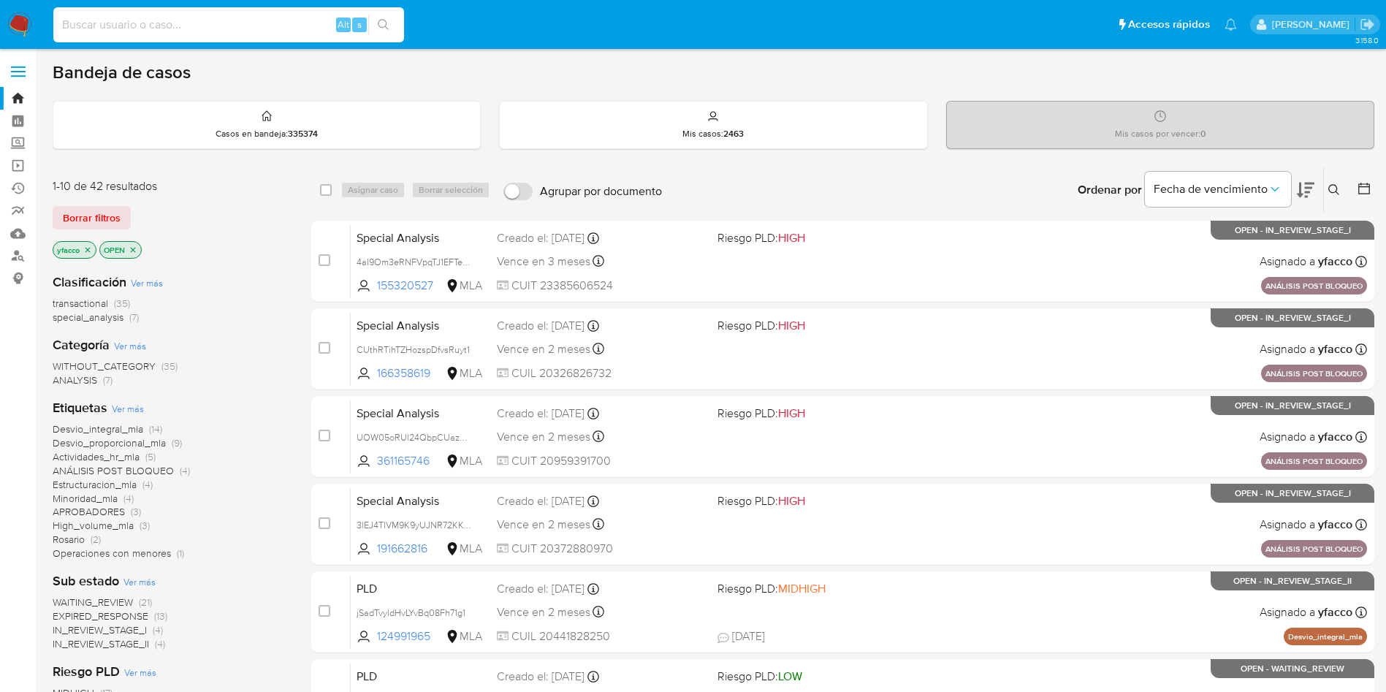
click at [261, 29] on input at bounding box center [228, 24] width 351 height 19
paste input "jb6S6lA7NJJ2zruYnZfRK1xH"
type input "jb6S6lA7NJJ2zruYnZfRK1xH"
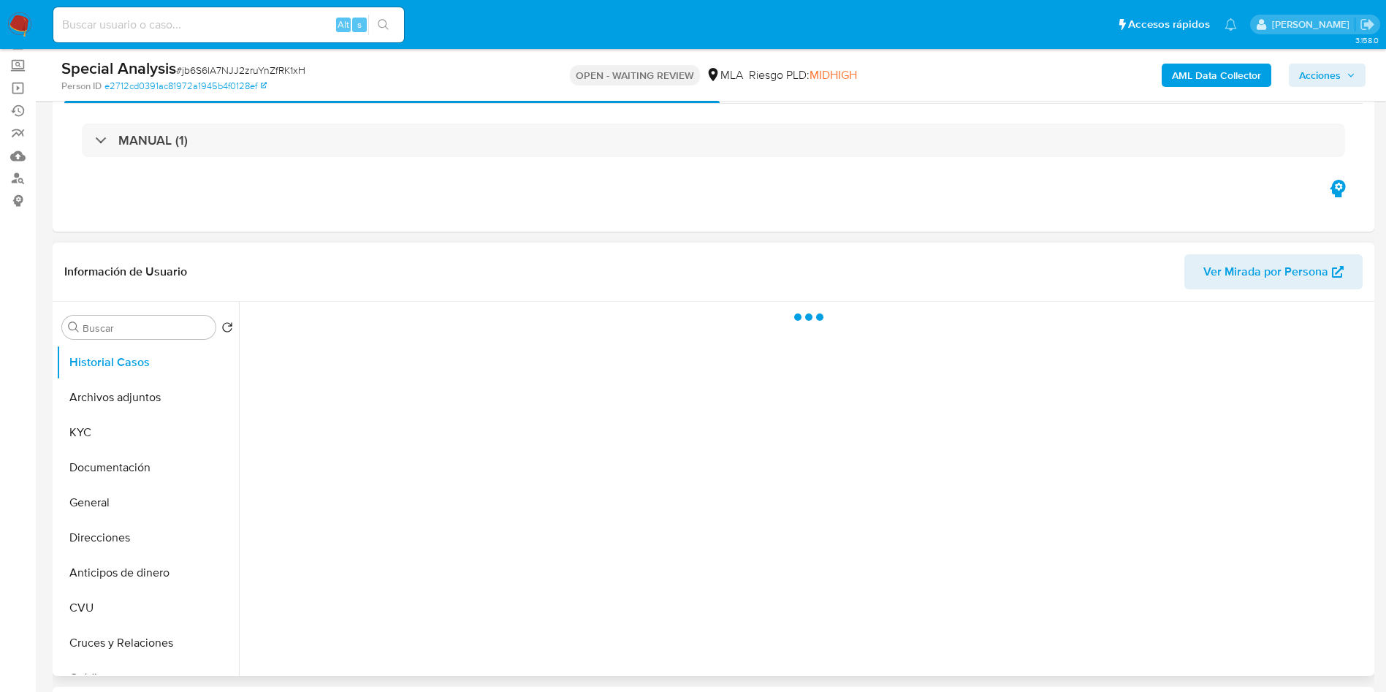
scroll to position [219, 0]
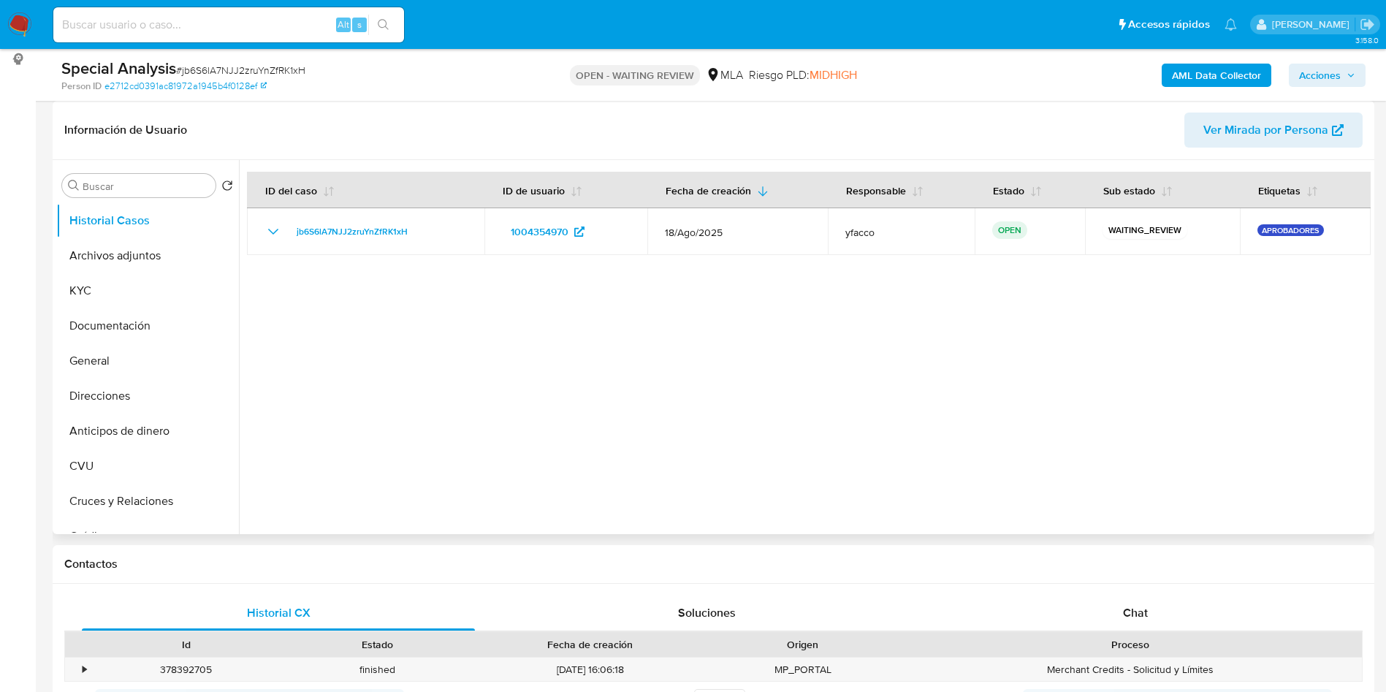
select select "10"
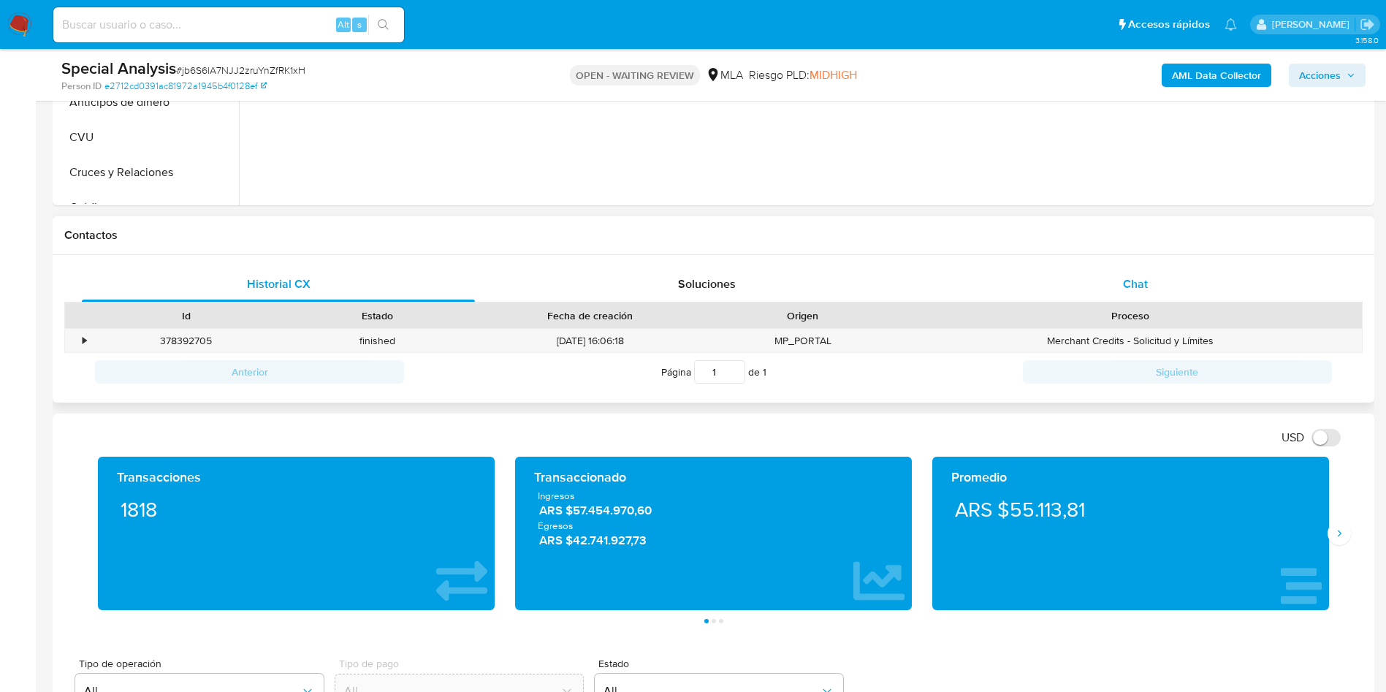
click at [1162, 270] on div "Chat" at bounding box center [1135, 284] width 393 height 35
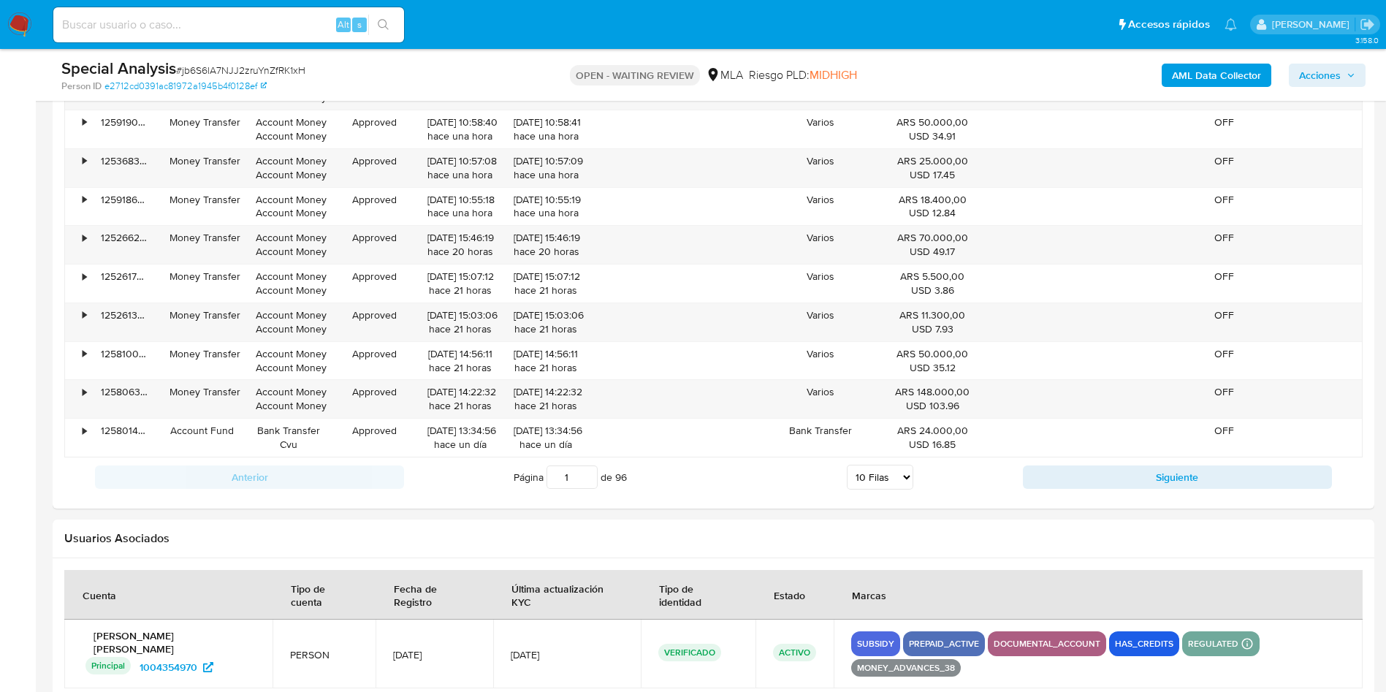
scroll to position [1753, 0]
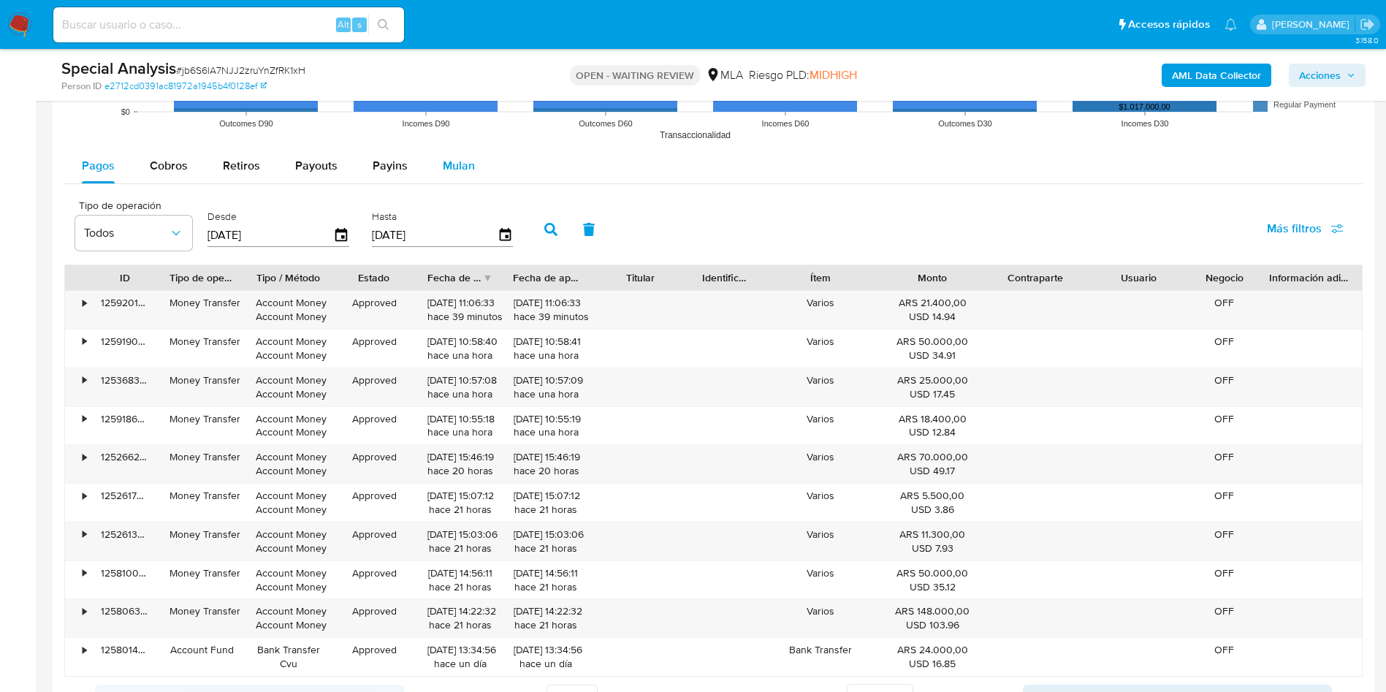
click at [464, 170] on span "Mulan" at bounding box center [459, 165] width 32 height 17
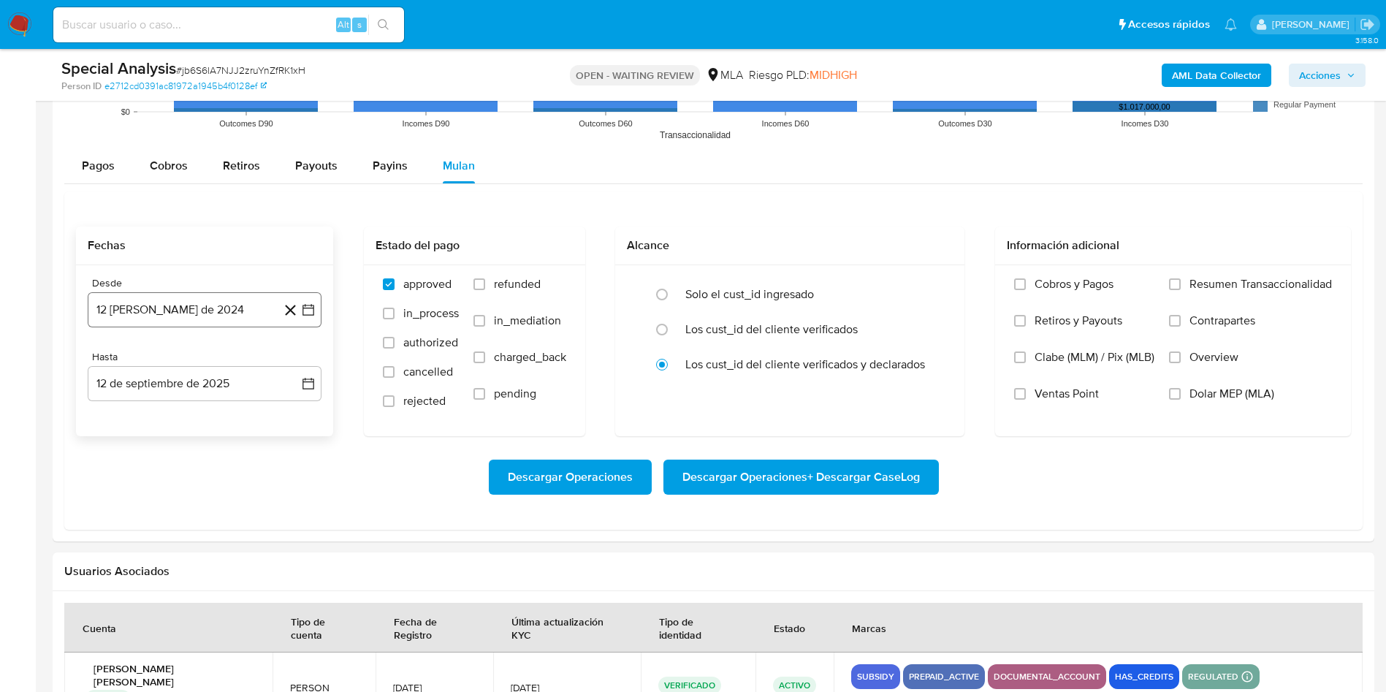
click at [186, 311] on button "12 [PERSON_NAME] de 2024" at bounding box center [205, 309] width 234 height 35
click at [210, 358] on span "agosto 2024" at bounding box center [197, 362] width 66 height 15
click at [298, 362] on icon "Año siguiente" at bounding box center [292, 363] width 18 height 18
click at [141, 459] on span "abr" at bounding box center [140, 457] width 16 height 12
click at [147, 416] on button "1" at bounding box center [145, 416] width 23 height 23
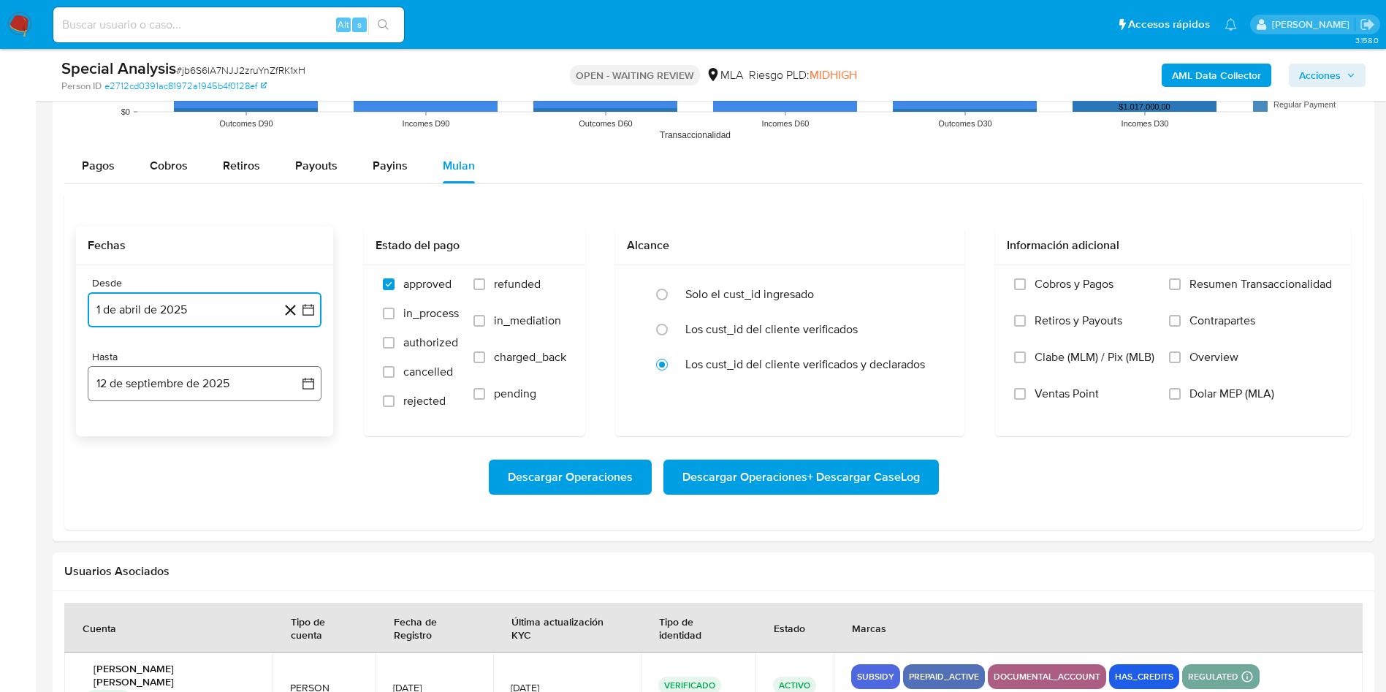
click at [185, 389] on button "12 de septiembre de 2025" at bounding box center [205, 383] width 234 height 35
click at [121, 432] on icon "Mes anterior" at bounding box center [114, 436] width 18 height 18
click at [202, 608] on button "31" at bounding box center [204, 606] width 23 height 23
click at [516, 282] on span "refunded" at bounding box center [517, 284] width 47 height 15
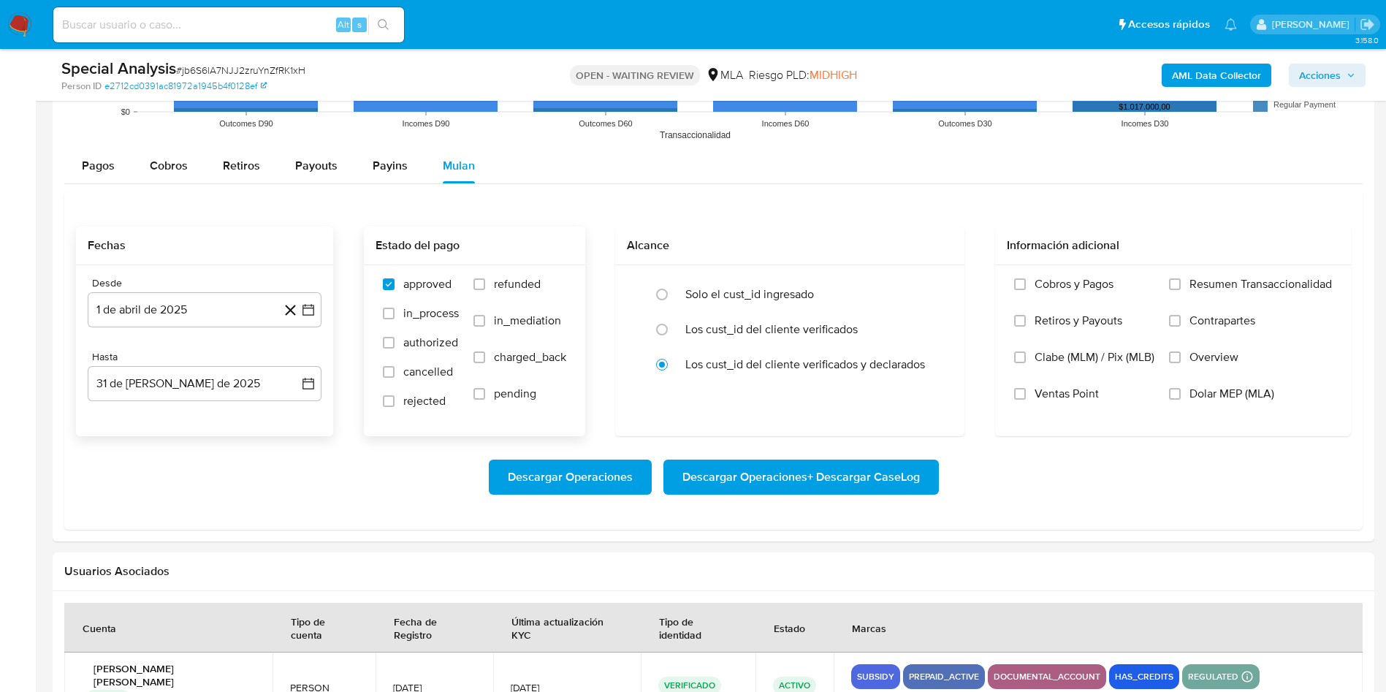
click at [485, 282] on input "refunded" at bounding box center [479, 284] width 12 height 12
checkbox input "true"
click at [1202, 394] on span "Dolar MEP (MLA)" at bounding box center [1231, 393] width 85 height 15
click at [1180, 394] on input "Dolar MEP (MLA)" at bounding box center [1175, 394] width 12 height 12
click at [814, 468] on span "Descargar Operaciones + Descargar CaseLog" at bounding box center [800, 477] width 237 height 32
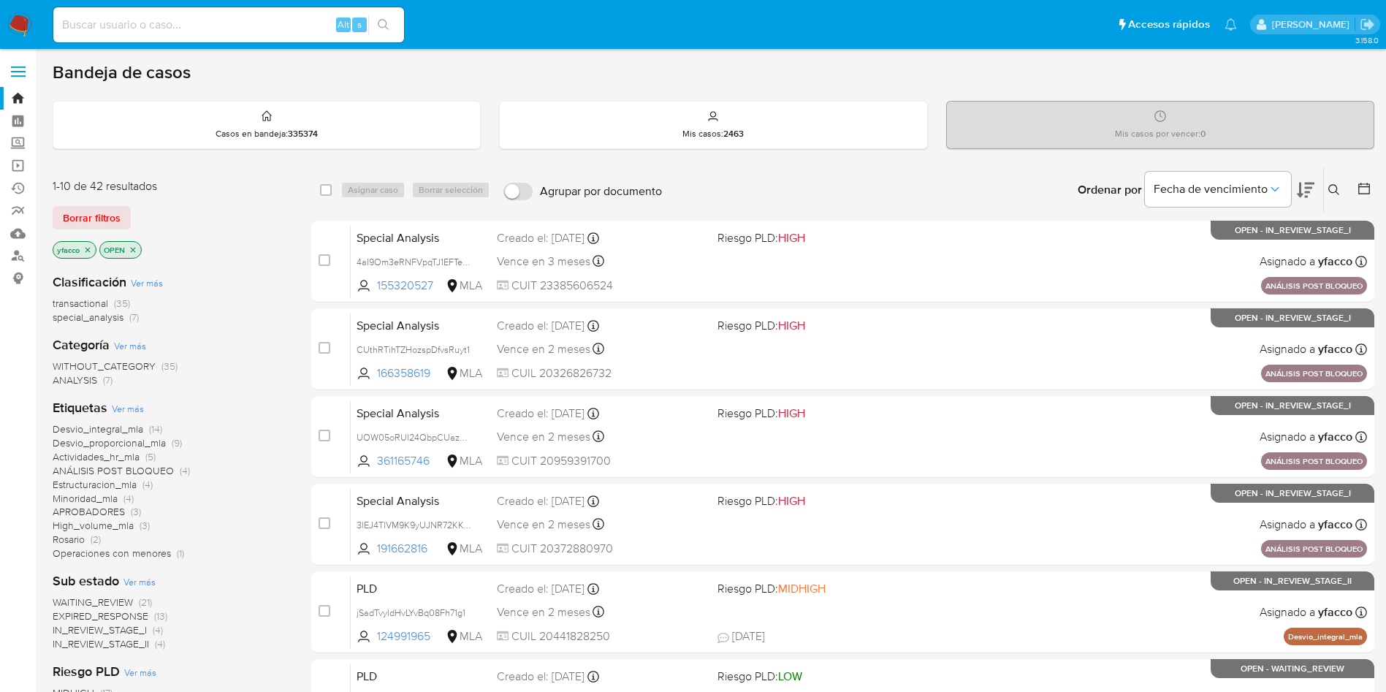
click at [275, 25] on input at bounding box center [228, 24] width 351 height 19
paste input "2SEPJJzqYrjq83nEY01DISU1"
type input "2SEPJJzqYrjq83nEY01DISU1"
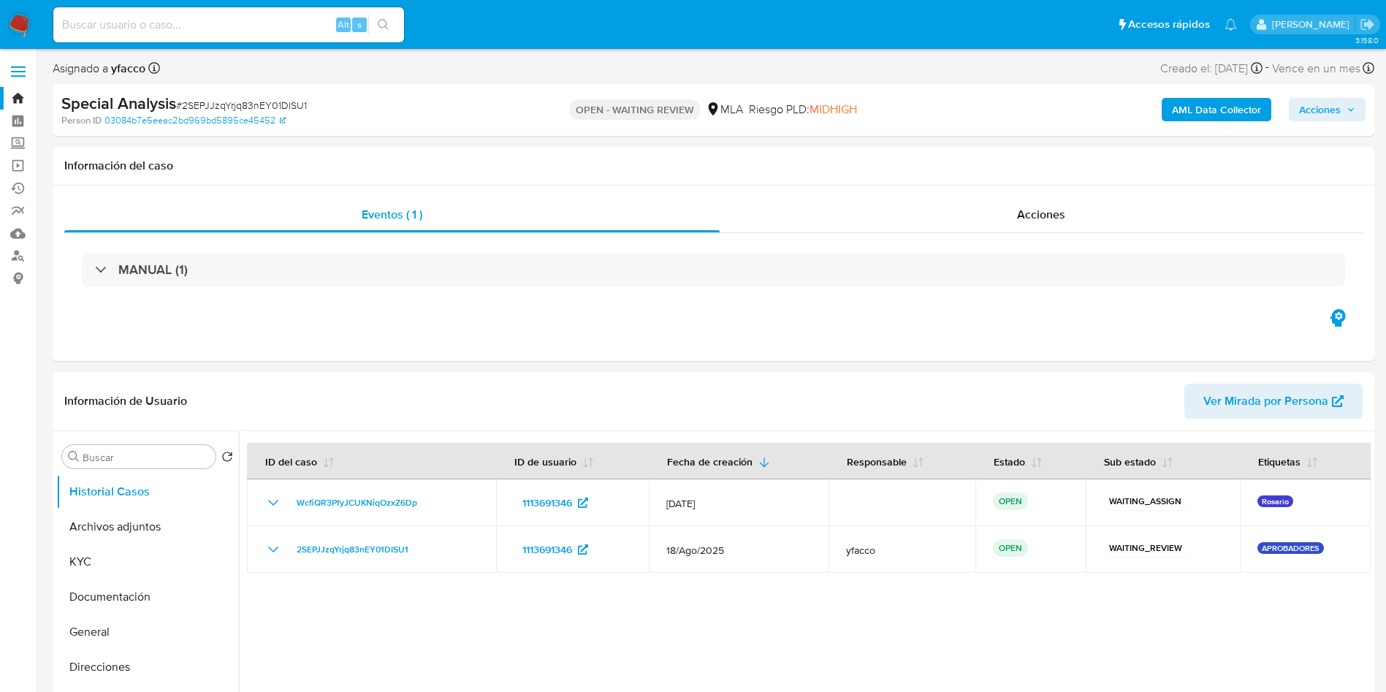
select select "10"
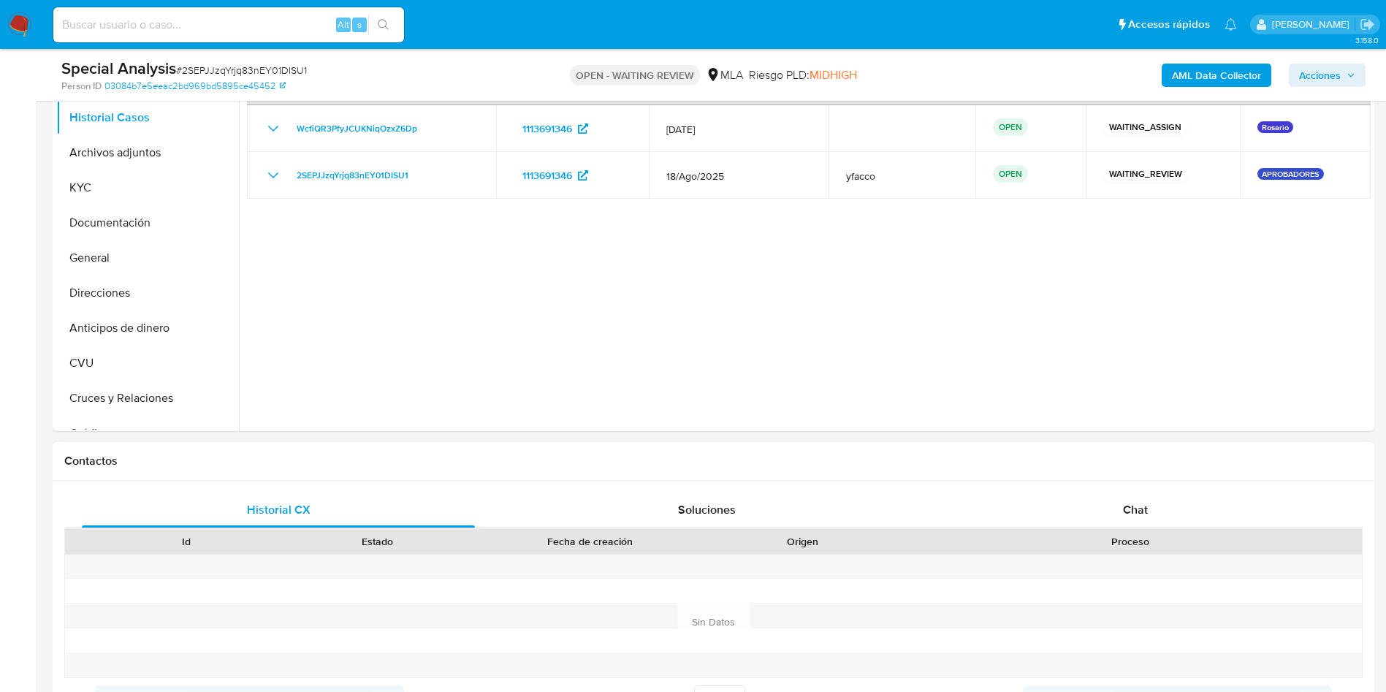
scroll to position [329, 0]
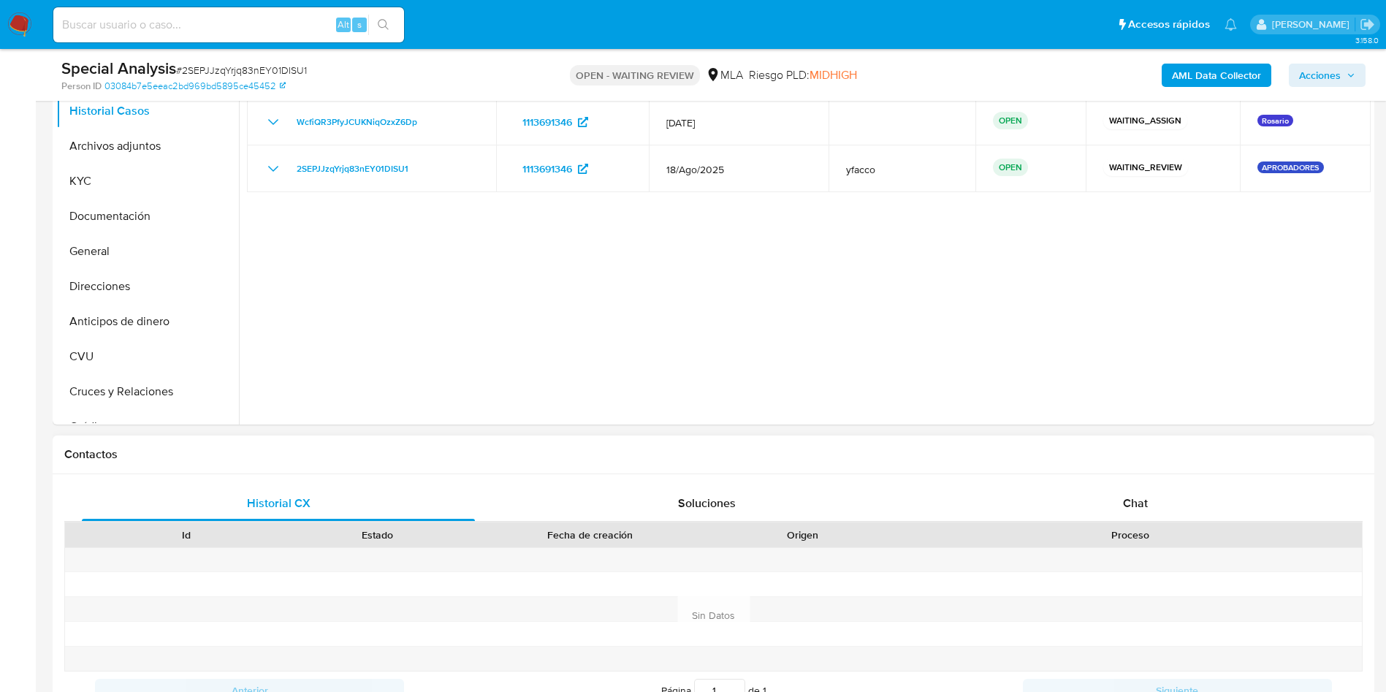
click at [1137, 481] on div "Historial CX Soluciones Chat Id Estado Fecha de creación Origen Proceso Anterio…" at bounding box center [713, 597] width 1321 height 247
click at [1139, 504] on span "Chat" at bounding box center [1135, 502] width 25 height 17
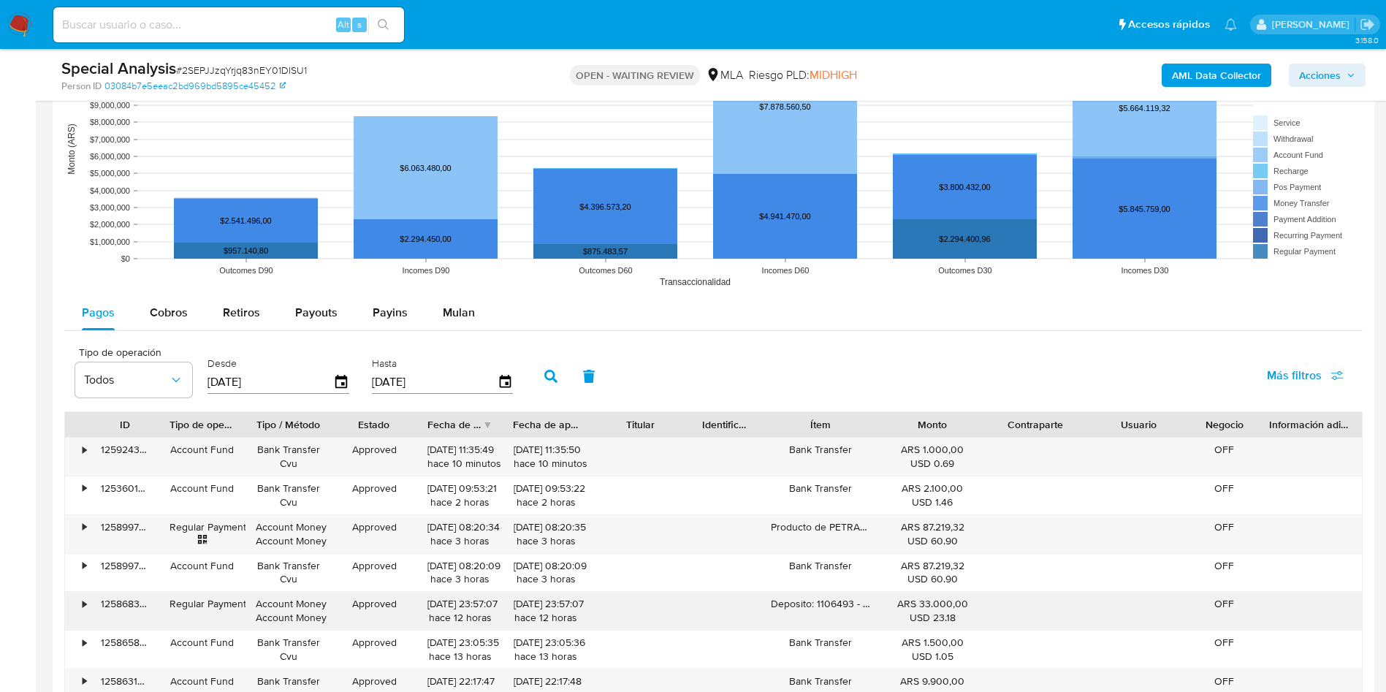
scroll to position [1753, 0]
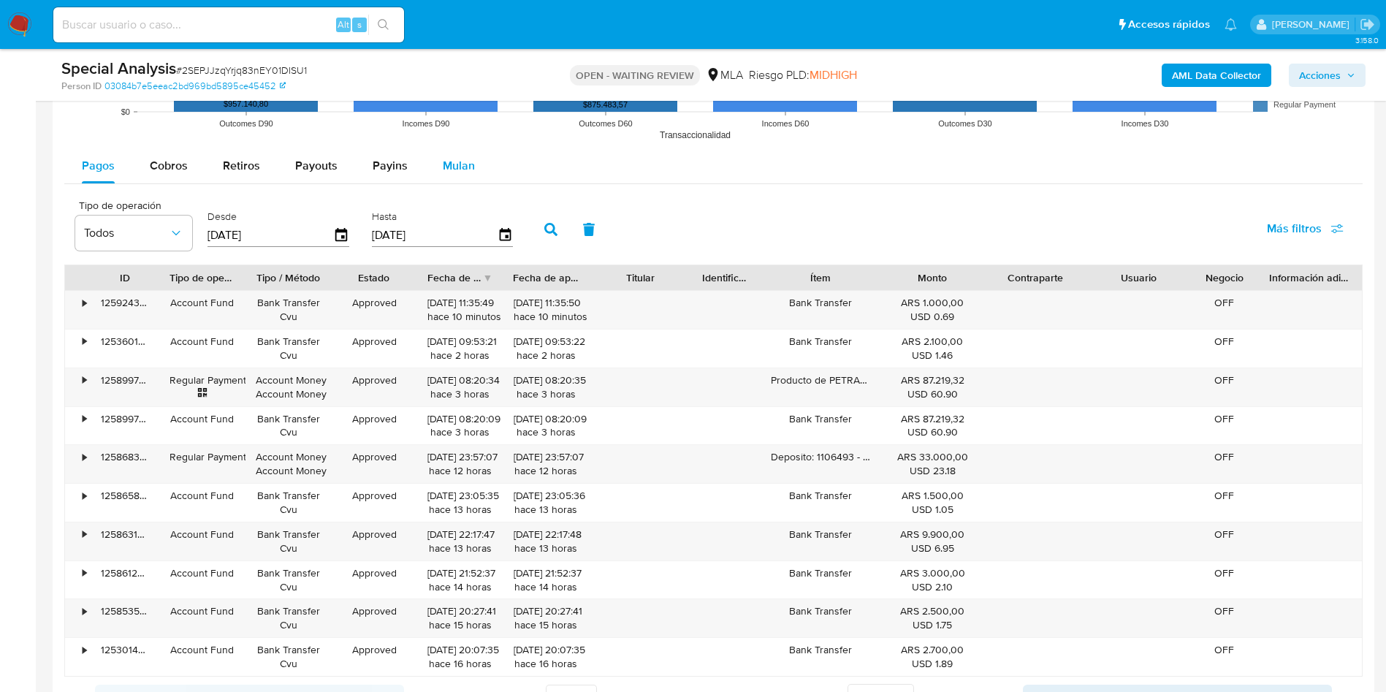
click at [477, 159] on button "Mulan" at bounding box center [458, 165] width 67 height 35
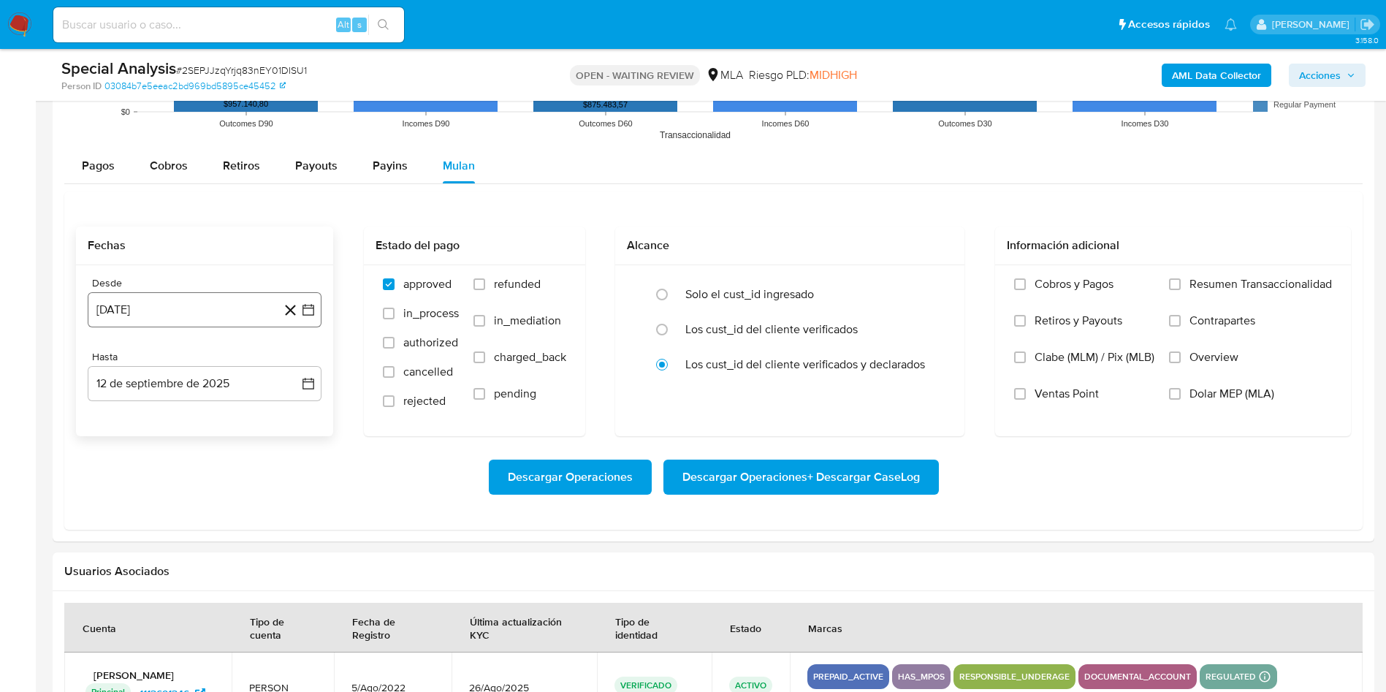
click at [156, 307] on button "[DATE]" at bounding box center [205, 309] width 234 height 35
click at [217, 359] on span "agosto 2024" at bounding box center [197, 362] width 66 height 15
click at [302, 359] on div "2024 [DATE] feb mar abr may jun [DATE] ago sep oct nov dic" at bounding box center [203, 456] width 231 height 248
click at [298, 359] on icon "Año siguiente" at bounding box center [292, 363] width 18 height 18
click at [140, 464] on button "abr" at bounding box center [140, 456] width 41 height 23
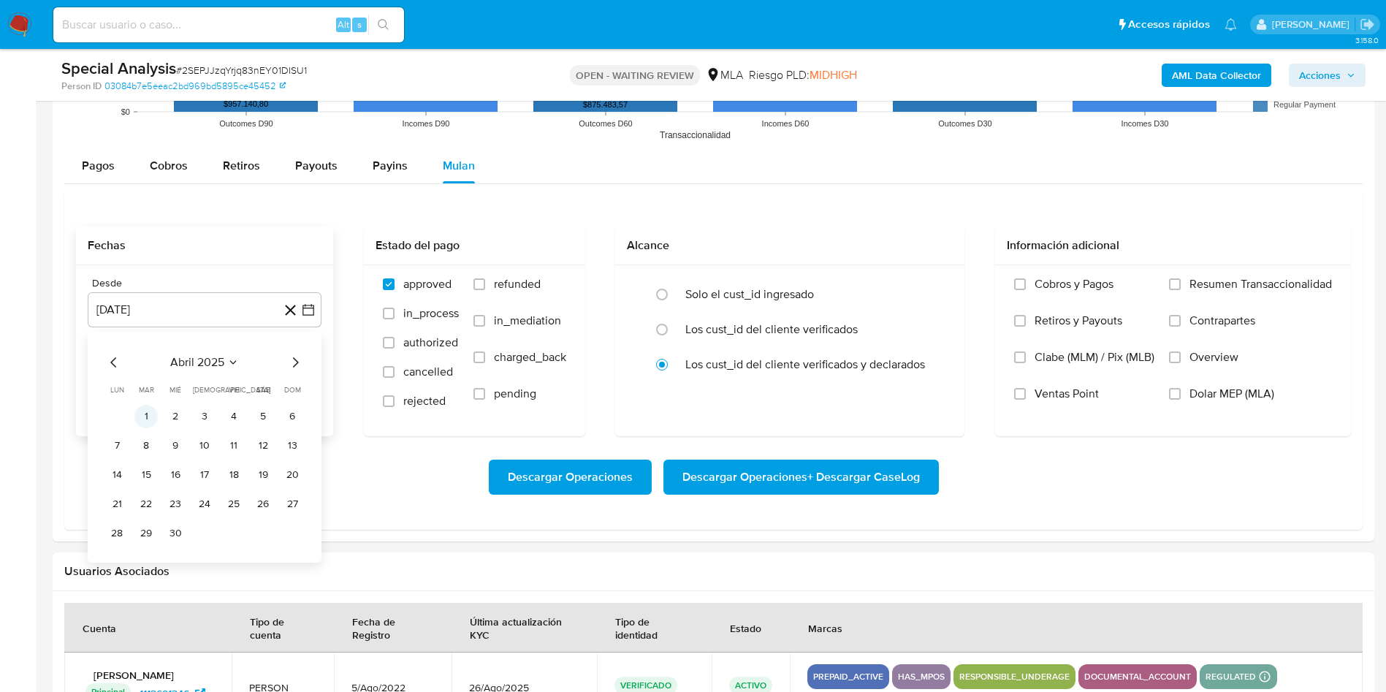
click at [157, 414] on button "1" at bounding box center [145, 416] width 23 height 23
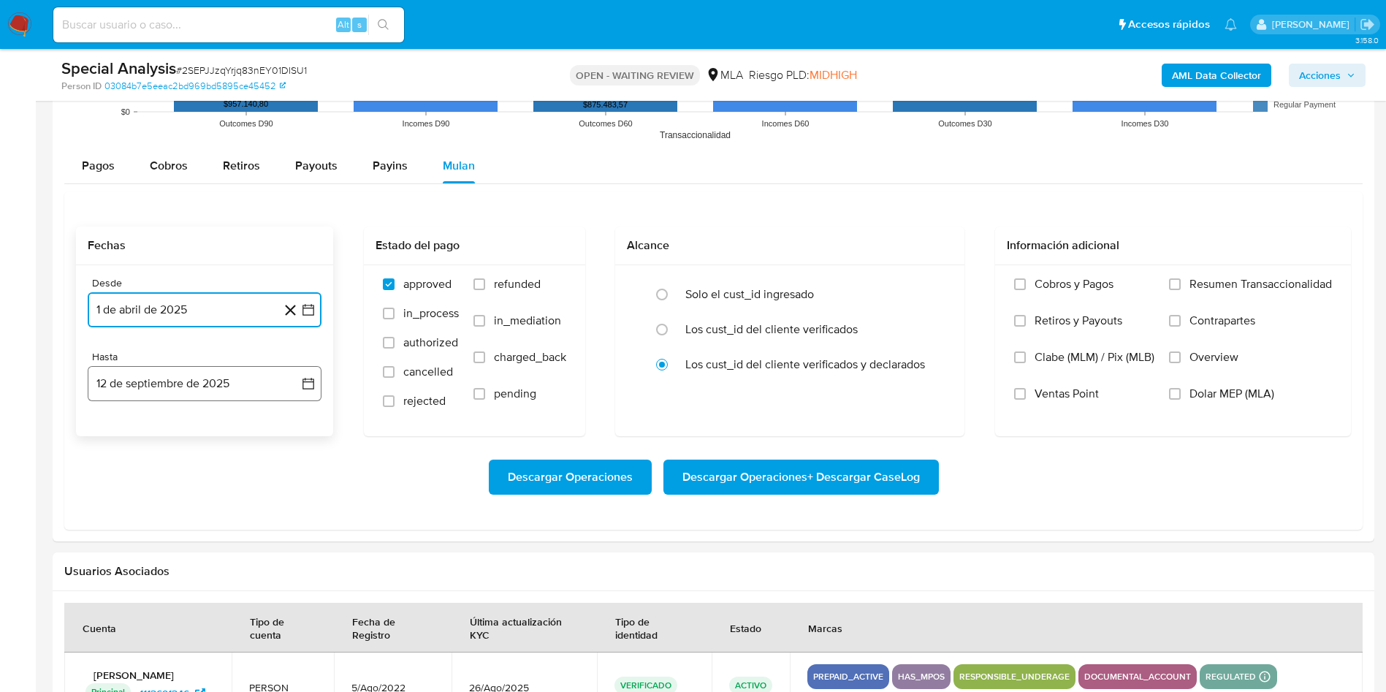
click at [185, 393] on button "12 de septiembre de 2025" at bounding box center [205, 383] width 234 height 35
click at [112, 433] on icon "Mes anterior" at bounding box center [114, 436] width 18 height 18
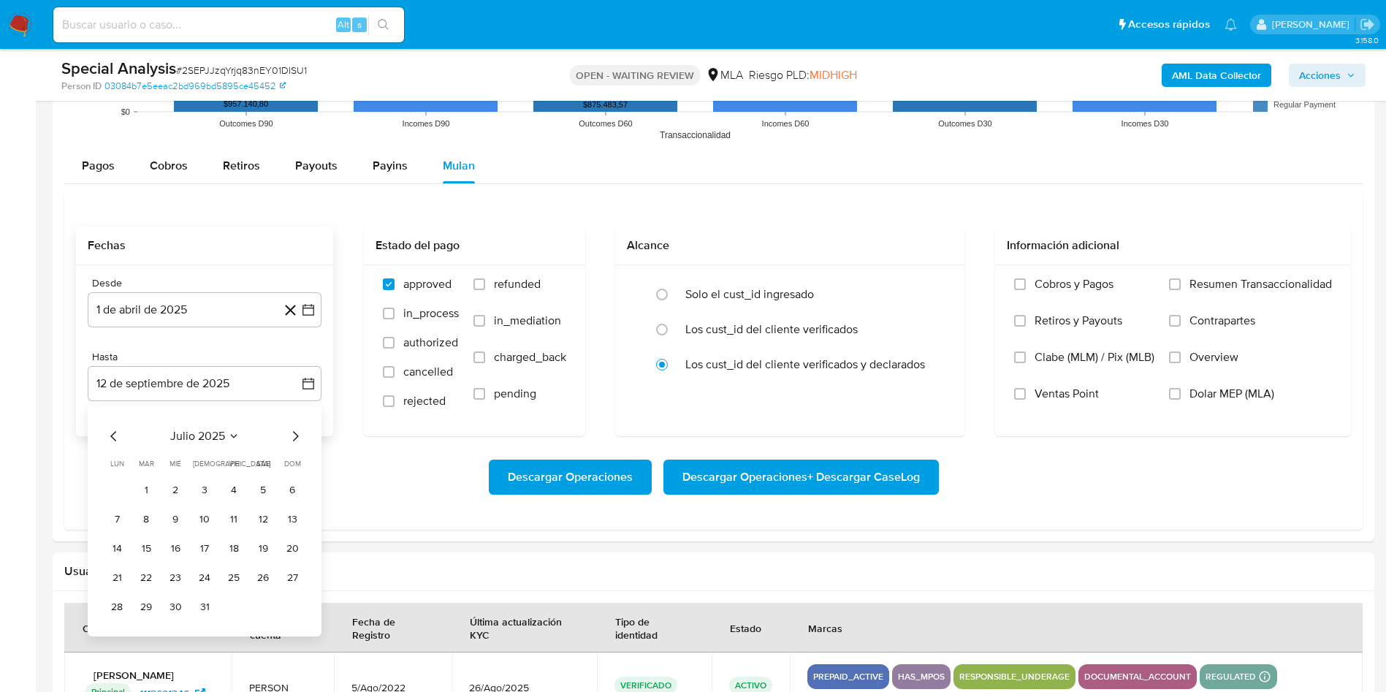
click at [191, 605] on tr "28 29 30 31" at bounding box center [204, 606] width 199 height 23
click at [206, 606] on button "31" at bounding box center [204, 606] width 23 height 23
click at [505, 285] on span "refunded" at bounding box center [517, 284] width 47 height 15
click at [485, 285] on input "refunded" at bounding box center [479, 284] width 12 height 12
checkbox input "true"
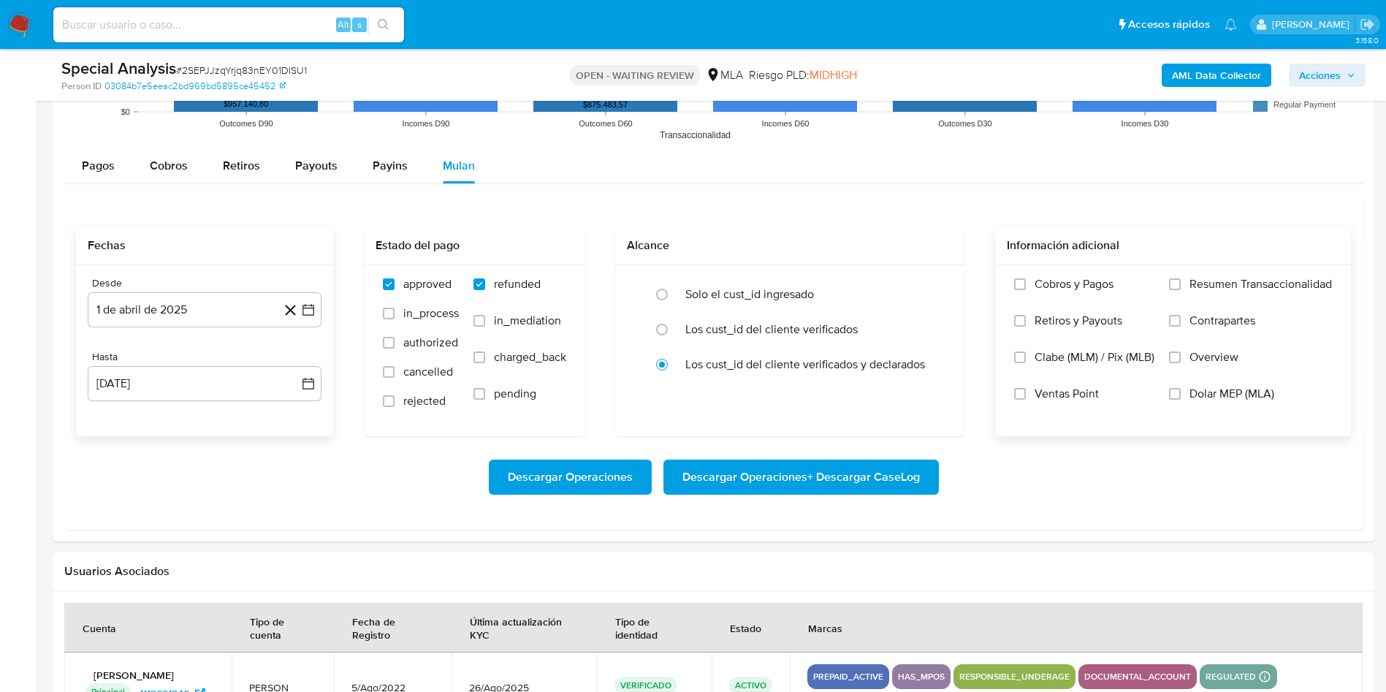
click at [1195, 394] on span "Dolar MEP (MLA)" at bounding box center [1231, 393] width 85 height 15
click at [1180, 394] on input "Dolar MEP (MLA)" at bounding box center [1175, 394] width 12 height 12
click at [771, 470] on span "Descargar Operaciones + Descargar CaseLog" at bounding box center [800, 477] width 237 height 32
